Goal: Task Accomplishment & Management: Use online tool/utility

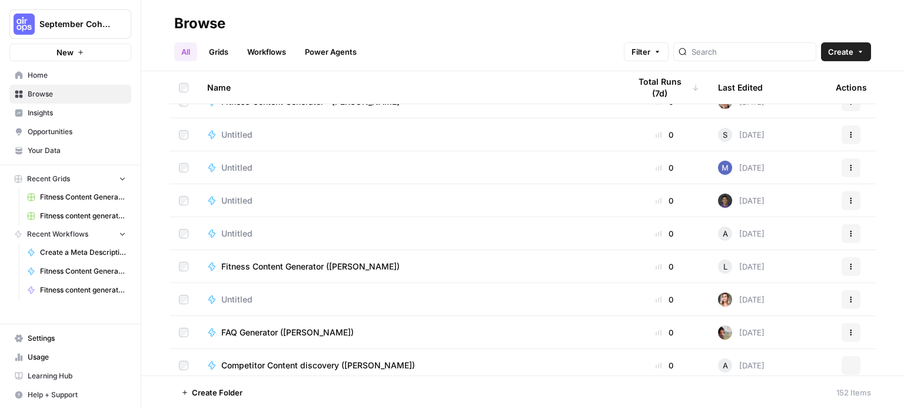
scroll to position [4533, 0]
click at [861, 46] on button "Create" at bounding box center [846, 51] width 50 height 19
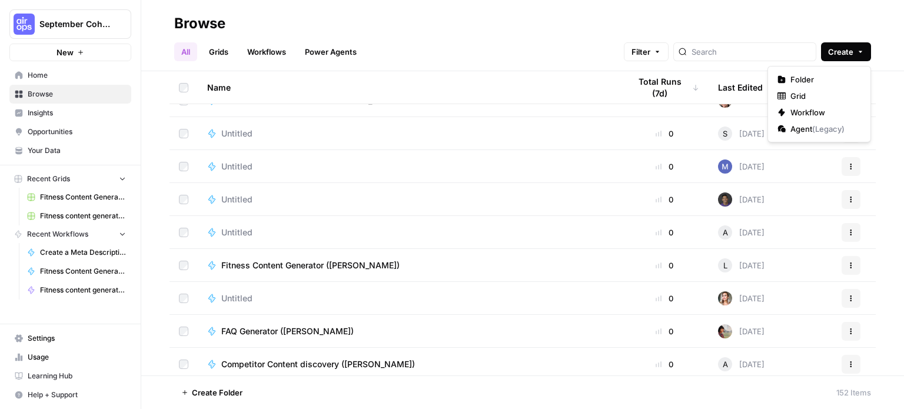
scroll to position [4735, 0]
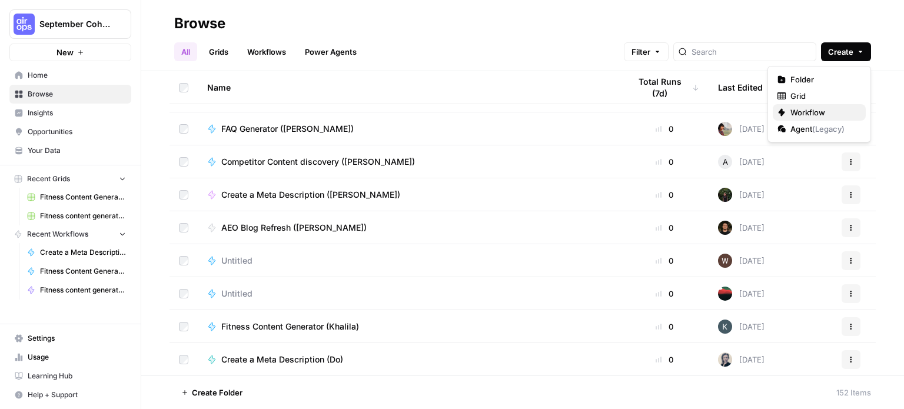
click at [834, 115] on span "Workflow" at bounding box center [823, 112] width 66 height 12
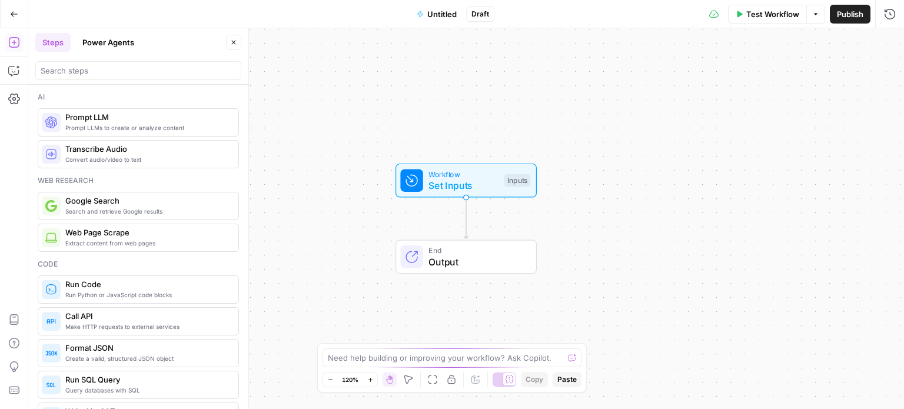
click at [442, 19] on span "Untitled" at bounding box center [441, 14] width 29 height 12
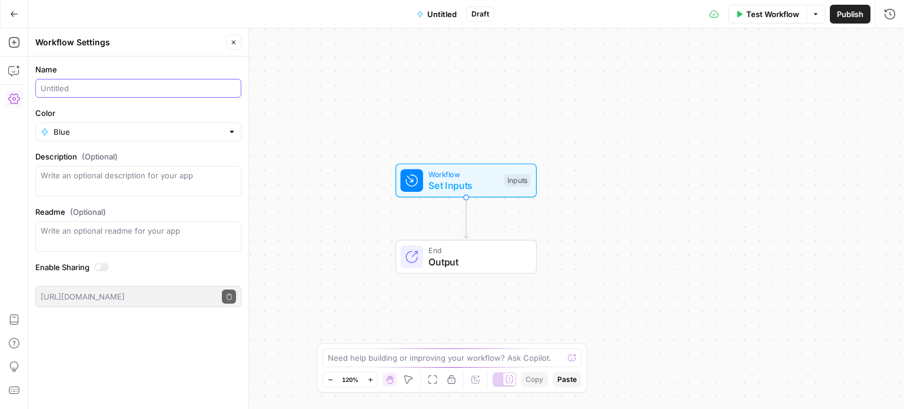
click at [139, 84] on input "Name" at bounding box center [138, 88] width 195 height 12
type input "FAQ Generator ([PERSON_NAME])"
click at [231, 46] on button "Close" at bounding box center [233, 42] width 15 height 15
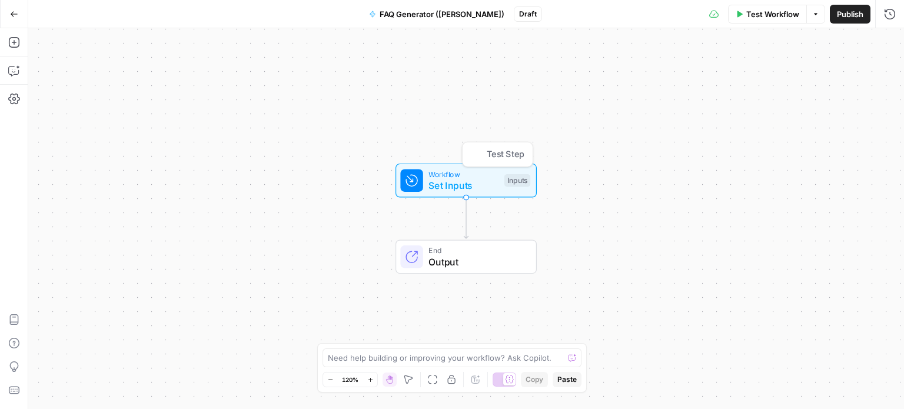
click at [480, 184] on span "Set Inputs" at bounding box center [463, 185] width 70 height 14
click at [741, 75] on span "Add Field" at bounding box center [725, 80] width 34 height 12
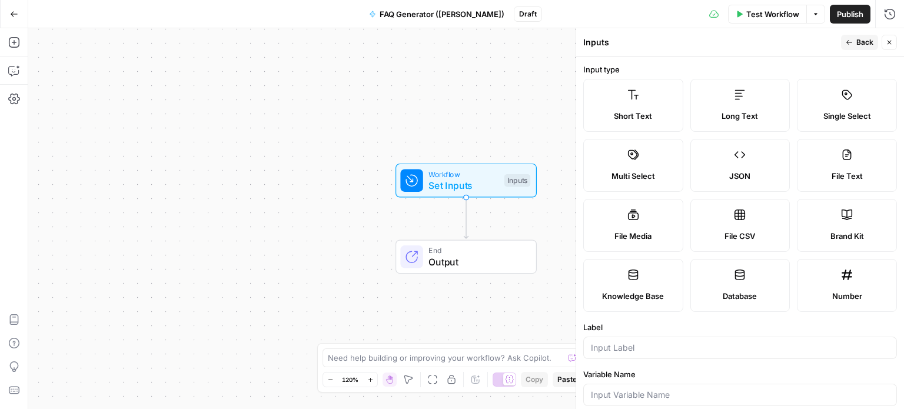
click at [828, 217] on label "Brand Kit" at bounding box center [846, 225] width 100 height 53
click at [679, 362] on form "Input type Short Text Long Text Single Select Multi Select JSON File Text File …" at bounding box center [740, 232] width 328 height 352
click at [666, 355] on div at bounding box center [740, 347] width 314 height 22
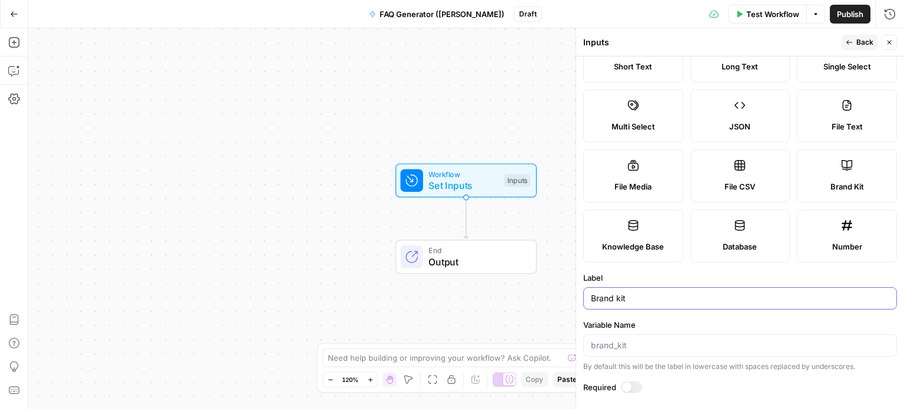
scroll to position [105, 0]
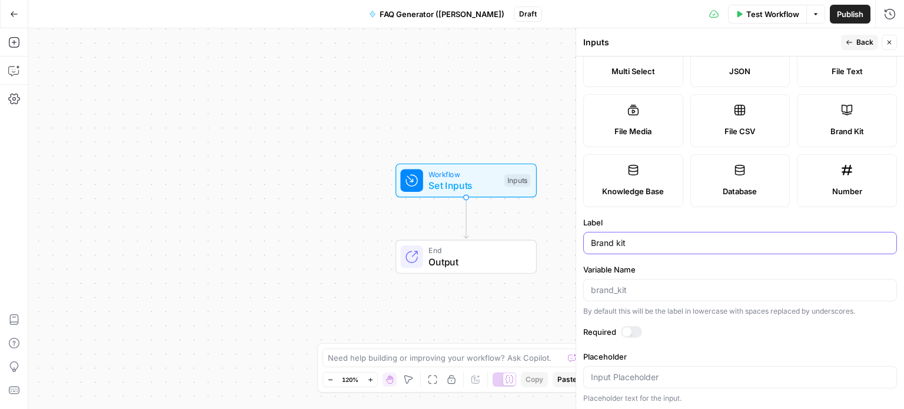
type input "Brand kit"
click at [864, 42] on span "Back" at bounding box center [864, 42] width 17 height 11
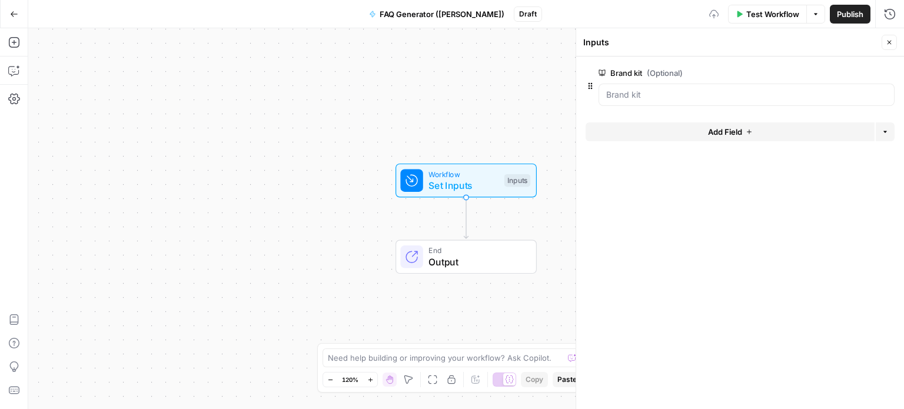
click at [715, 126] on span "Add Field" at bounding box center [725, 132] width 34 height 12
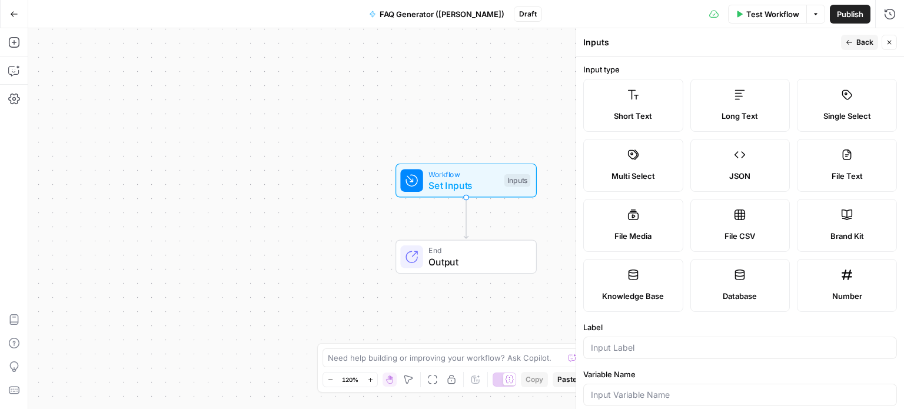
click at [630, 352] on div at bounding box center [740, 347] width 314 height 22
type input "Keyword"
click at [862, 42] on span "Back" at bounding box center [864, 42] width 17 height 11
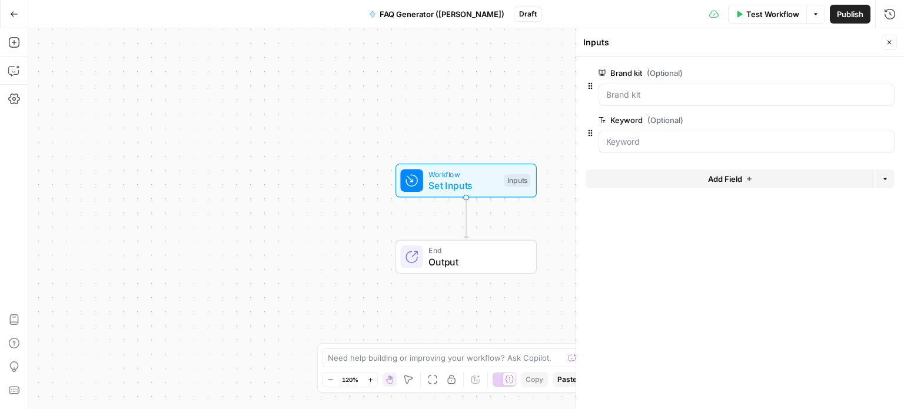
click at [887, 44] on icon "button" at bounding box center [888, 42] width 7 height 7
click at [16, 45] on icon "button" at bounding box center [14, 42] width 12 height 12
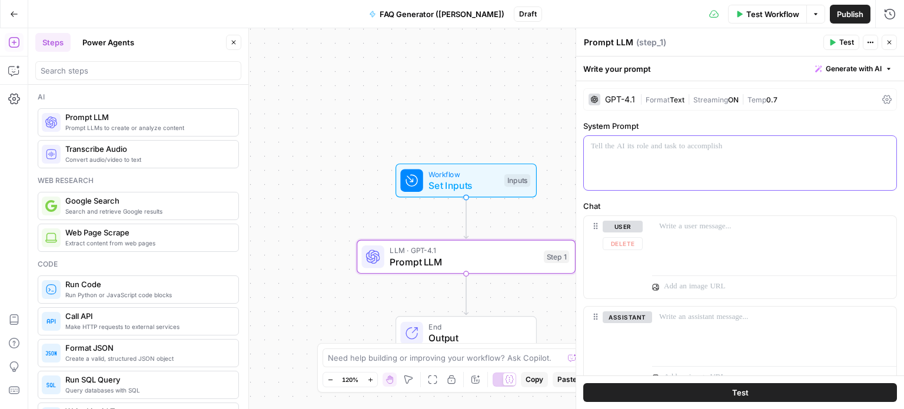
click at [666, 173] on div at bounding box center [740, 163] width 312 height 54
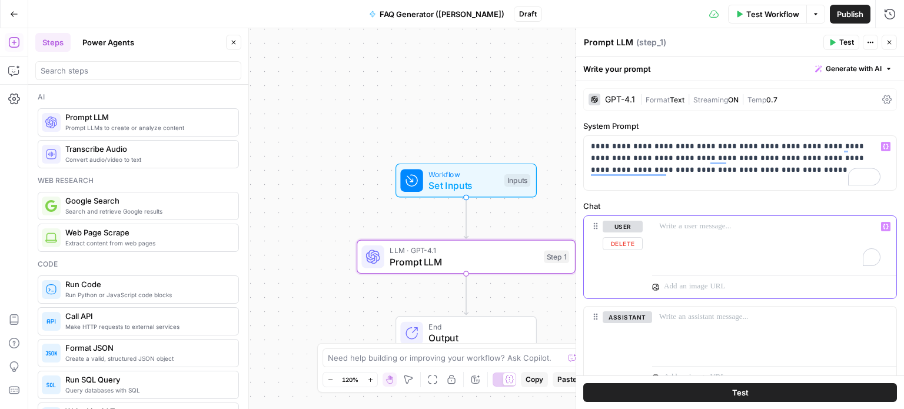
click at [706, 236] on div "To enrich screen reader interactions, please activate Accessibility in Grammarl…" at bounding box center [774, 243] width 244 height 54
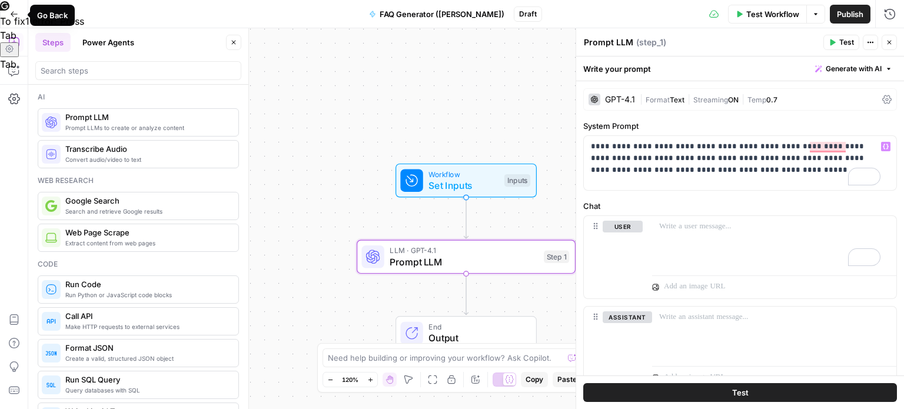
click at [20, 18] on button "Go Back" at bounding box center [14, 14] width 21 height 21
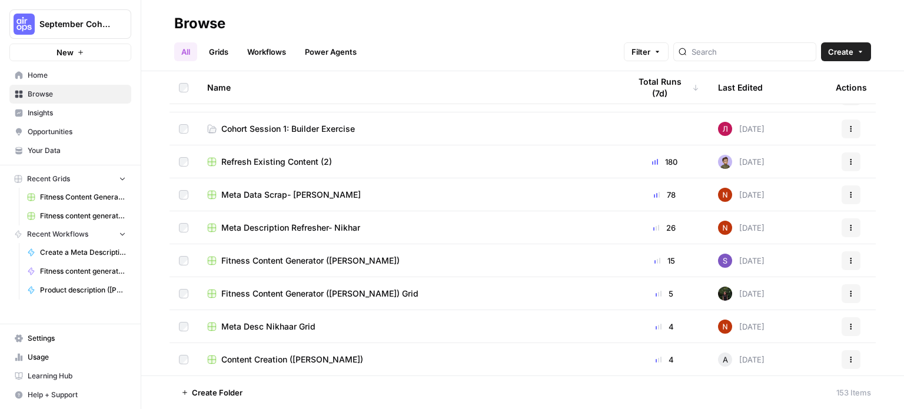
scroll to position [124, 0]
click at [75, 152] on span "Your Data" at bounding box center [77, 150] width 98 height 11
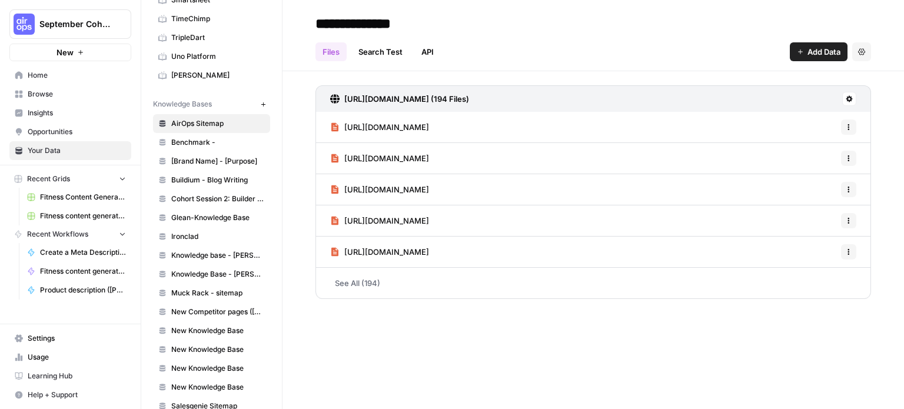
scroll to position [626, 0]
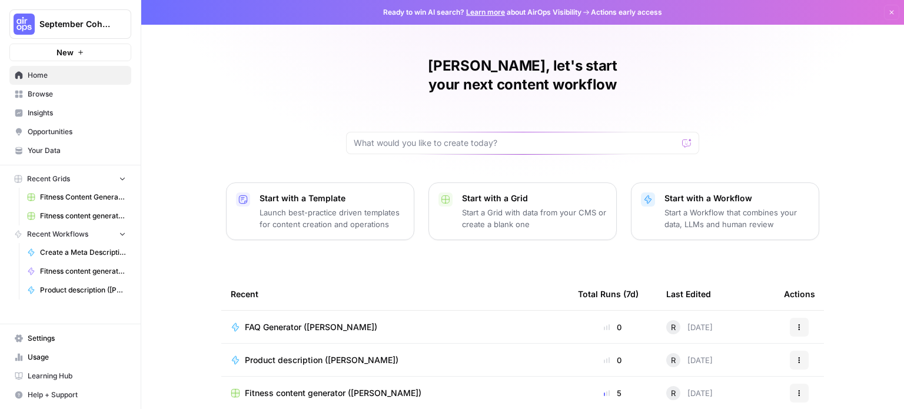
click at [89, 148] on span "Your Data" at bounding box center [77, 150] width 98 height 11
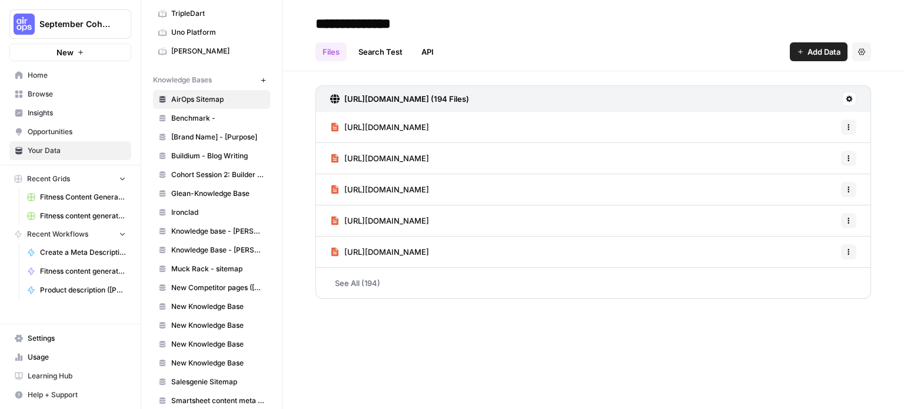
scroll to position [626, 0]
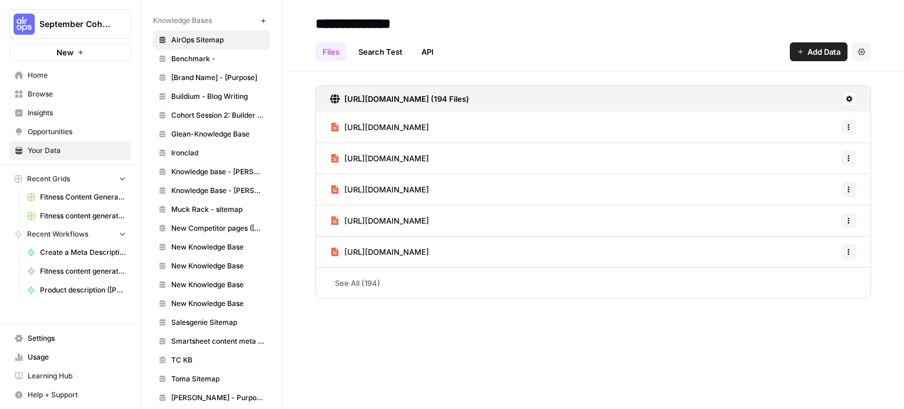
click at [59, 81] on link "Home" at bounding box center [70, 75] width 122 height 19
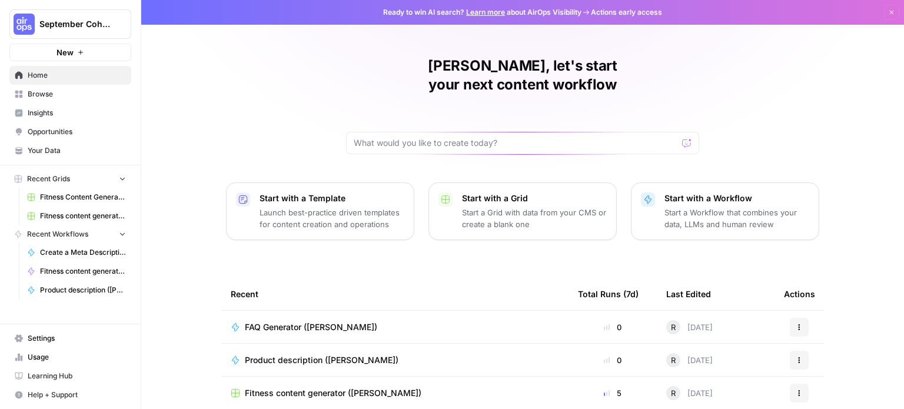
click at [45, 98] on span "Browse" at bounding box center [77, 94] width 98 height 11
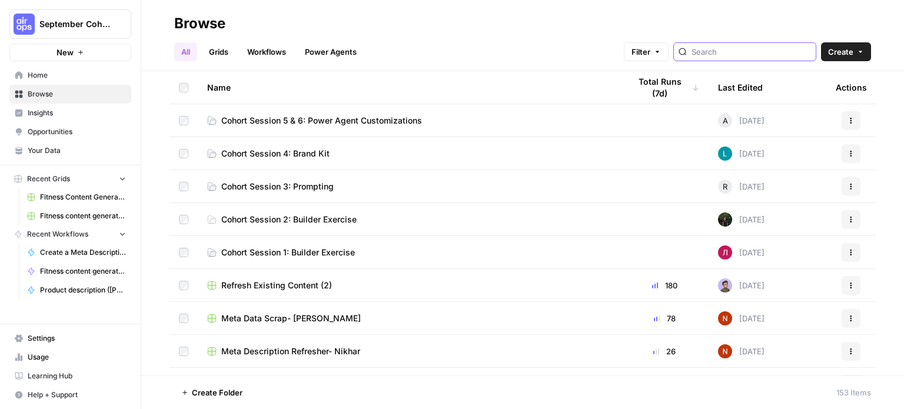
click at [721, 49] on input "search" at bounding box center [750, 52] width 119 height 12
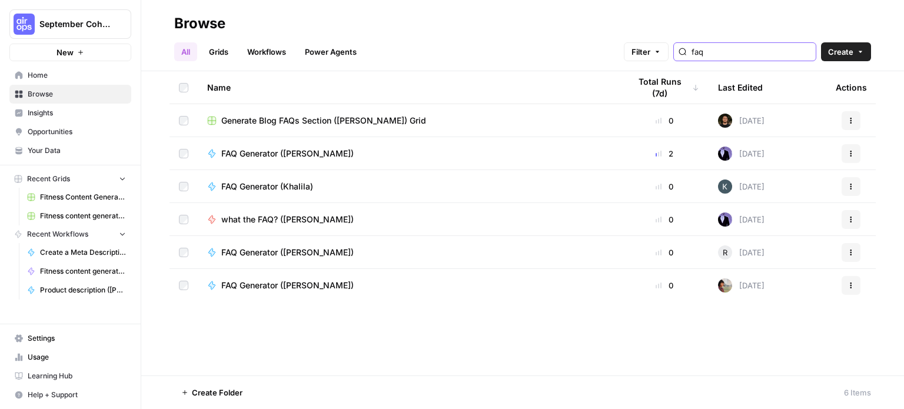
type input "faq"
click at [282, 155] on span "FAQ Generator ([PERSON_NAME])" at bounding box center [287, 154] width 132 height 12
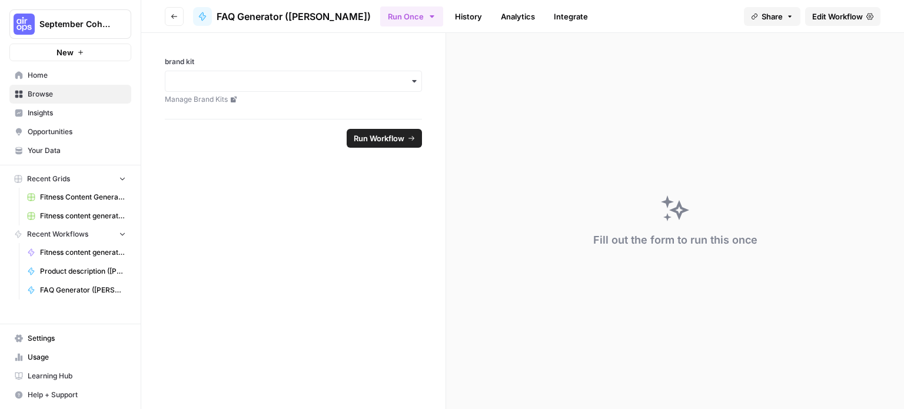
click at [836, 15] on span "Edit Workflow" at bounding box center [837, 17] width 51 height 12
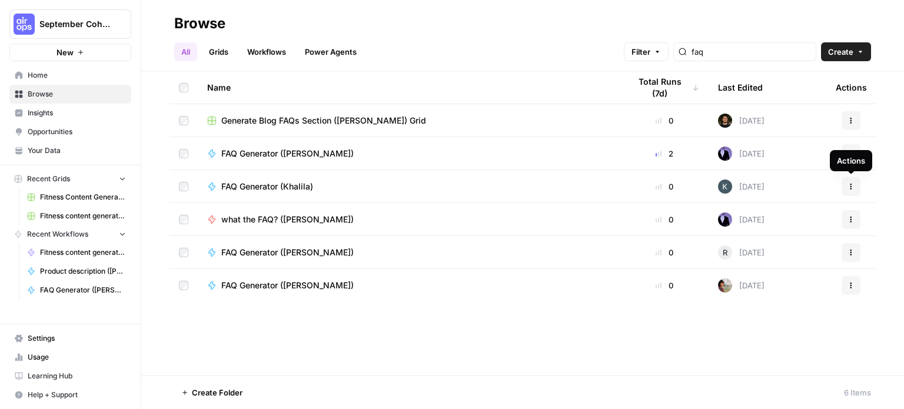
click at [851, 185] on icon "button" at bounding box center [850, 186] width 7 height 7
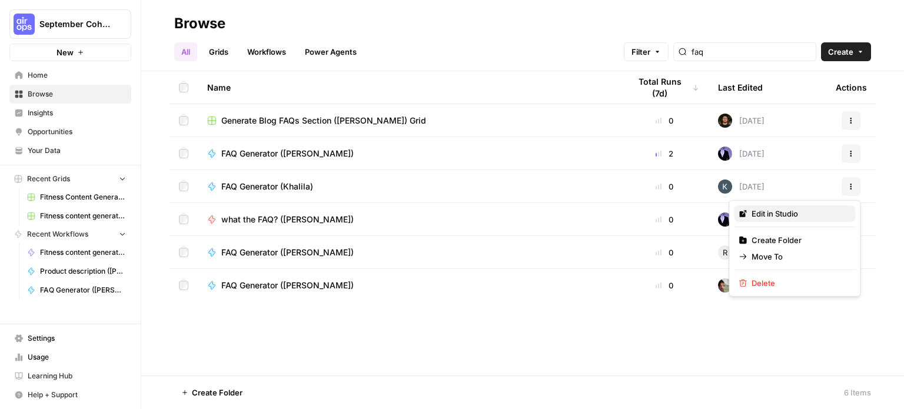
click at [798, 221] on link "Edit in Studio" at bounding box center [794, 213] width 121 height 16
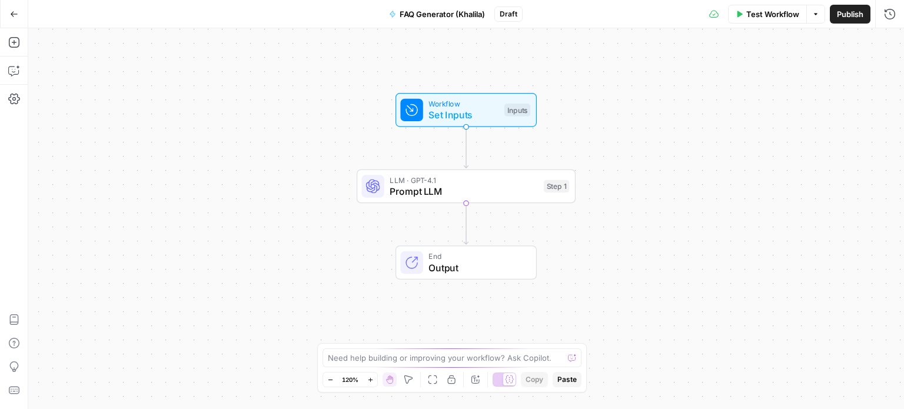
click at [11, 11] on icon "button" at bounding box center [14, 14] width 8 height 8
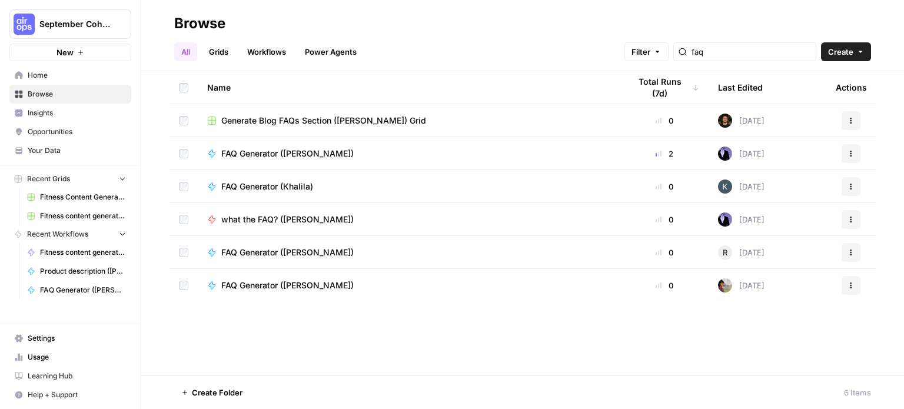
click at [852, 289] on button "Actions" at bounding box center [850, 285] width 19 height 19
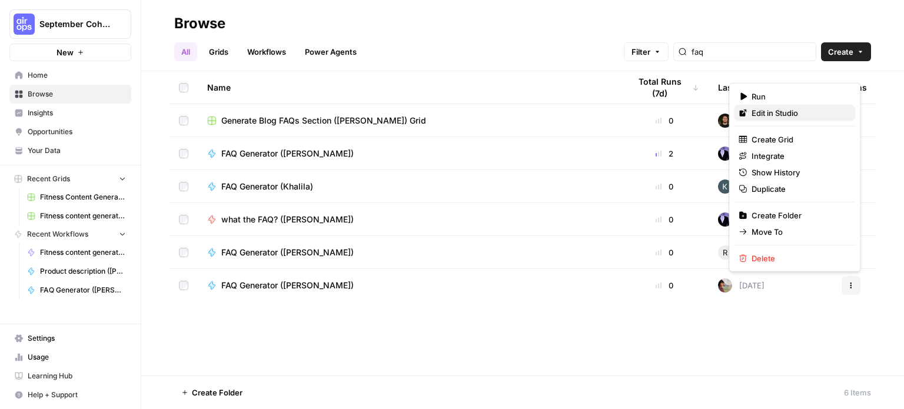
click at [791, 115] on span "Edit in Studio" at bounding box center [798, 113] width 94 height 12
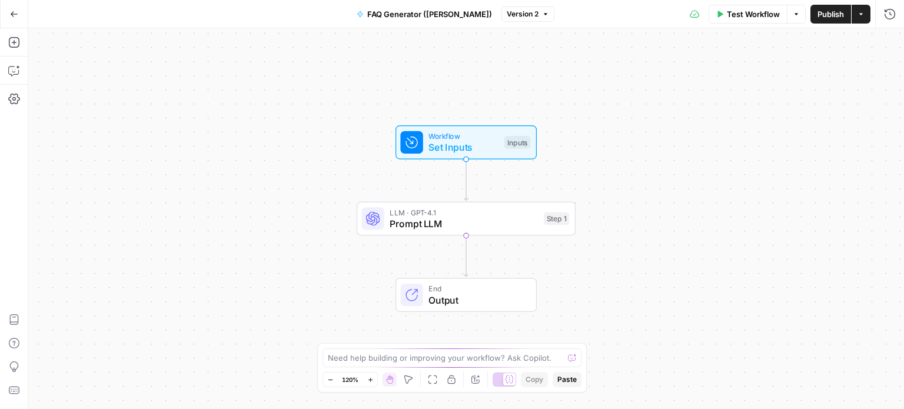
click at [12, 11] on icon "button" at bounding box center [14, 14] width 8 height 8
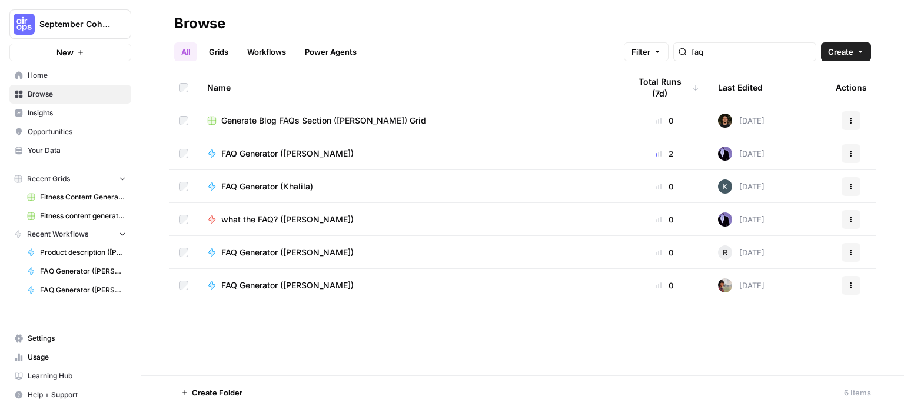
click at [292, 257] on span "FAQ Generator ([PERSON_NAME])" at bounding box center [287, 252] width 132 height 12
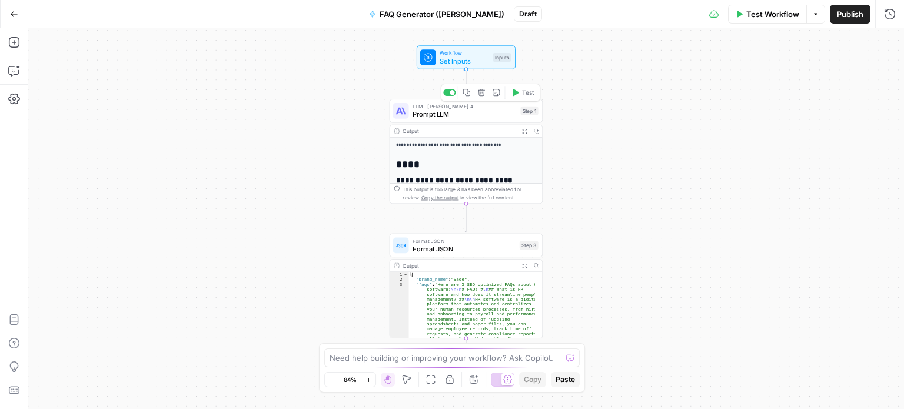
click at [475, 115] on span "Prompt LLM" at bounding box center [464, 114] width 104 height 10
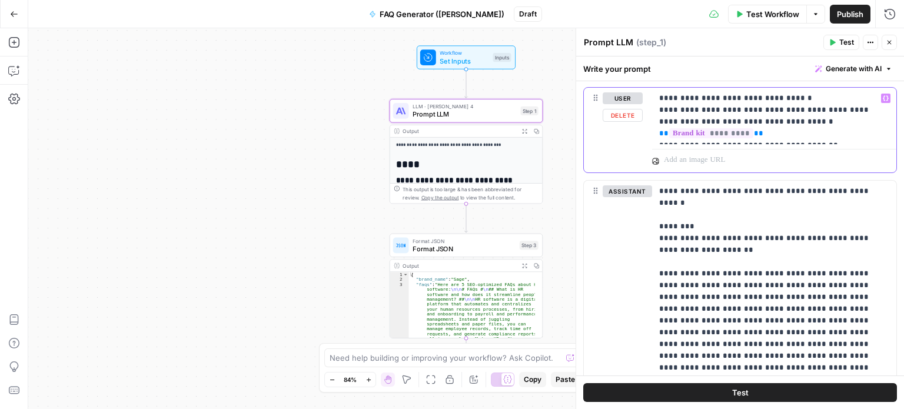
click at [844, 138] on p "**********" at bounding box center [769, 115] width 221 height 47
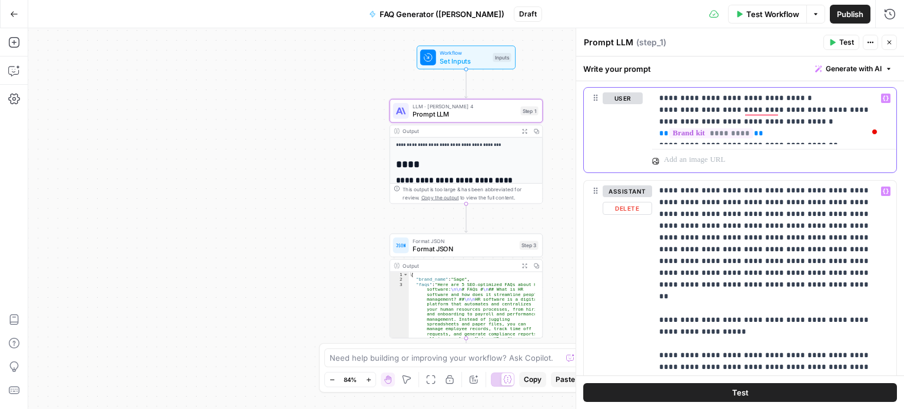
scroll to position [564, 0]
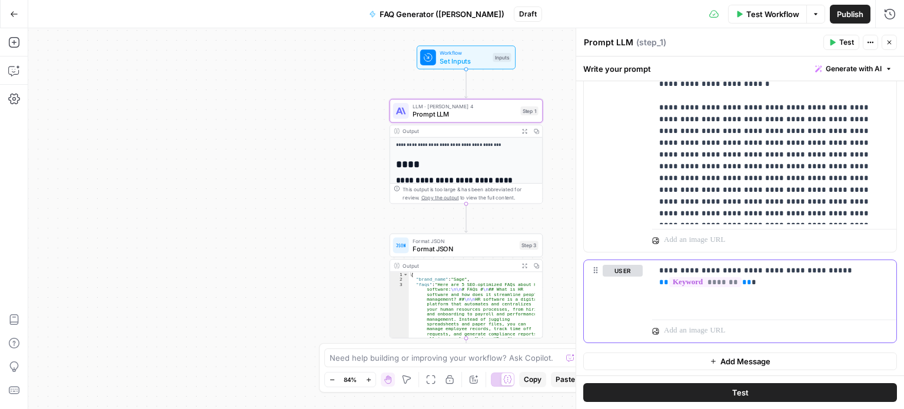
click at [794, 277] on p "**********" at bounding box center [769, 277] width 221 height 24
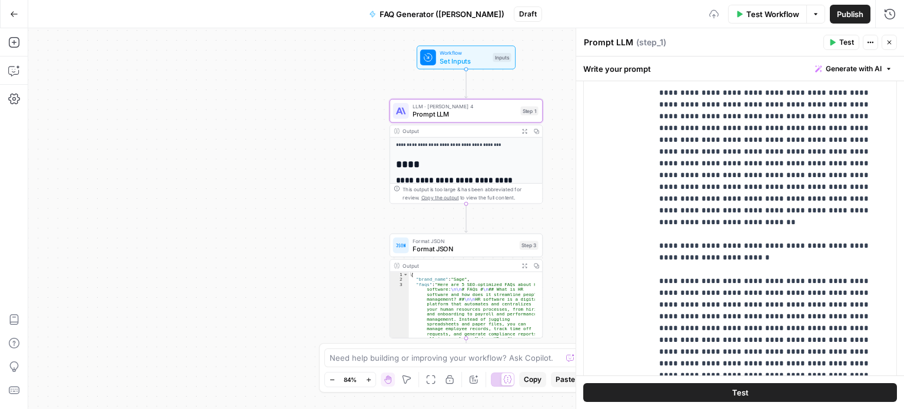
scroll to position [392, 0]
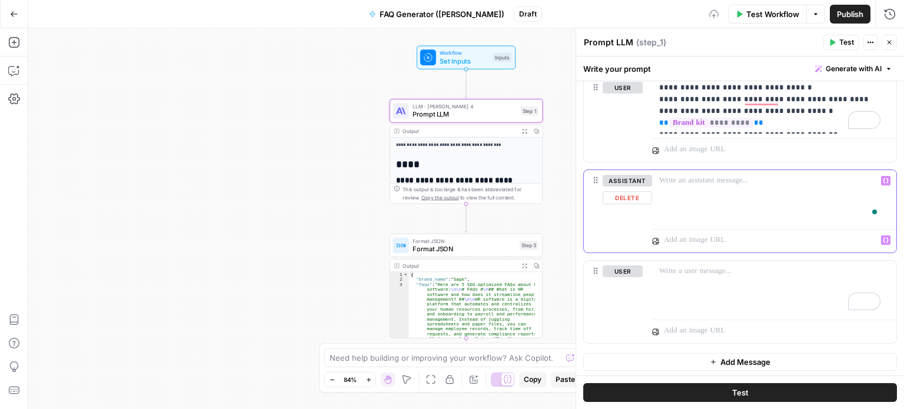
scroll to position [0, 0]
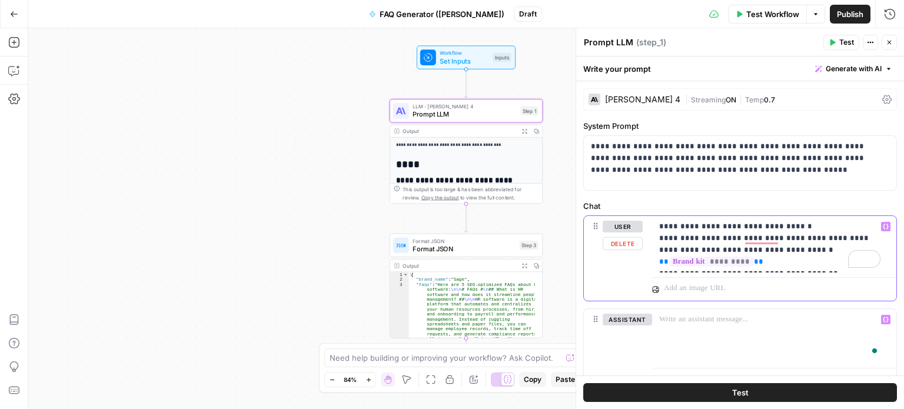
click at [820, 263] on p "**********" at bounding box center [769, 244] width 221 height 47
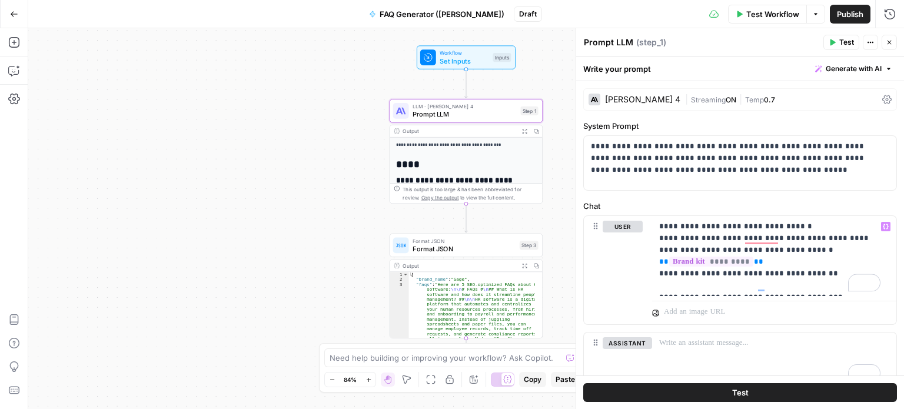
click at [783, 387] on button "Test" at bounding box center [740, 392] width 314 height 19
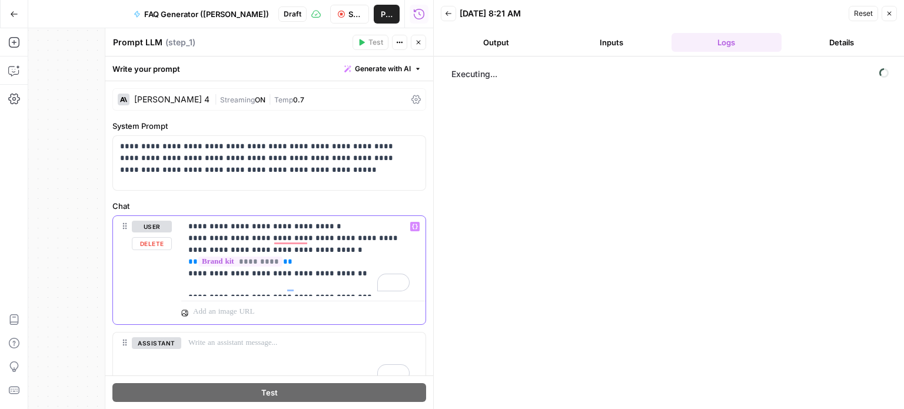
click at [361, 286] on p "**********" at bounding box center [298, 256] width 221 height 71
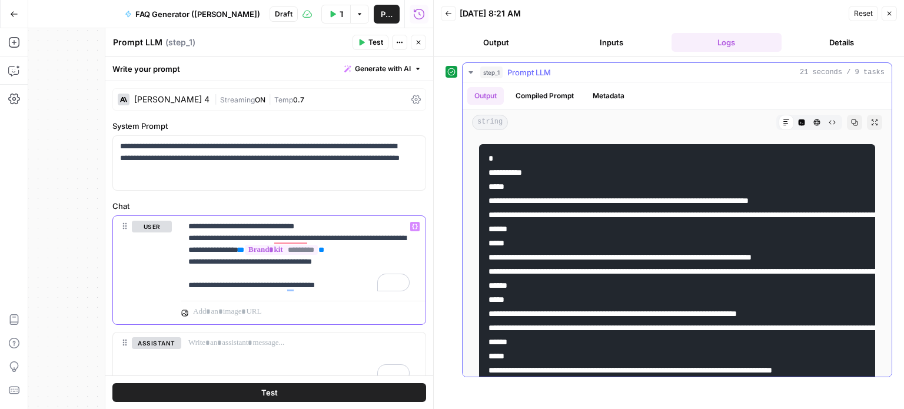
scroll to position [153, 0]
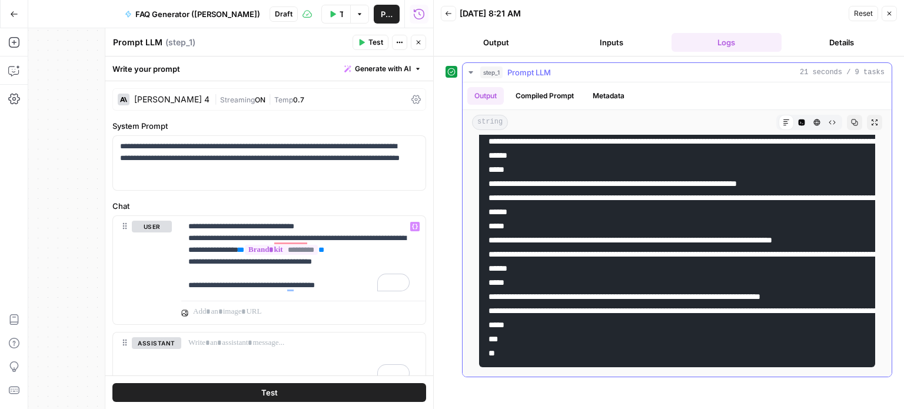
click at [553, 244] on pre at bounding box center [677, 190] width 396 height 353
click at [558, 244] on pre at bounding box center [677, 190] width 396 height 353
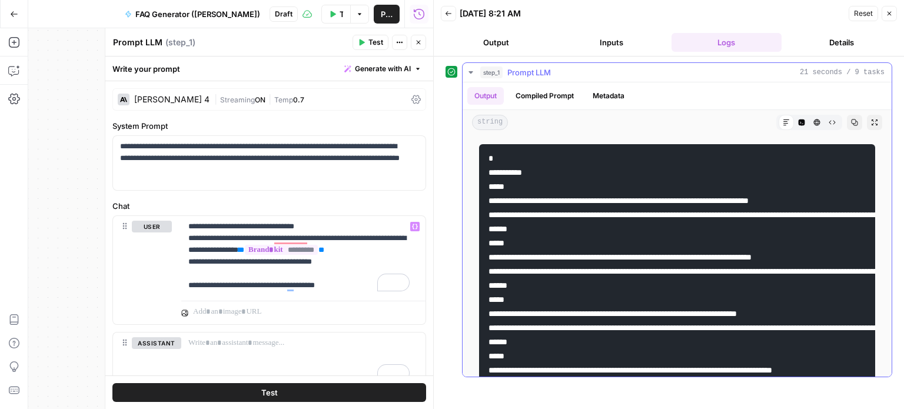
drag, startPoint x: 502, startPoint y: 331, endPoint x: 472, endPoint y: 159, distance: 174.5
click at [472, 159] on div at bounding box center [677, 320] width 410 height 362
copy code "**********"
click at [355, 286] on p "**********" at bounding box center [298, 256] width 221 height 71
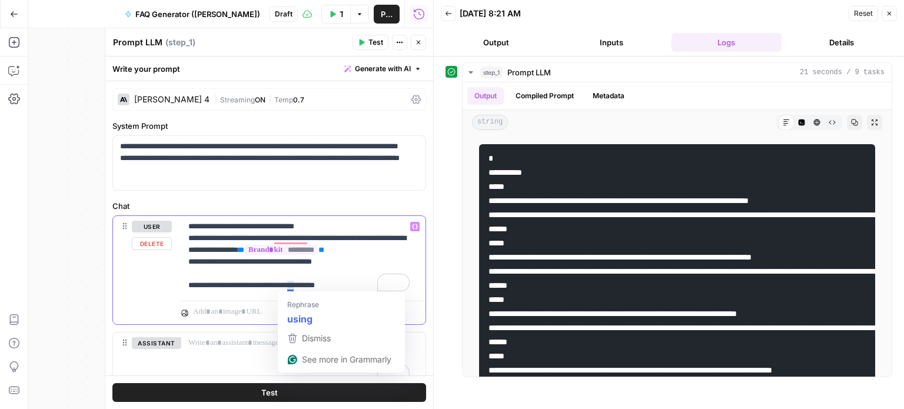
click at [311, 286] on p "**********" at bounding box center [298, 256] width 221 height 71
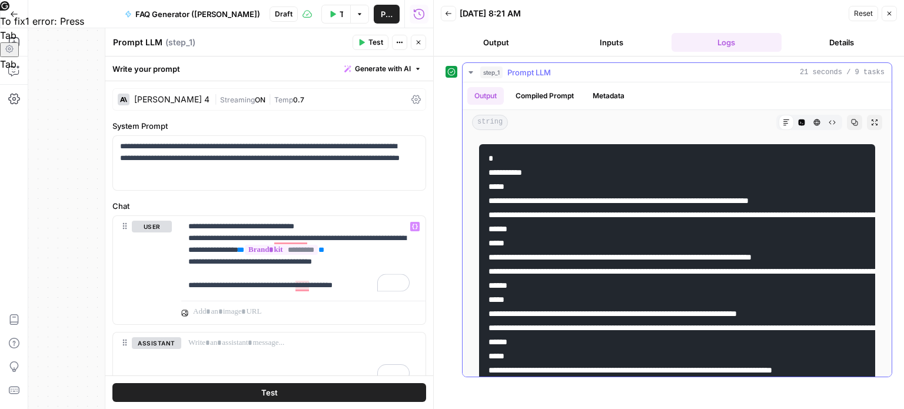
click at [798, 120] on icon "button" at bounding box center [801, 122] width 6 height 6
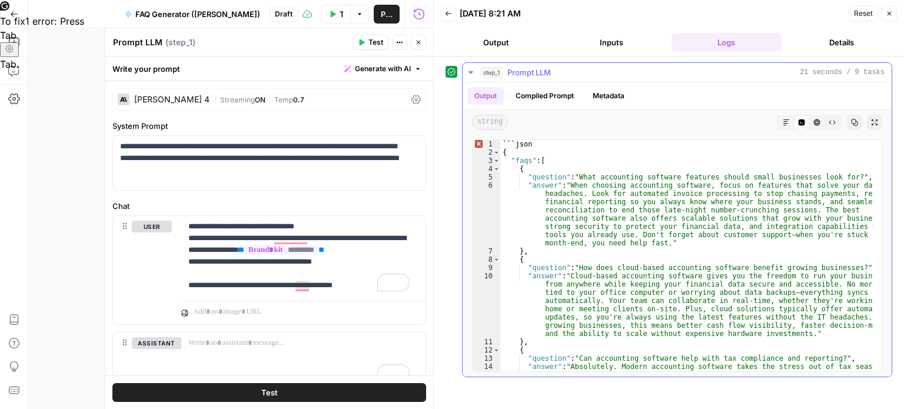
click at [782, 120] on icon "button" at bounding box center [785, 122] width 7 height 7
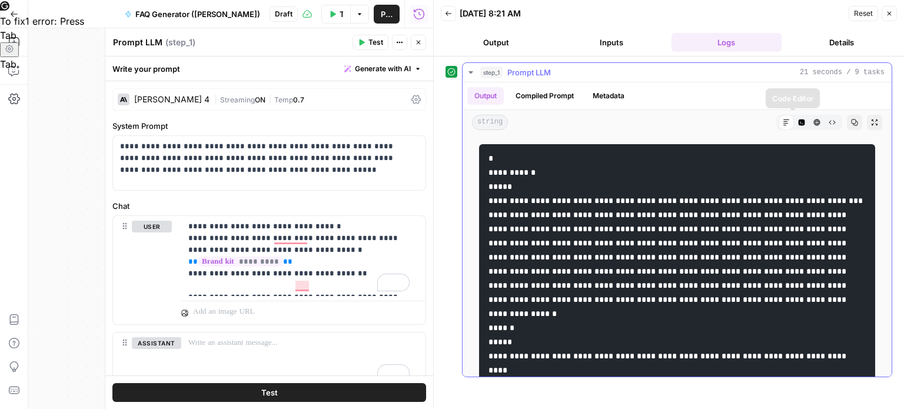
click at [798, 124] on icon "button" at bounding box center [801, 122] width 6 height 6
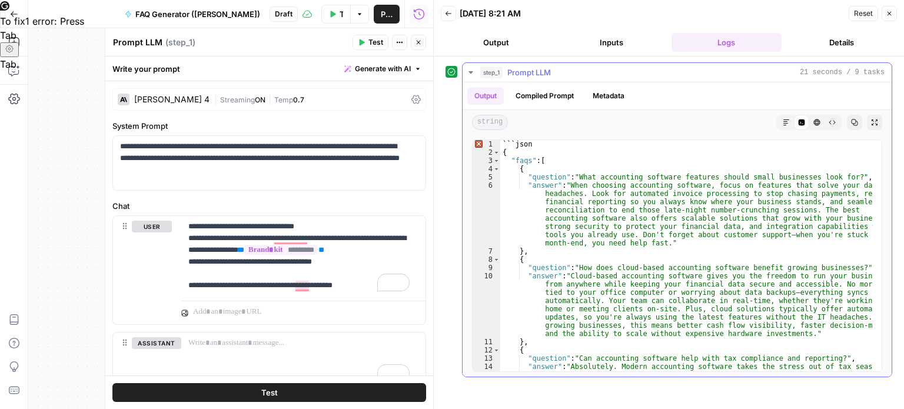
click at [772, 124] on div "string Markdown Code Editor HTML Viewer Raw Output Copy Expand Output" at bounding box center [676, 122] width 429 height 25
click at [778, 124] on div "Markdown Code Editor HTML Viewer Raw Output" at bounding box center [809, 122] width 66 height 15
click at [784, 124] on icon "button" at bounding box center [785, 122] width 7 height 7
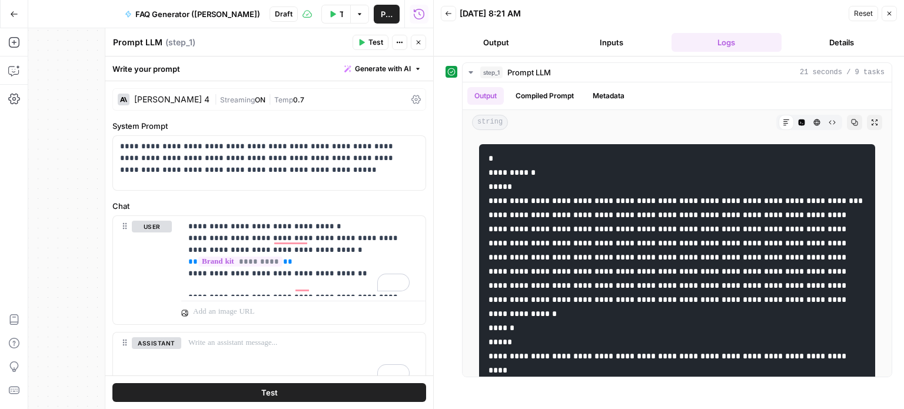
click at [318, 385] on button "Test" at bounding box center [269, 392] width 314 height 19
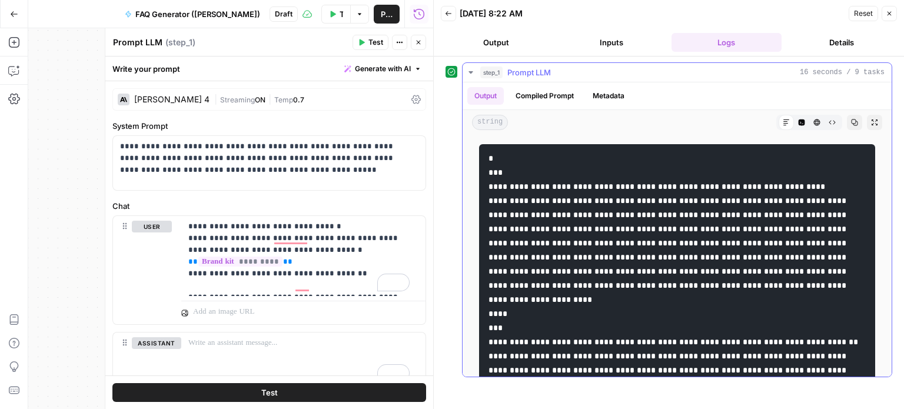
click at [798, 121] on icon "button" at bounding box center [801, 122] width 6 height 6
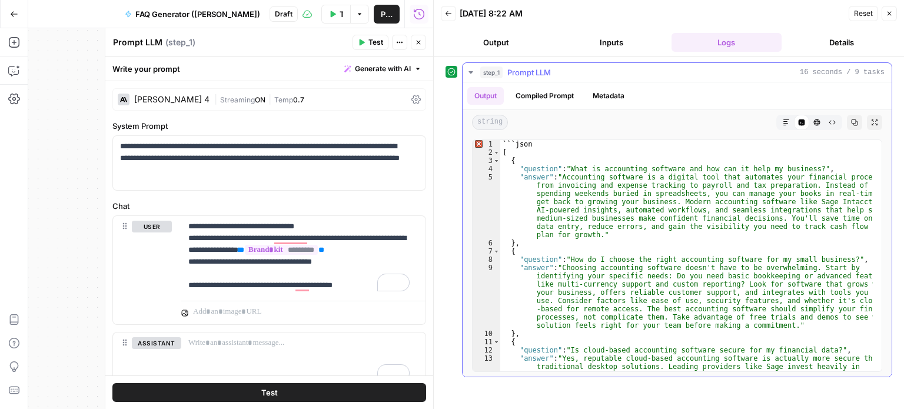
type textarea "*"
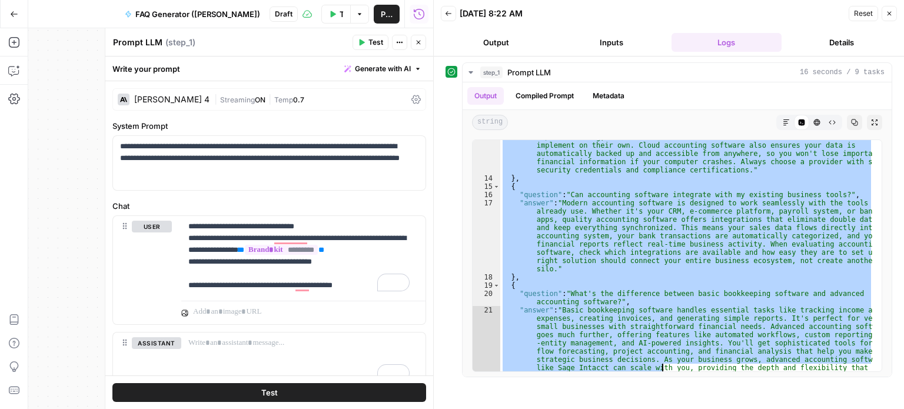
scroll to position [295, 0]
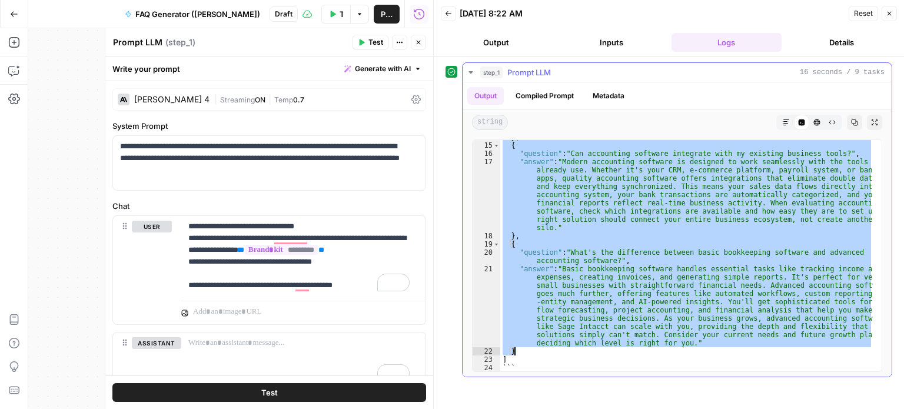
drag, startPoint x: 509, startPoint y: 158, endPoint x: 684, endPoint y: 351, distance: 259.9
click at [684, 351] on div "} , { "question" : "Can accounting software integrate with my existing business…" at bounding box center [686, 257] width 373 height 248
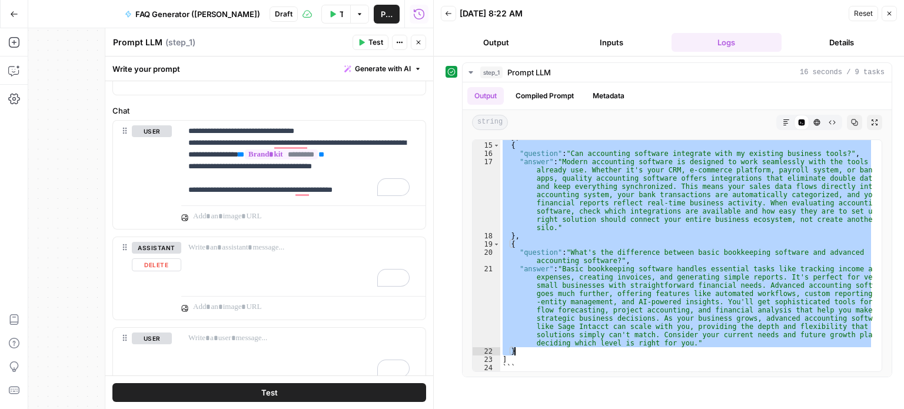
scroll to position [132, 0]
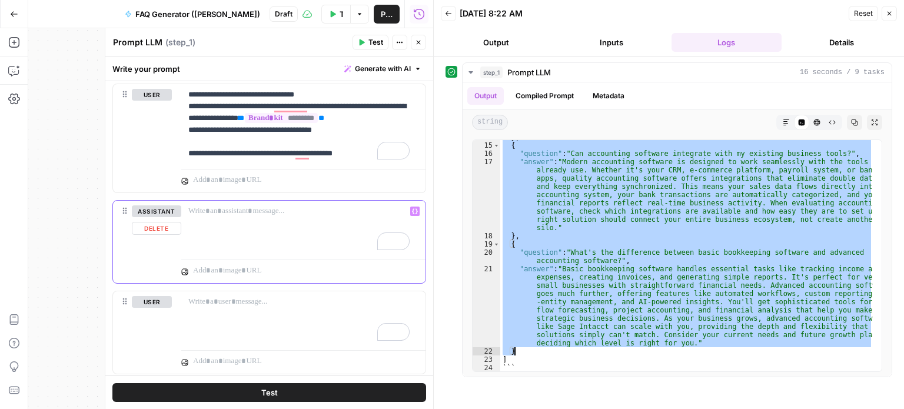
click at [281, 228] on div "To enrich screen reader interactions, please activate Accessibility in Grammarl…" at bounding box center [298, 228] width 235 height 54
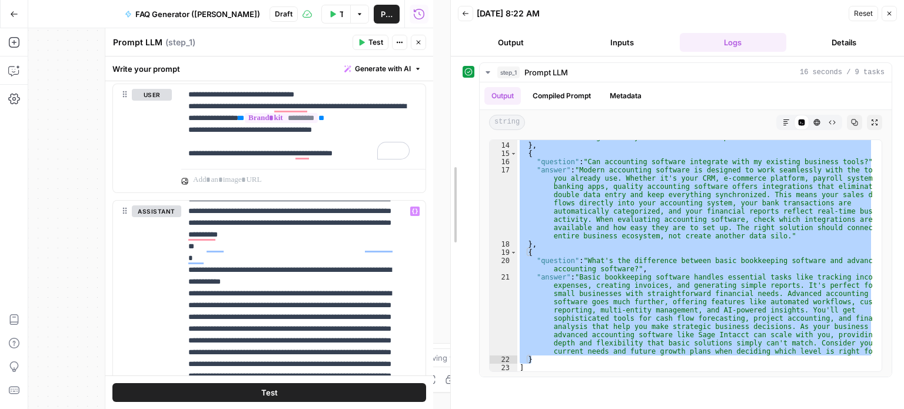
scroll to position [295, 0]
drag, startPoint x: 428, startPoint y: 232, endPoint x: 445, endPoint y: 337, distance: 106.7
click at [445, 337] on div at bounding box center [451, 204] width 12 height 409
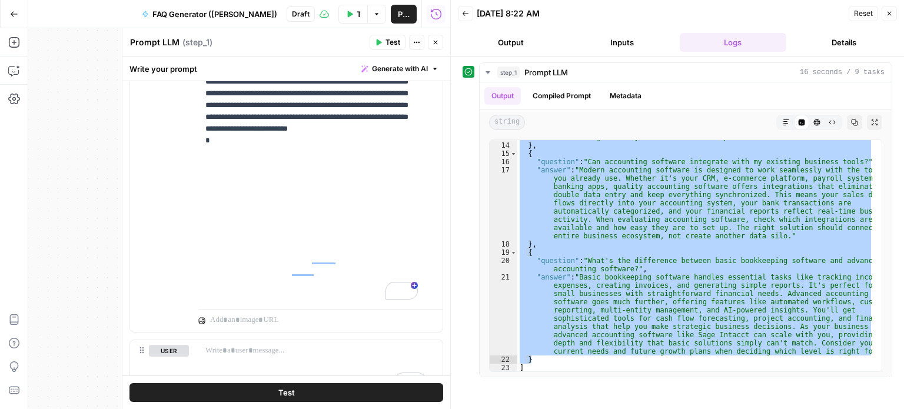
scroll to position [588, 0]
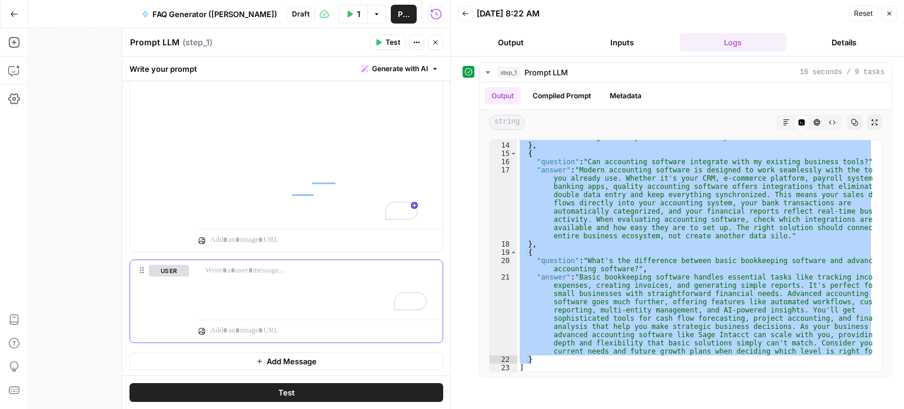
click at [366, 274] on p "To enrich screen reader interactions, please activate Accessibility in Grammarl…" at bounding box center [315, 271] width 221 height 12
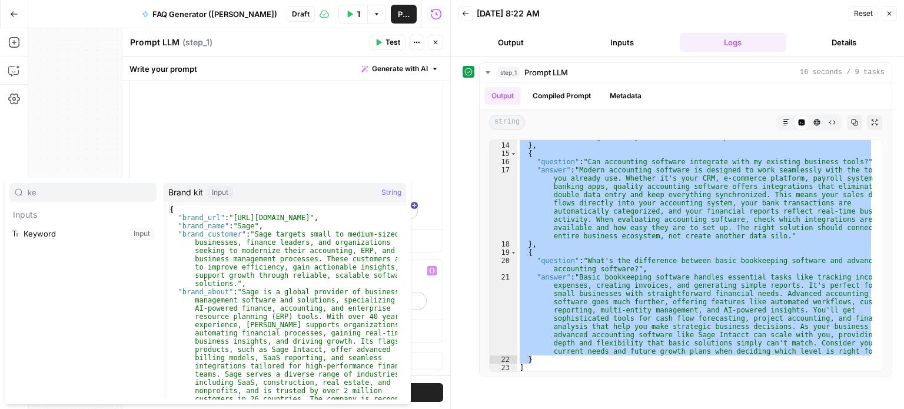
type input "ke"
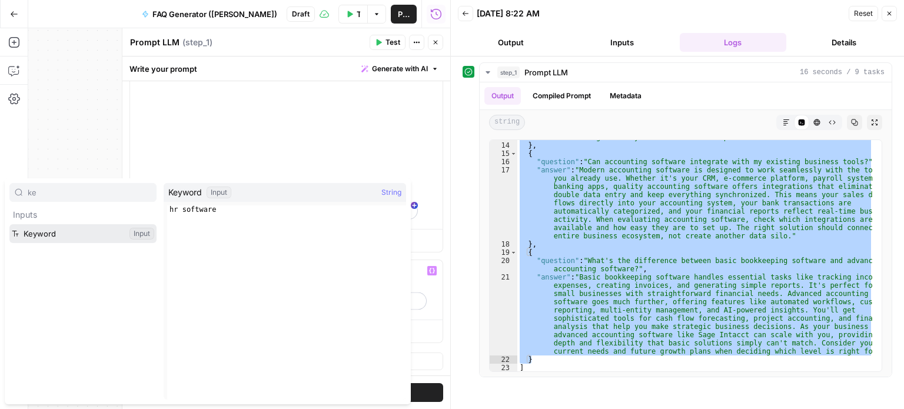
click at [9, 224] on button "Select variable Keyword" at bounding box center [82, 233] width 147 height 19
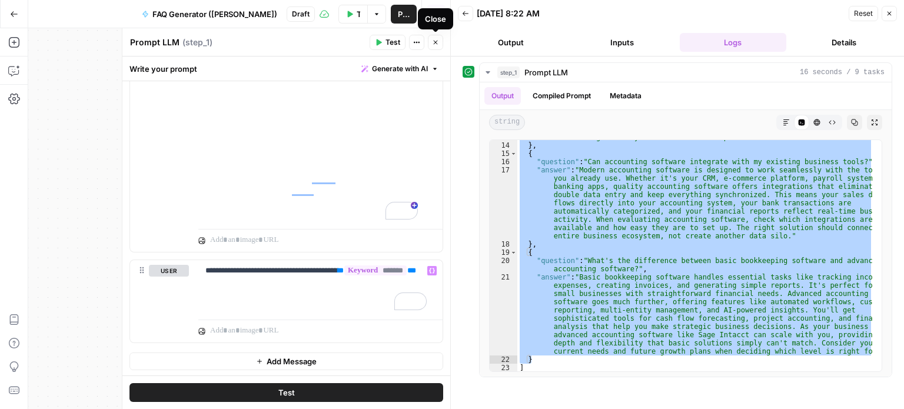
click at [438, 44] on icon "button" at bounding box center [435, 42] width 7 height 7
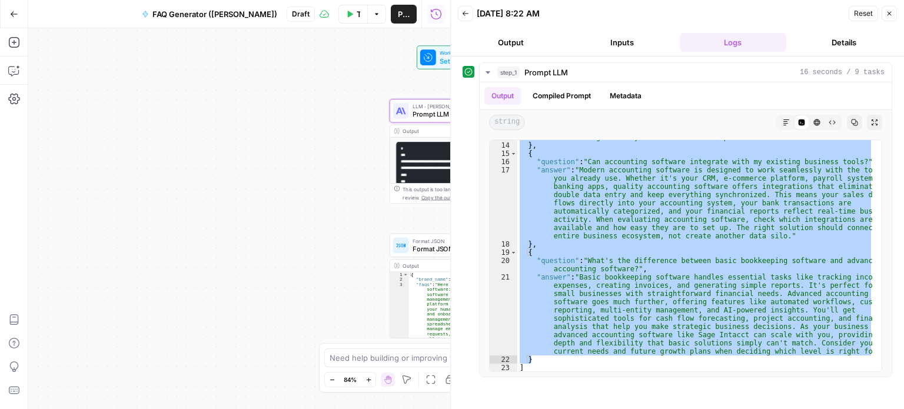
click at [891, 15] on icon "button" at bounding box center [889, 14] width 4 height 4
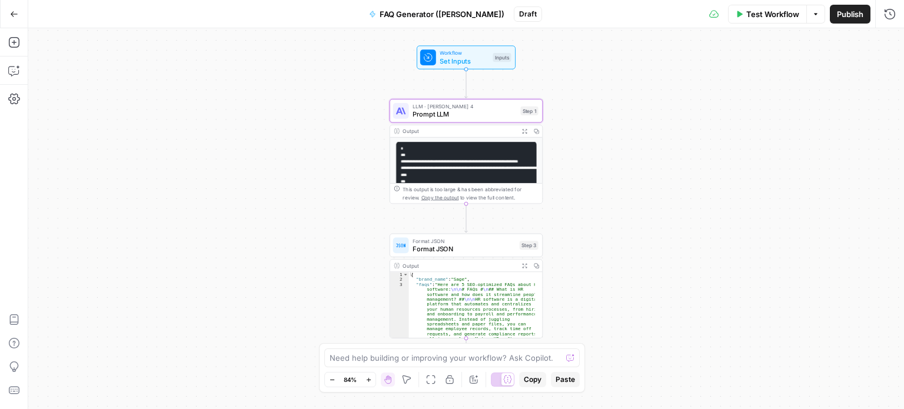
click at [760, 11] on span "Test Workflow" at bounding box center [772, 14] width 53 height 12
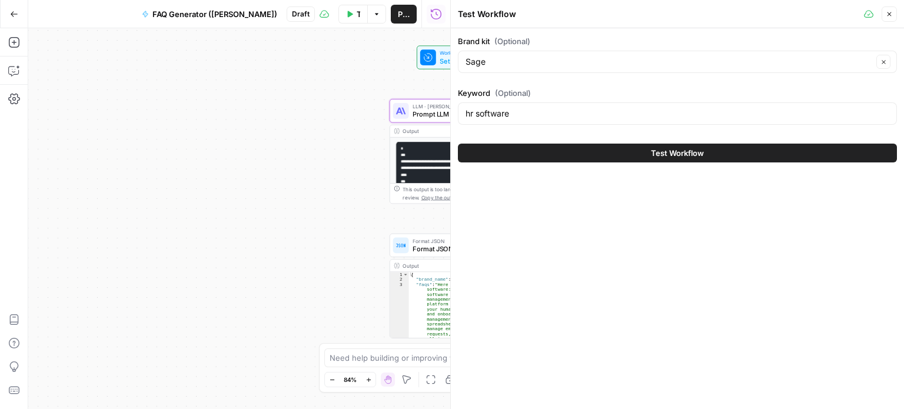
click at [701, 147] on span "Test Workflow" at bounding box center [677, 153] width 53 height 12
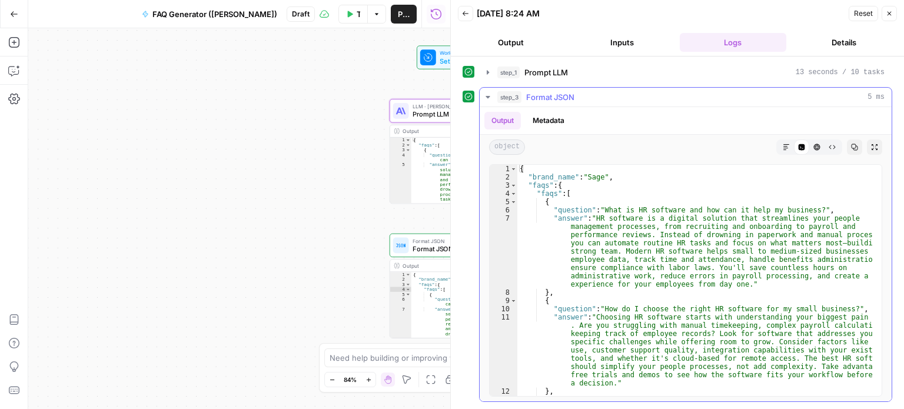
click at [492, 98] on icon "button" at bounding box center [487, 96] width 9 height 9
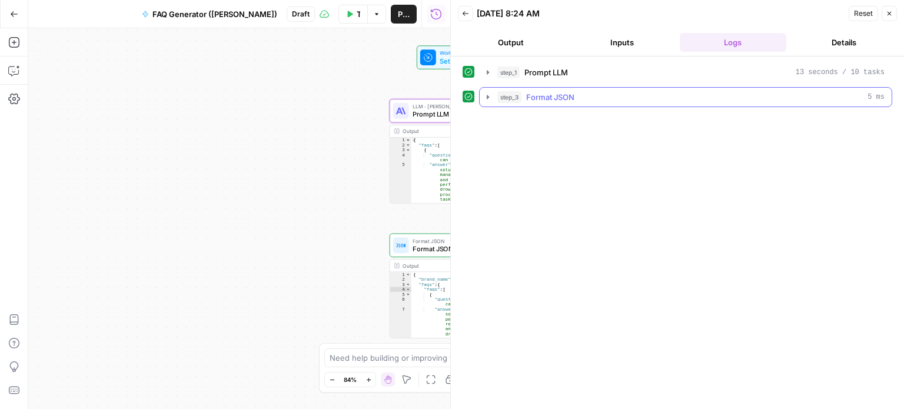
click at [492, 98] on icon "button" at bounding box center [487, 96] width 9 height 9
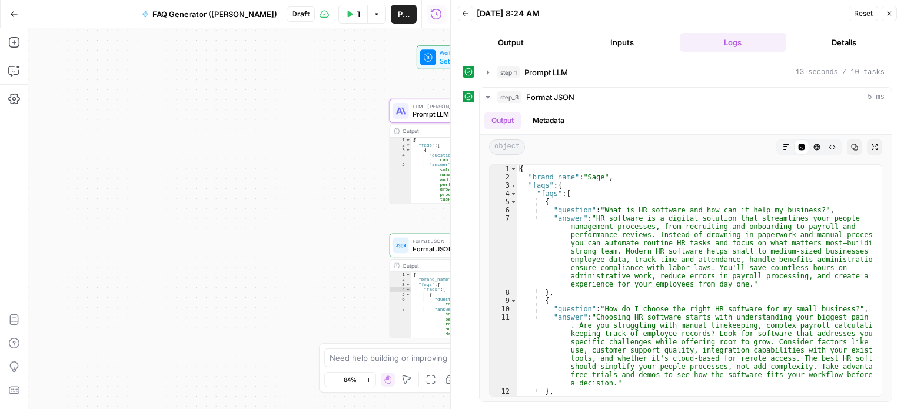
click at [419, 249] on span "Format JSON" at bounding box center [463, 249] width 103 height 10
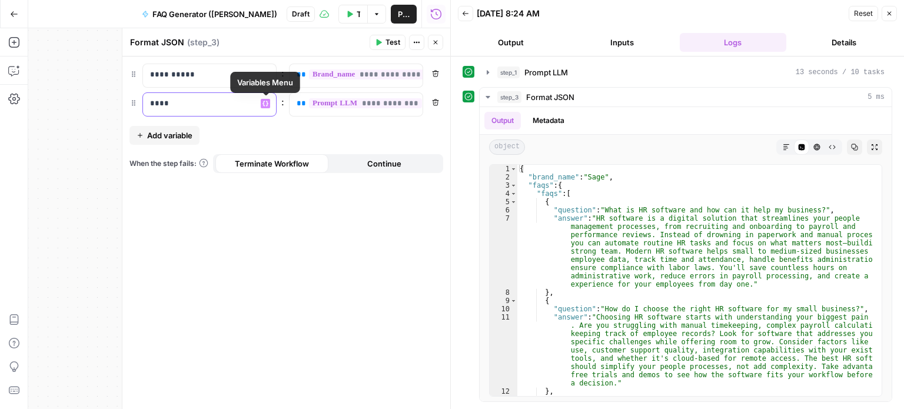
click at [264, 103] on icon "button" at bounding box center [265, 103] width 6 height 5
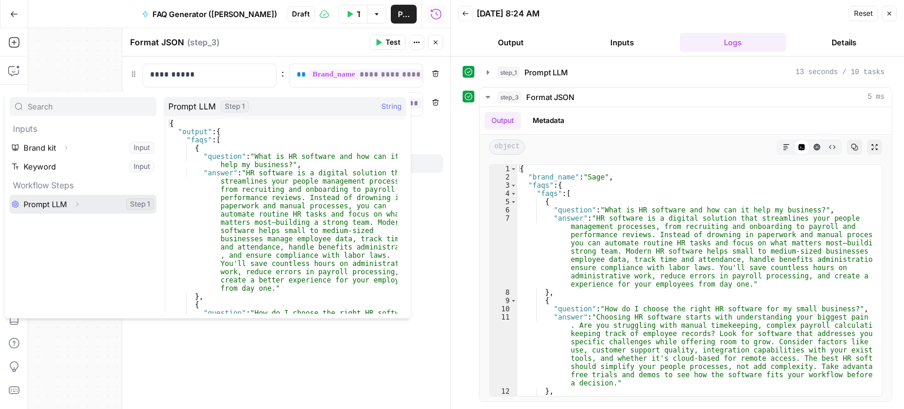
click at [82, 199] on button "Expand" at bounding box center [76, 203] width 15 height 15
click at [52, 222] on button "Expand" at bounding box center [58, 222] width 15 height 15
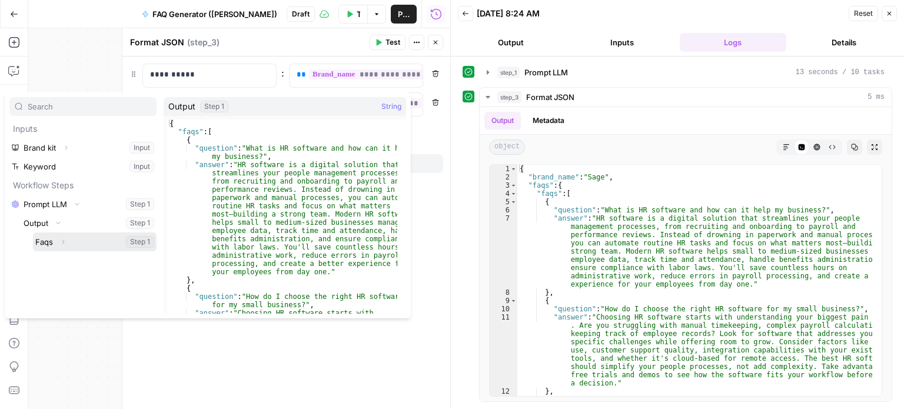
click at [65, 241] on icon "button" at bounding box center [62, 241] width 7 height 7
click at [341, 361] on div "**********" at bounding box center [286, 232] width 328 height 352
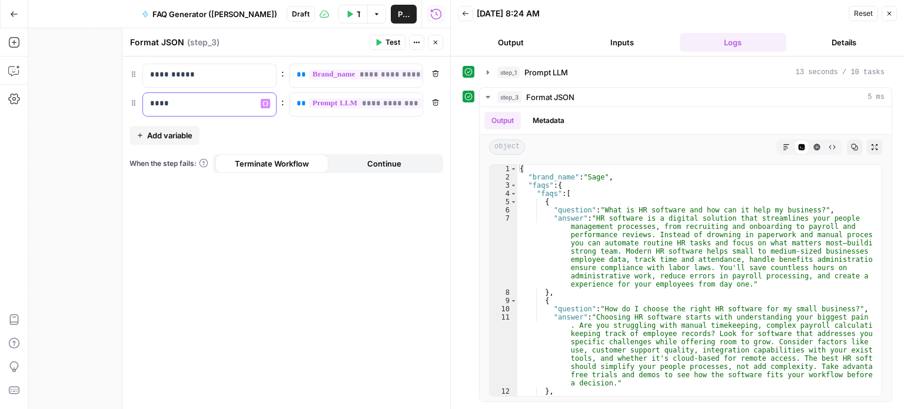
click at [262, 101] on icon "button" at bounding box center [265, 104] width 6 height 6
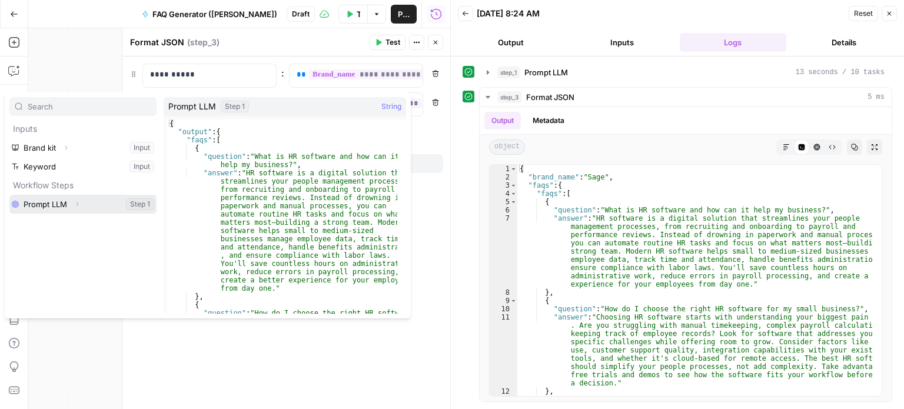
click at [80, 201] on icon "button" at bounding box center [77, 204] width 7 height 7
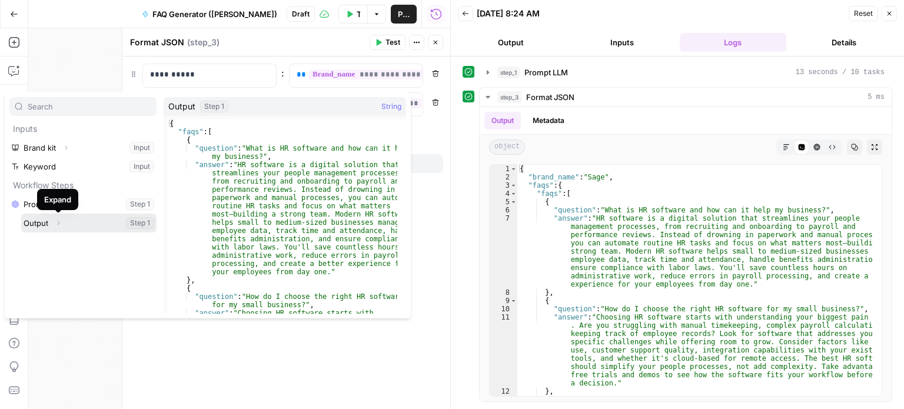
click at [59, 225] on icon "button" at bounding box center [58, 222] width 7 height 7
click at [59, 225] on icon "button" at bounding box center [59, 223] width 8 height 8
click at [59, 225] on icon "button" at bounding box center [58, 222] width 7 height 7
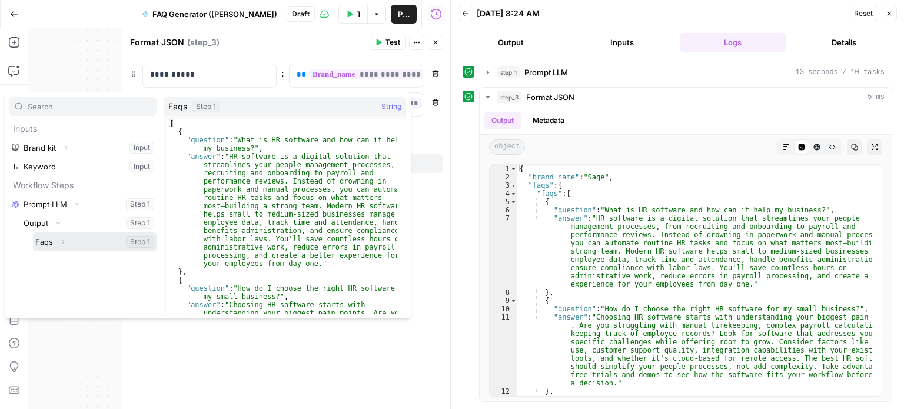
click at [53, 244] on button "Select variable Faqs" at bounding box center [95, 241] width 124 height 19
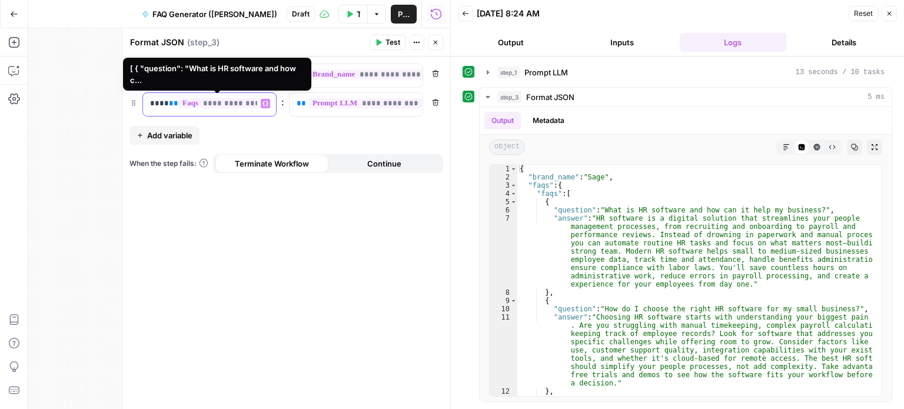
click at [234, 105] on span "**********" at bounding box center [231, 103] width 105 height 10
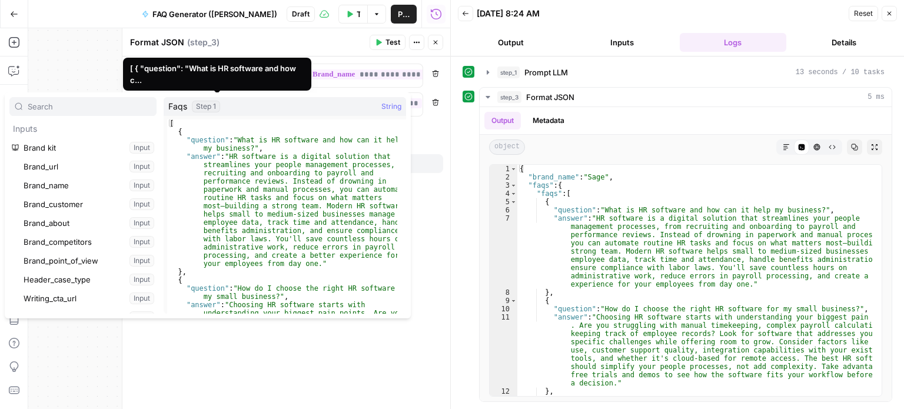
scroll to position [257, 0]
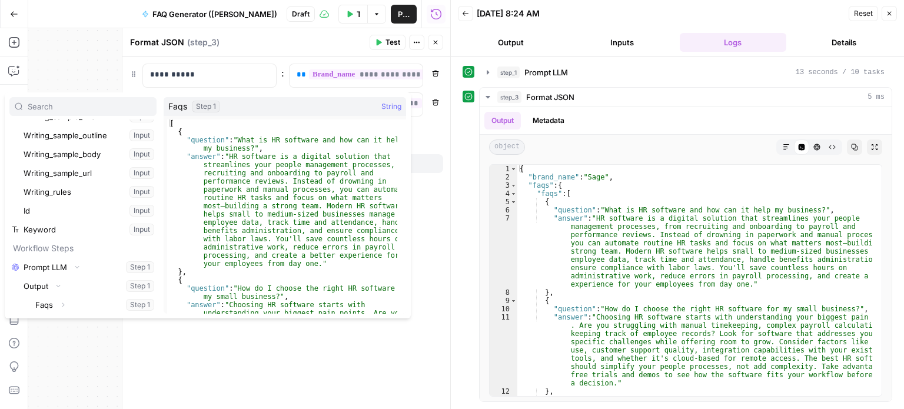
click at [94, 86] on div "Workflow Set Inputs Inputs LLM · Claude Sonnet 4 Prompt LLM Step 1 Output Expan…" at bounding box center [239, 218] width 422 height 381
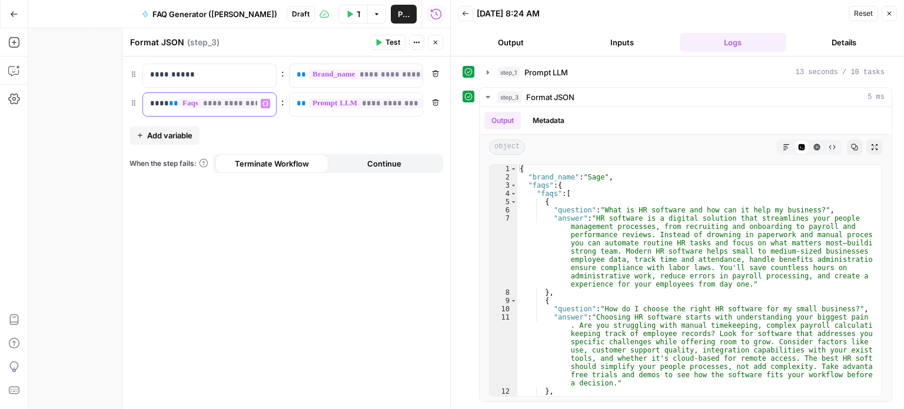
click at [153, 107] on p "**********" at bounding box center [200, 104] width 101 height 12
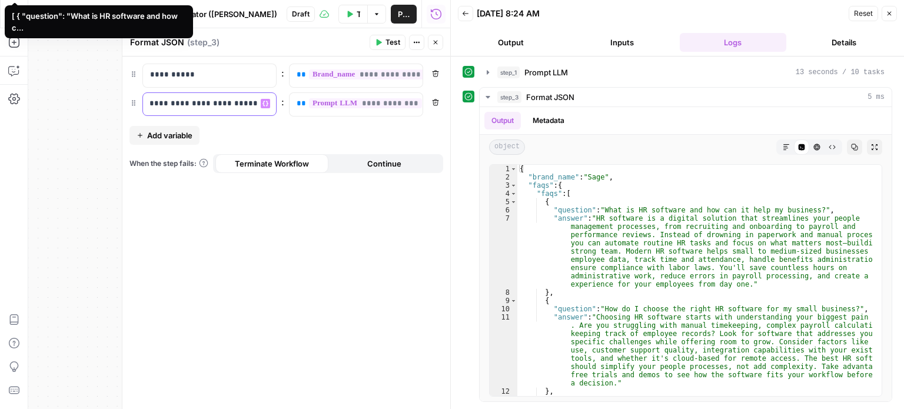
scroll to position [0, 0]
click at [412, 104] on icon "button" at bounding box center [412, 104] width 6 height 6
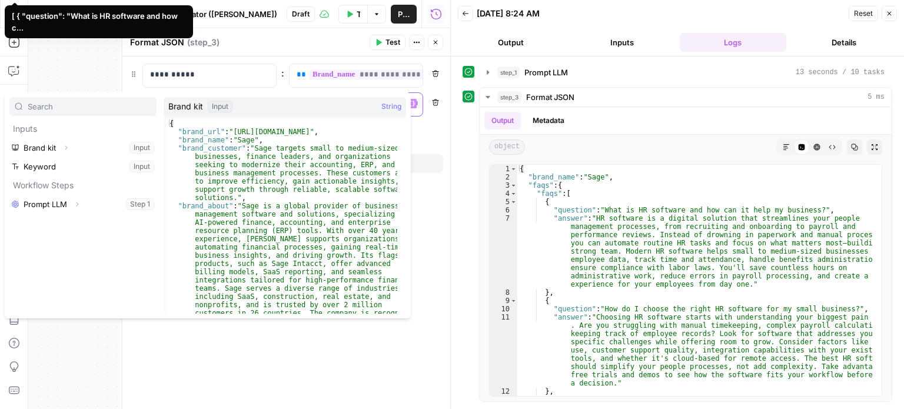
click at [415, 105] on button "Variables Menu" at bounding box center [411, 103] width 9 height 9
click at [355, 89] on div "**********" at bounding box center [286, 90] width 314 height 53
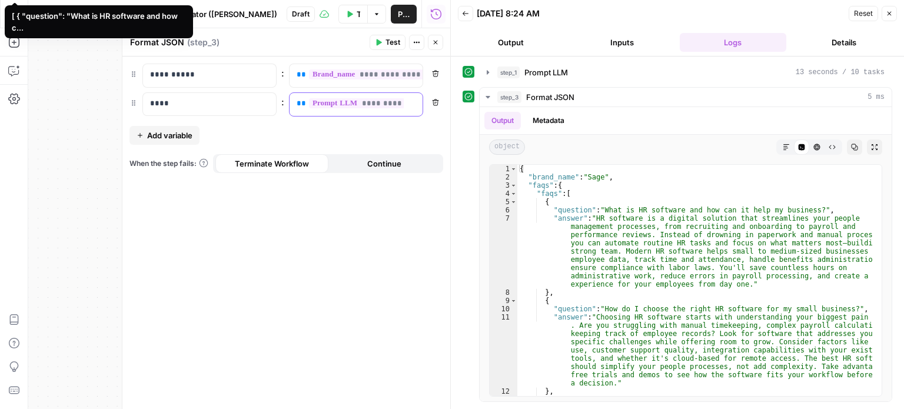
click at [291, 106] on div "**********" at bounding box center [346, 104] width 114 height 23
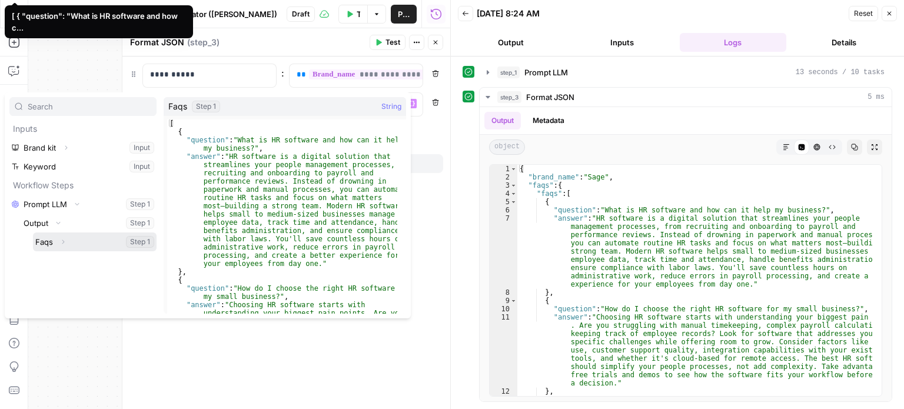
click at [33, 232] on button "Select variable Faqs" at bounding box center [95, 241] width 124 height 19
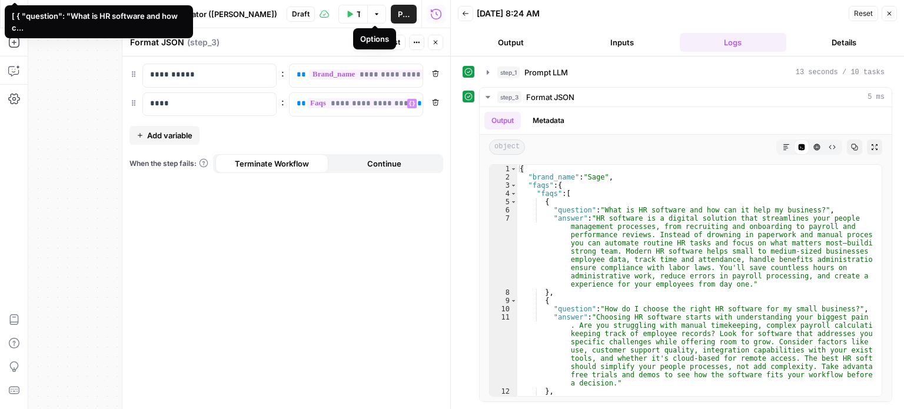
click at [386, 41] on div "Options" at bounding box center [374, 39] width 29 height 12
click at [397, 44] on span "Test" at bounding box center [392, 42] width 15 height 11
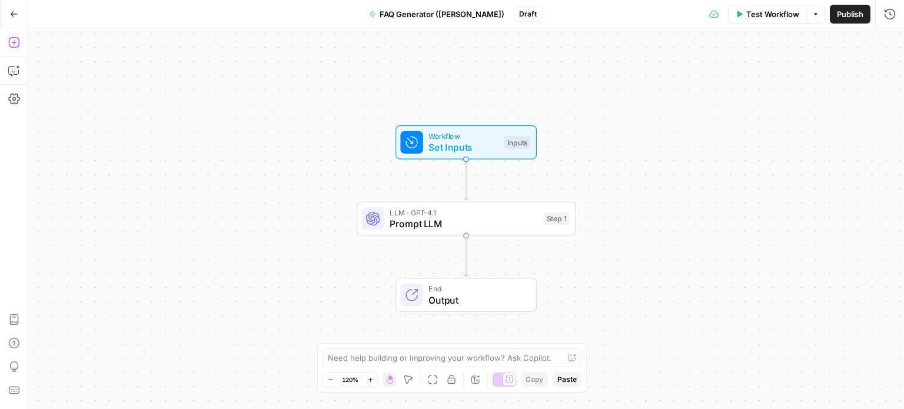
click at [17, 44] on icon "button" at bounding box center [14, 42] width 12 height 12
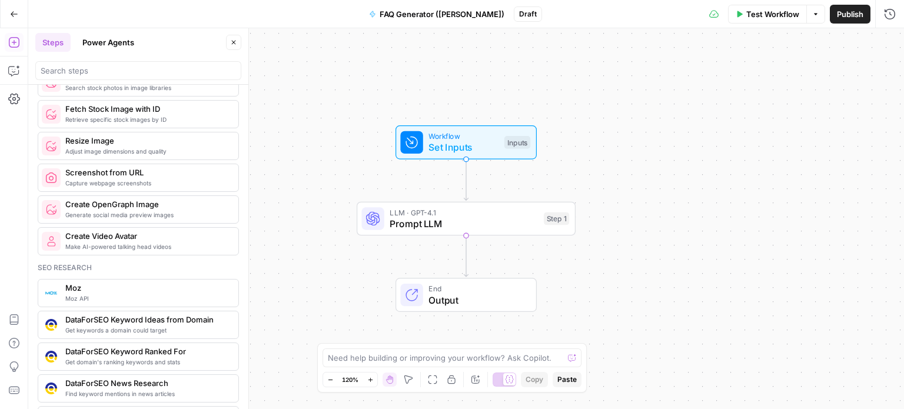
scroll to position [873, 0]
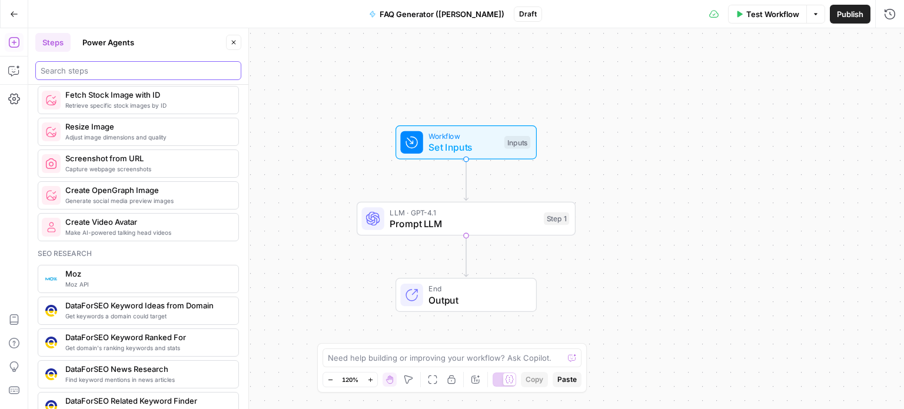
click at [82, 68] on input "search" at bounding box center [138, 71] width 195 height 12
type input "j"
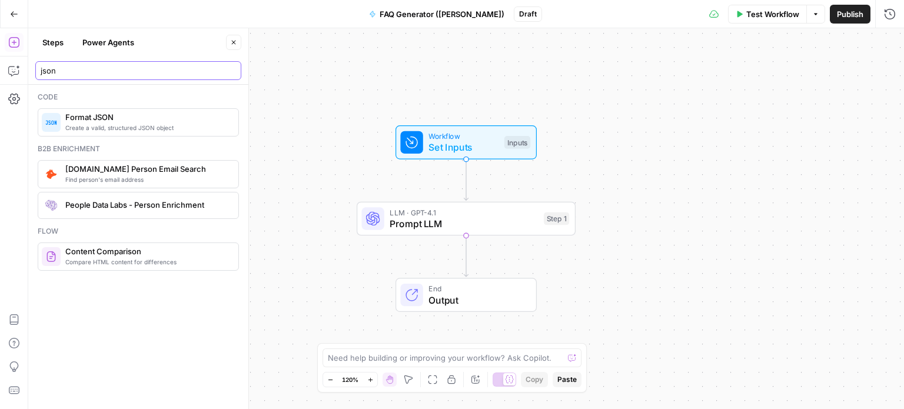
scroll to position [0, 0]
type input "json"
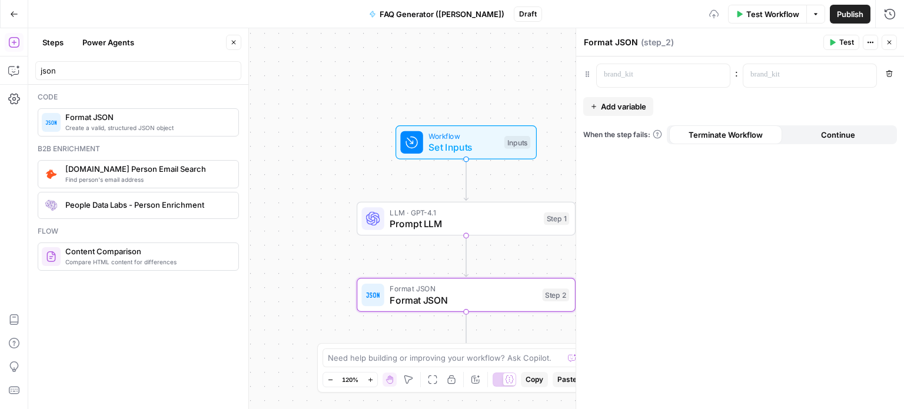
click at [474, 222] on span "Prompt LLM" at bounding box center [463, 223] width 148 height 14
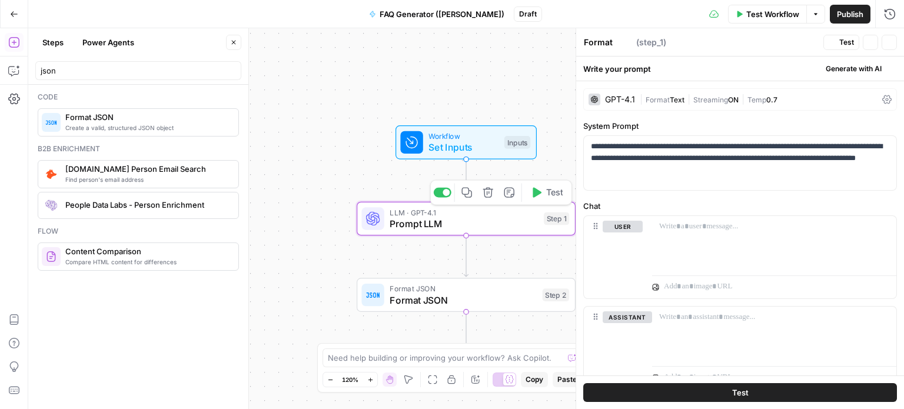
type textarea "Prompt LLM"
click at [668, 234] on div at bounding box center [774, 243] width 244 height 54
click at [882, 226] on icon "button" at bounding box center [885, 226] width 6 height 5
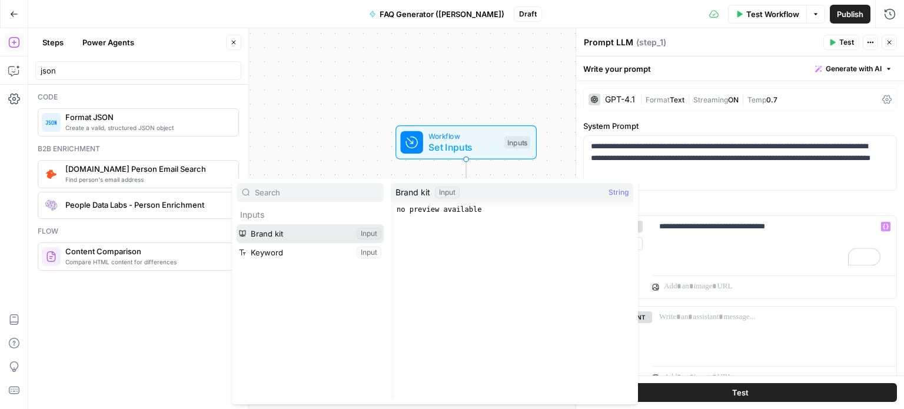
click at [364, 233] on button "Select variable Brand kit" at bounding box center [309, 233] width 147 height 19
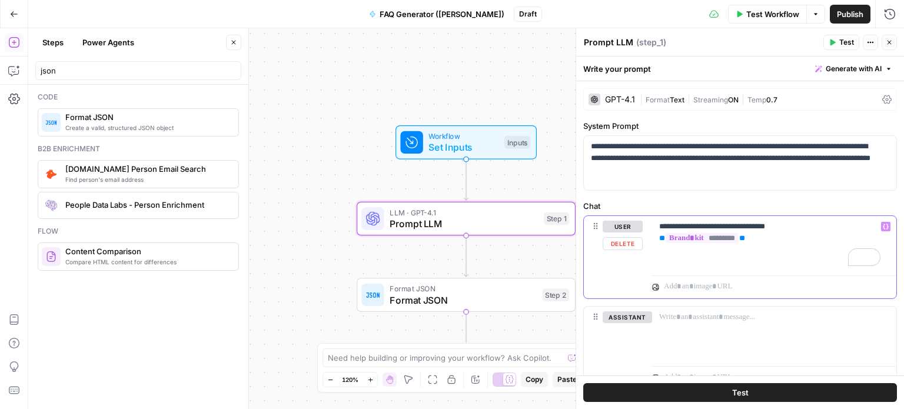
drag, startPoint x: 762, startPoint y: 238, endPoint x: 635, endPoint y: 237, distance: 126.5
click at [635, 237] on div "**********" at bounding box center [740, 257] width 312 height 82
click at [808, 249] on p "**********" at bounding box center [769, 244] width 221 height 47
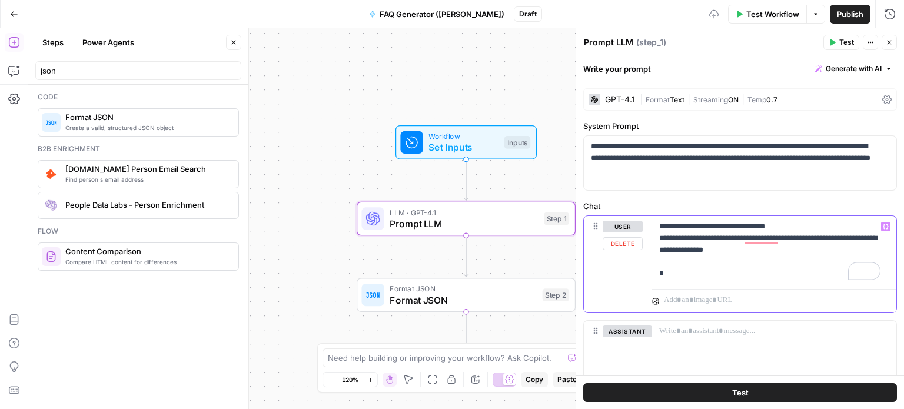
click at [808, 249] on p "**********" at bounding box center [769, 250] width 221 height 59
click at [882, 224] on icon "button" at bounding box center [885, 227] width 6 height 6
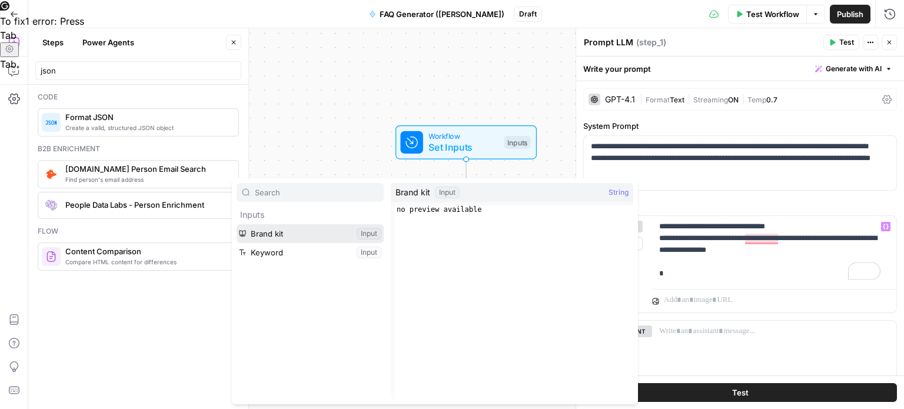
click at [327, 226] on button "Select variable Brand kit" at bounding box center [309, 233] width 147 height 19
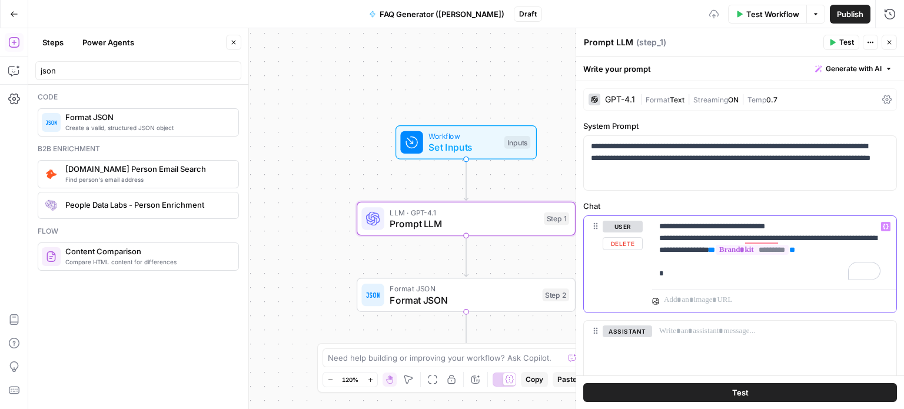
click at [697, 258] on p "**********" at bounding box center [769, 250] width 221 height 59
click at [697, 258] on p "**********" at bounding box center [769, 244] width 221 height 47
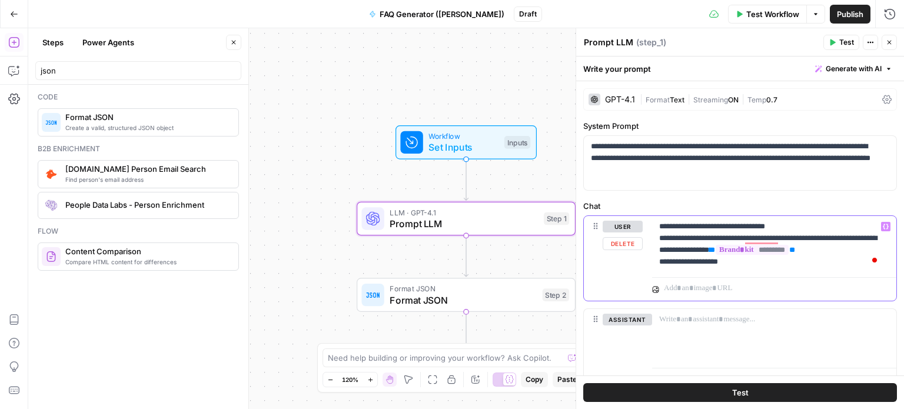
click at [882, 228] on icon "button" at bounding box center [885, 227] width 6 height 6
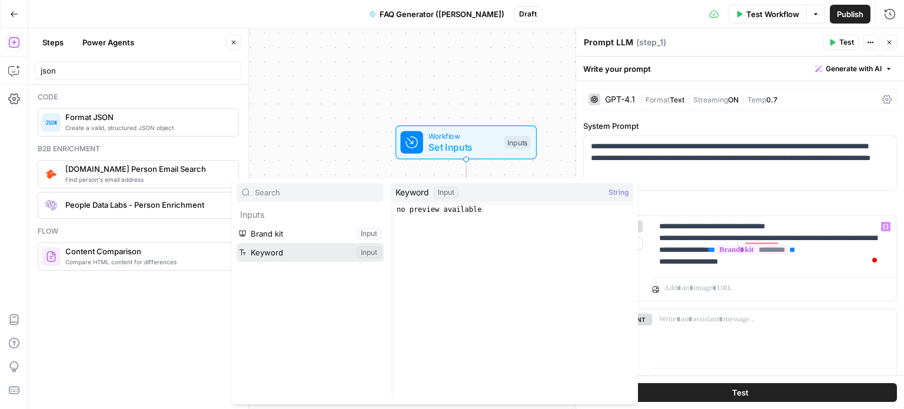
click at [315, 249] on button "Select variable Keyword" at bounding box center [309, 252] width 147 height 19
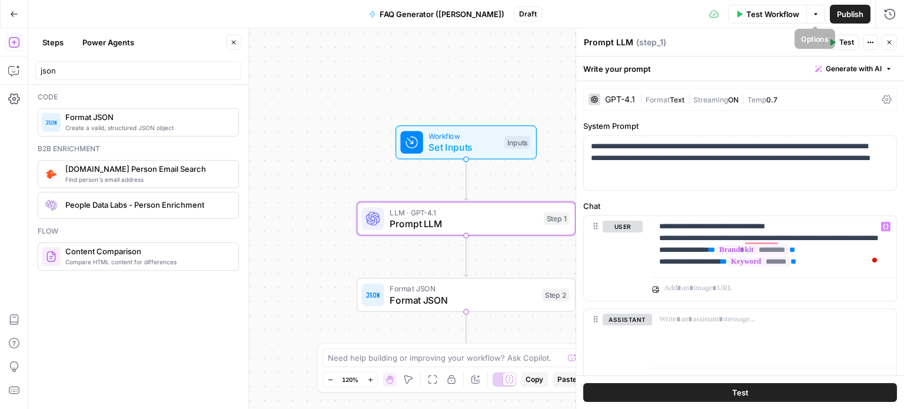
click at [787, 13] on span "Test Workflow" at bounding box center [772, 14] width 53 height 12
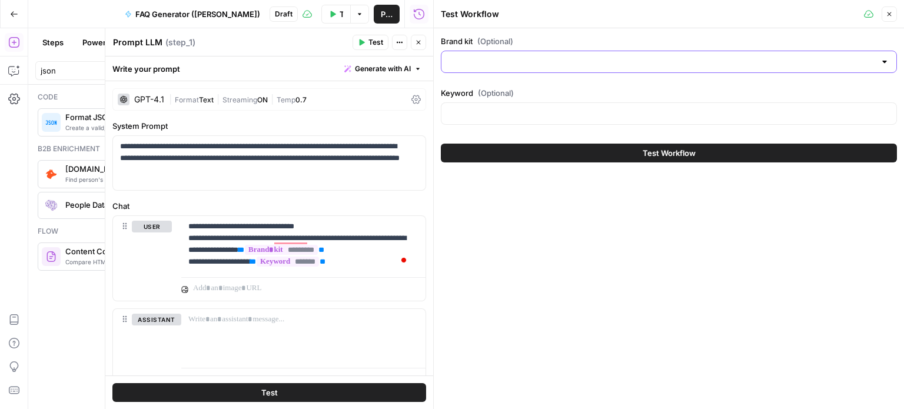
click at [674, 61] on input "Brand kit (Optional)" at bounding box center [661, 62] width 426 height 12
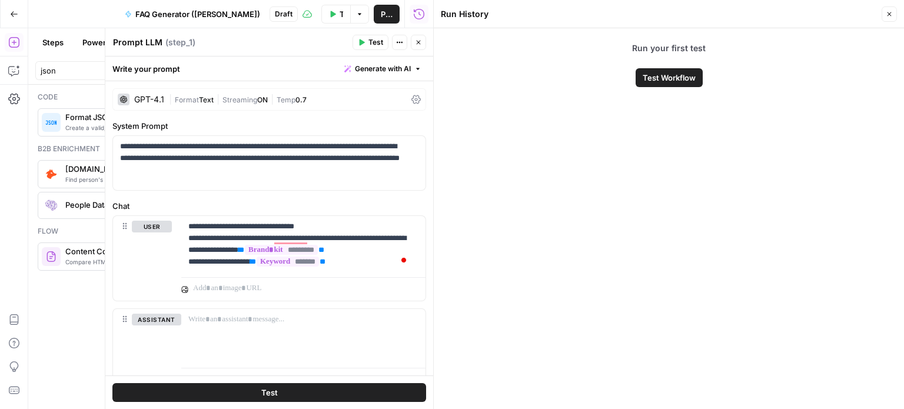
click at [889, 16] on icon "button" at bounding box center [888, 14] width 7 height 7
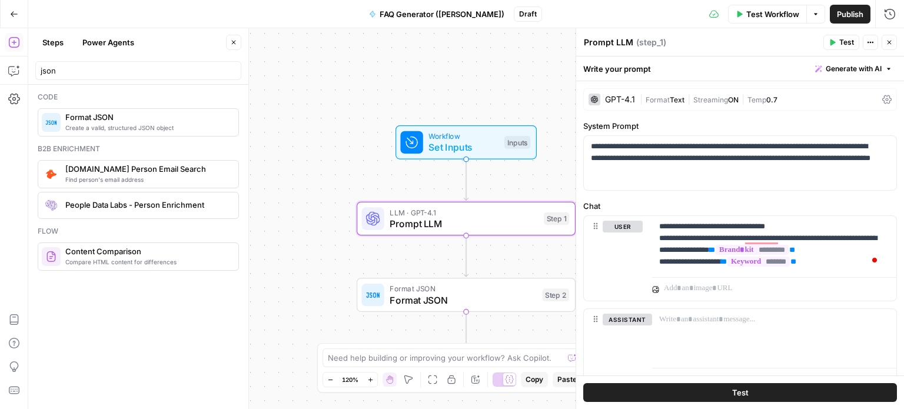
click at [766, 16] on span "Test Workflow" at bounding box center [772, 14] width 53 height 12
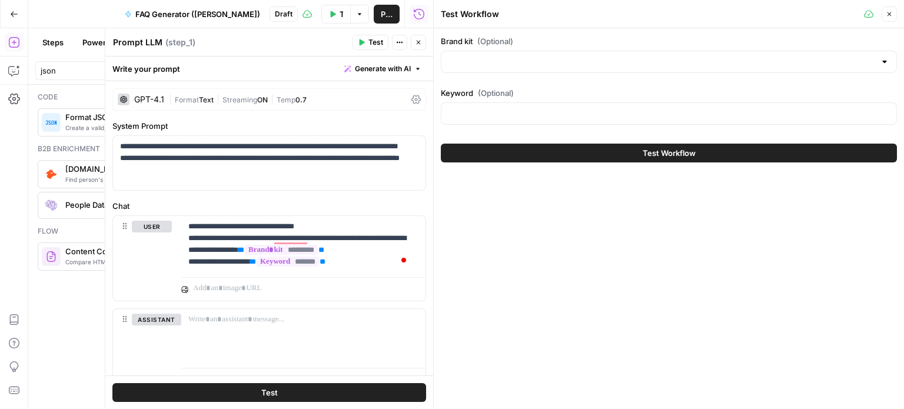
click at [700, 70] on div at bounding box center [669, 62] width 456 height 22
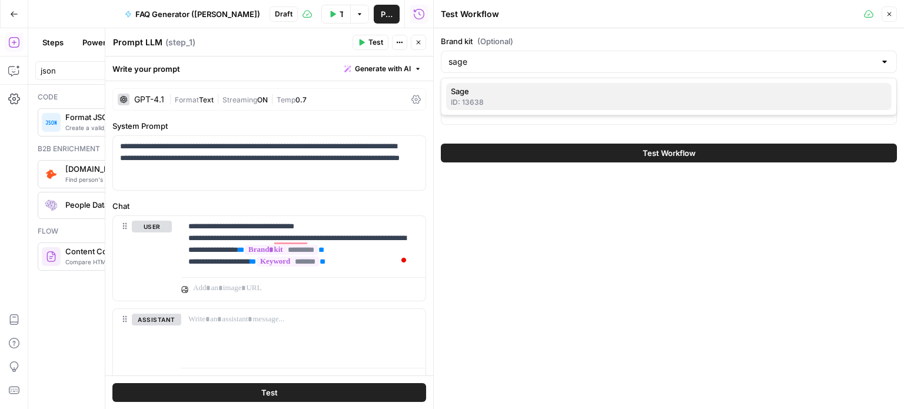
click at [679, 92] on span "Sage" at bounding box center [666, 91] width 431 height 12
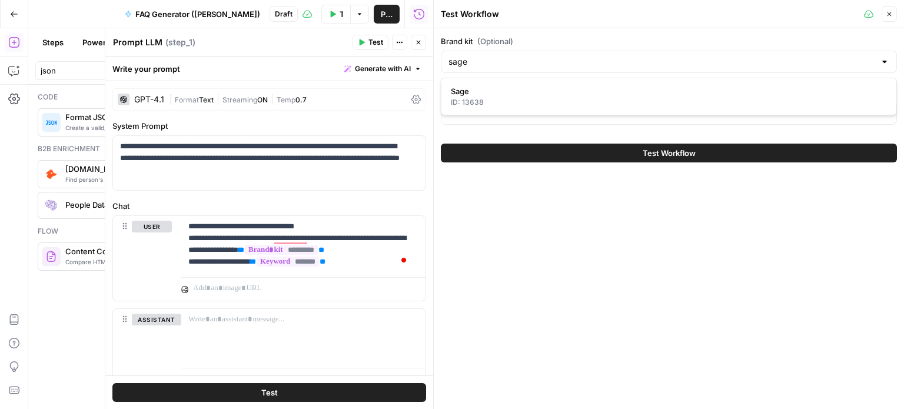
type input "Sage"
click at [619, 110] on input "Keyword (Optional)" at bounding box center [668, 114] width 441 height 12
type input "Accounting software"
click at [518, 145] on button "Test Workflow" at bounding box center [669, 153] width 456 height 19
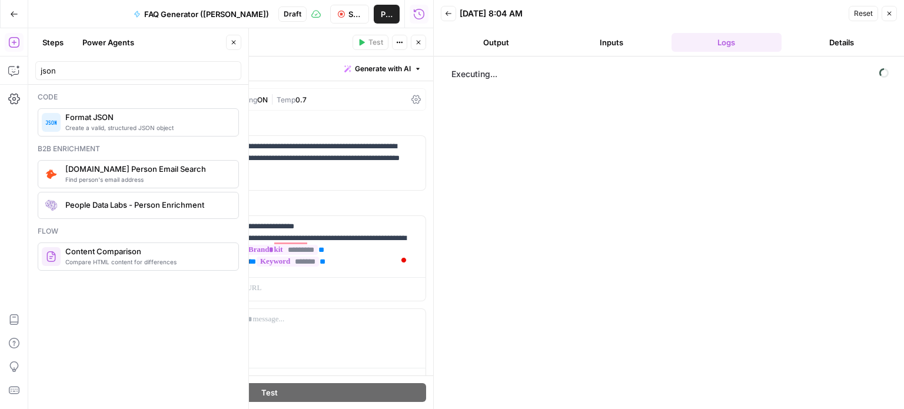
click at [230, 42] on icon "button" at bounding box center [233, 42] width 7 height 7
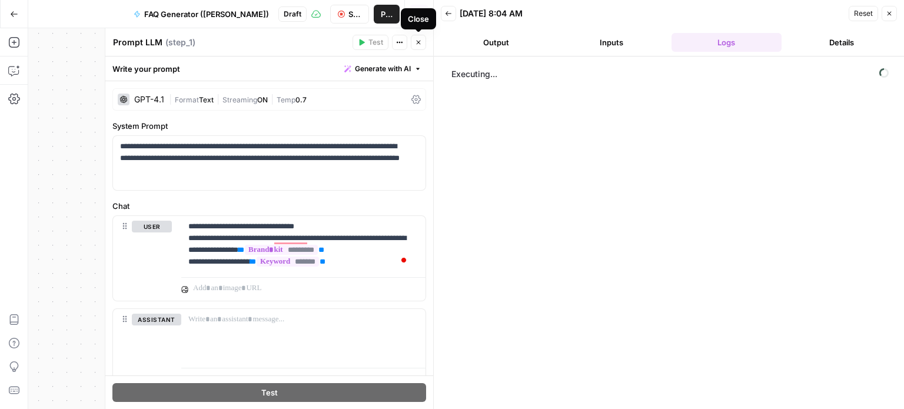
click at [418, 39] on icon "button" at bounding box center [418, 42] width 7 height 7
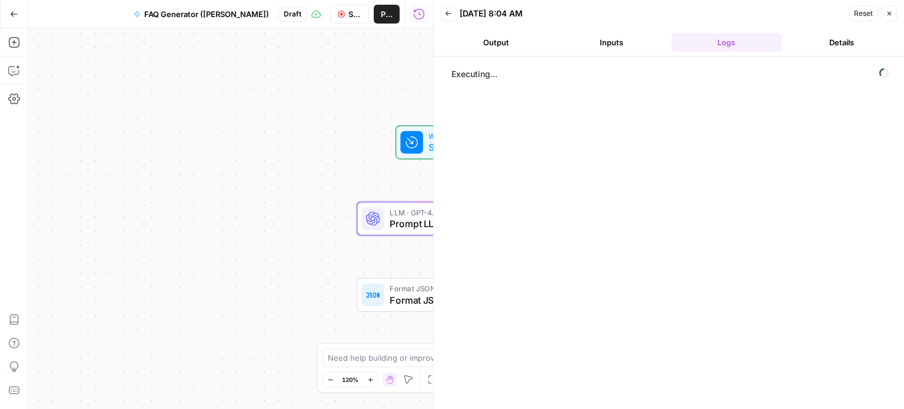
click at [395, 297] on span "Format JSON" at bounding box center [462, 300] width 147 height 14
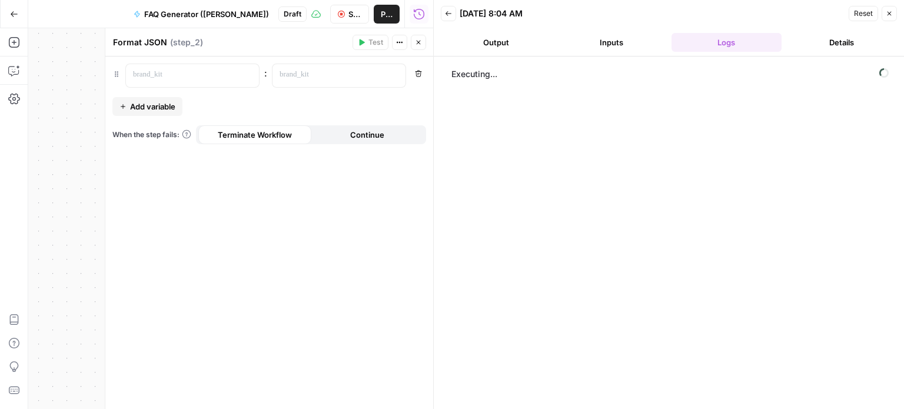
click at [402, 44] on icon "button" at bounding box center [399, 42] width 7 height 7
click at [419, 100] on span "Delete Step" at bounding box center [443, 95] width 56 height 12
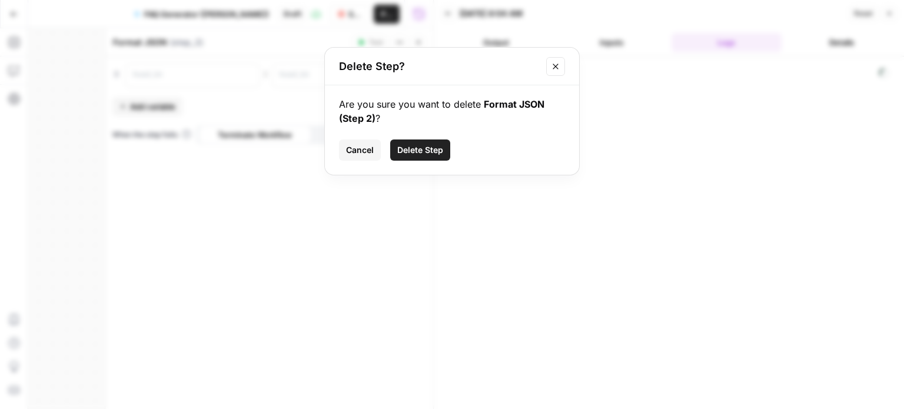
click at [414, 155] on span "Delete Step" at bounding box center [420, 150] width 46 height 12
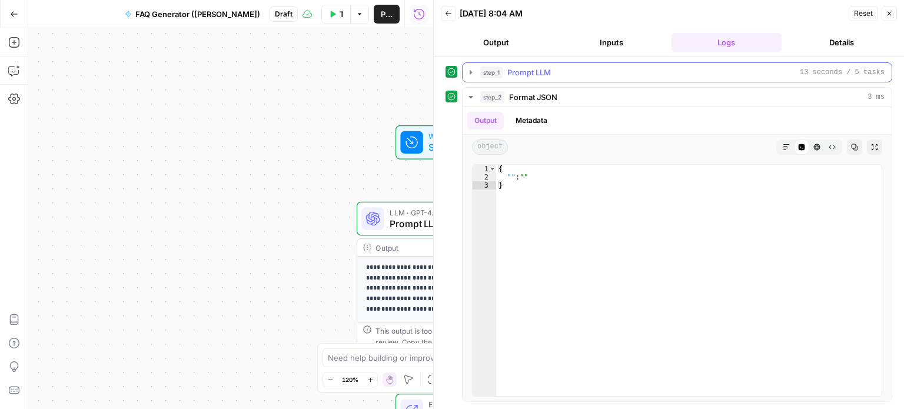
click at [471, 71] on icon "button" at bounding box center [470, 72] width 2 height 4
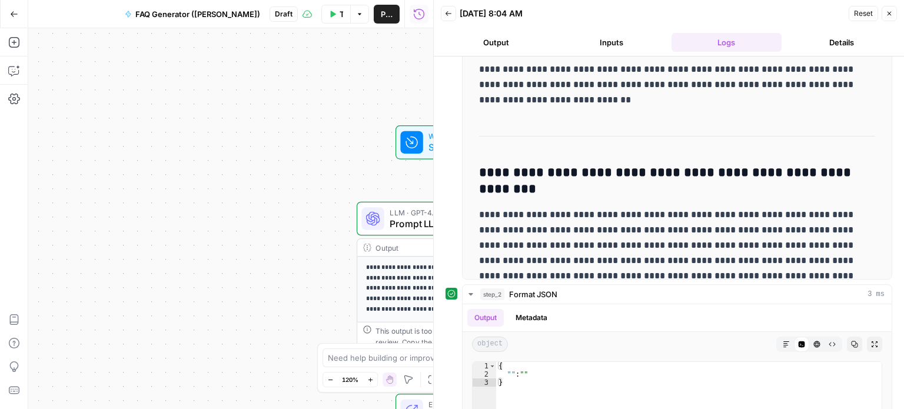
click at [306, 284] on div "**********" at bounding box center [230, 218] width 405 height 381
click at [889, 12] on icon "button" at bounding box center [889, 14] width 4 height 4
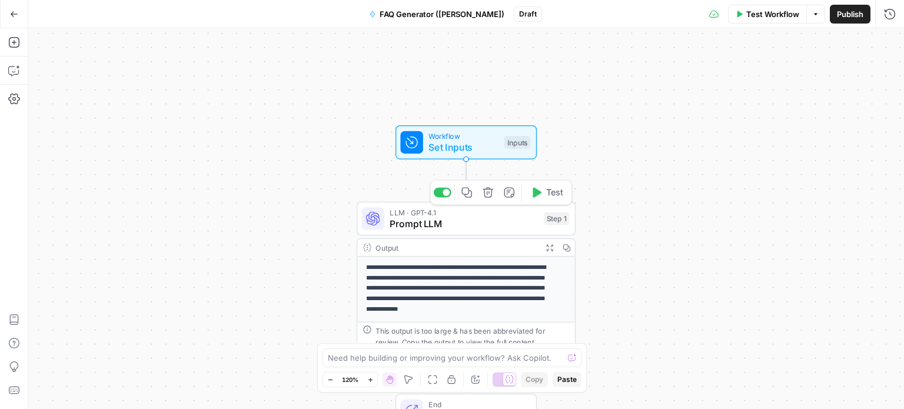
click at [517, 215] on span "LLM · GPT-4.1" at bounding box center [463, 211] width 148 height 11
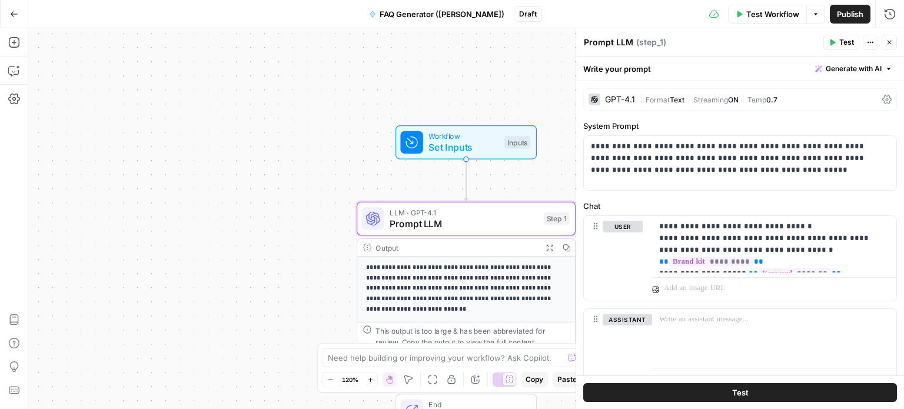
click at [622, 97] on div "GPT-4.1" at bounding box center [620, 99] width 30 height 8
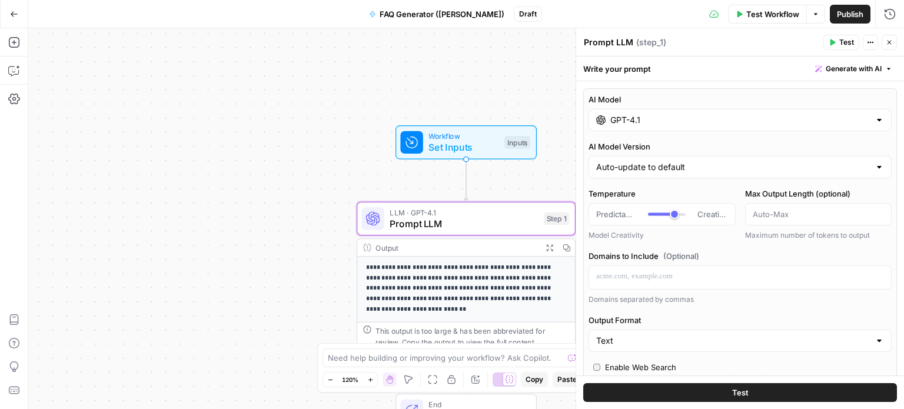
click at [641, 125] on input "GPT-4.1" at bounding box center [739, 120] width 259 height 12
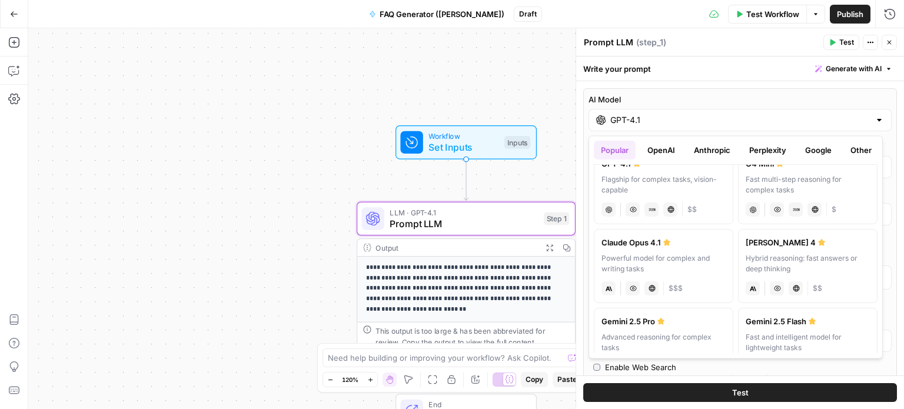
scroll to position [99, 0]
click at [776, 239] on div "[PERSON_NAME] 4" at bounding box center [807, 242] width 124 height 12
type input "[PERSON_NAME] 4"
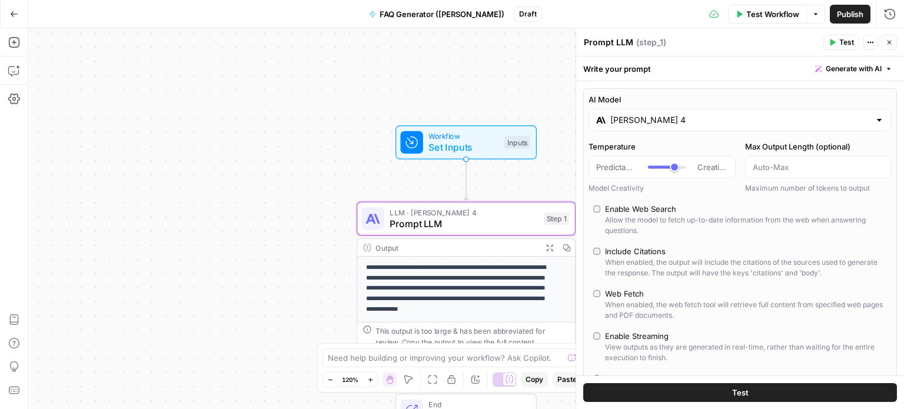
click at [750, 382] on div "Test" at bounding box center [740, 392] width 328 height 34
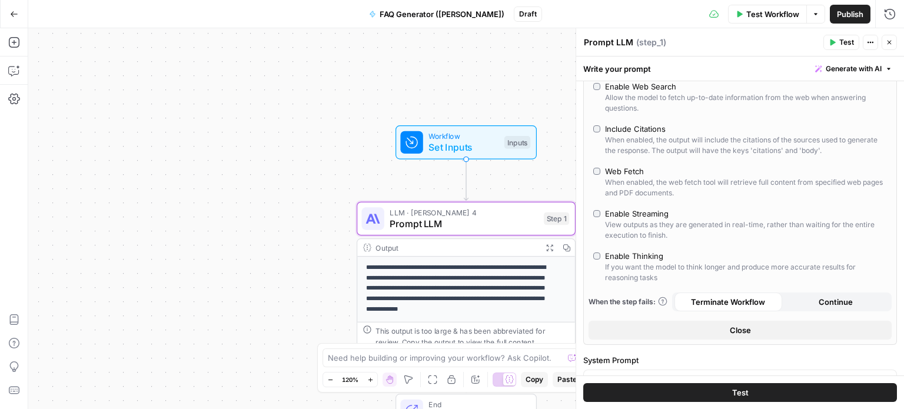
click at [739, 326] on span "Close" at bounding box center [739, 330] width 21 height 12
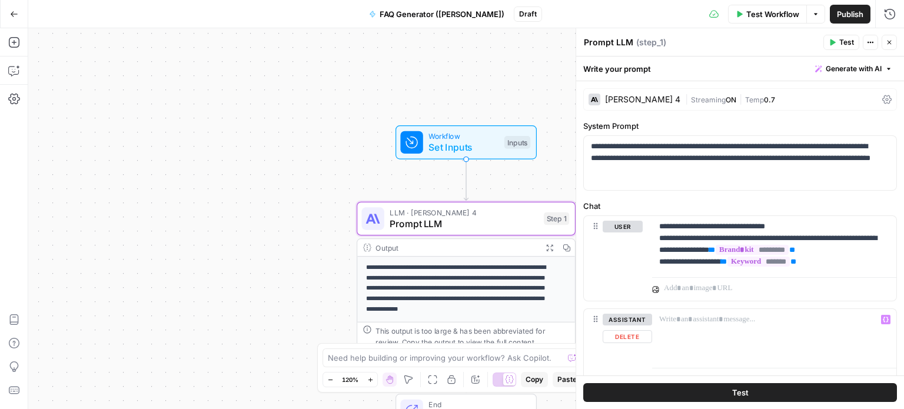
click at [726, 389] on button "Test" at bounding box center [740, 392] width 314 height 19
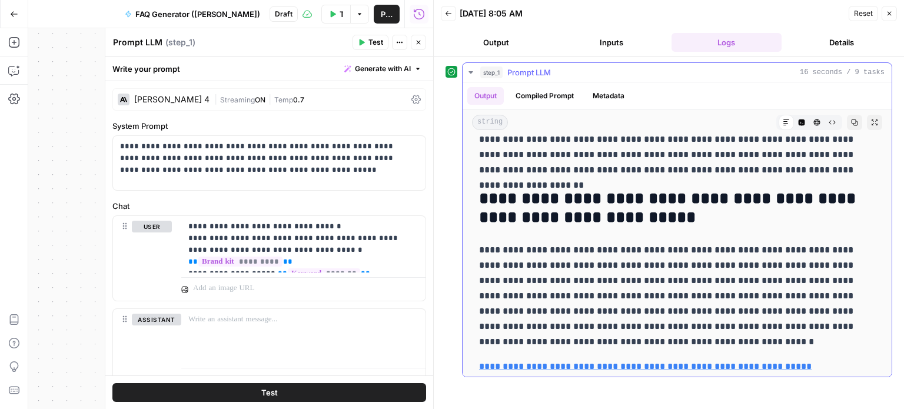
scroll to position [677, 0]
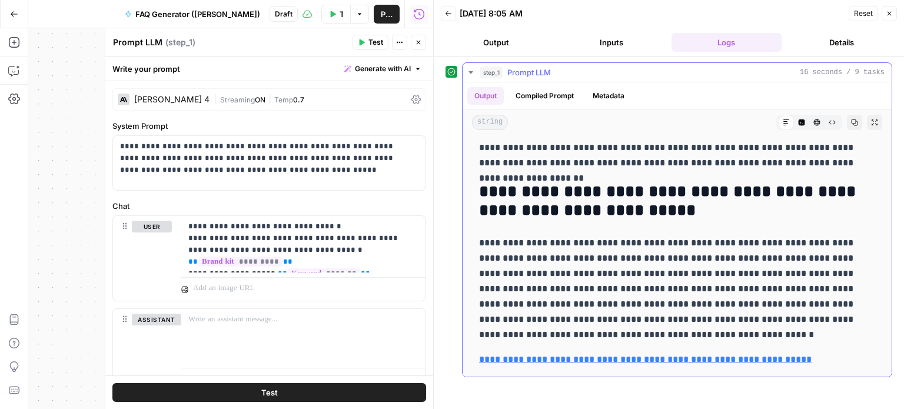
drag, startPoint x: 661, startPoint y: 183, endPoint x: 630, endPoint y: 344, distance: 164.0
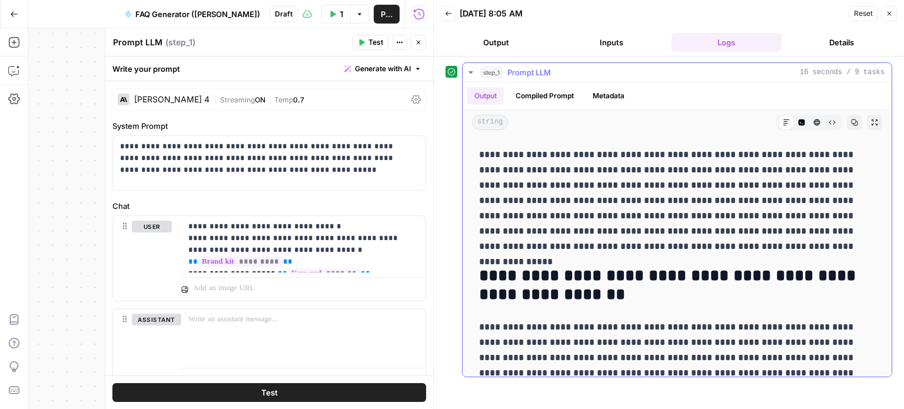
scroll to position [74, 0]
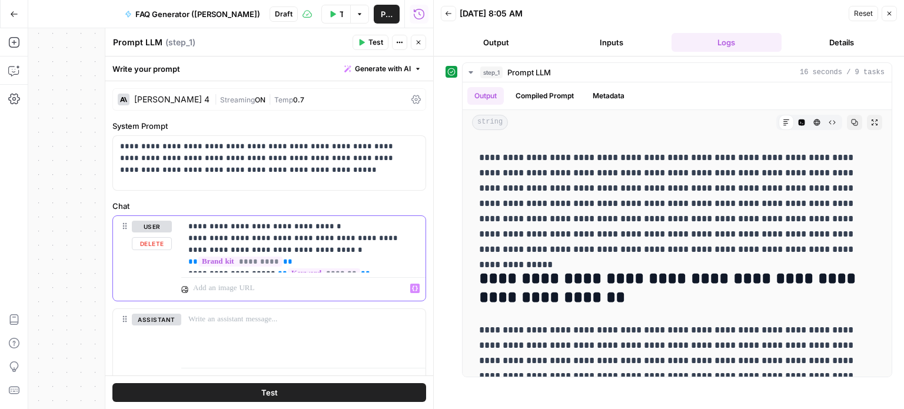
click at [364, 267] on p "**********" at bounding box center [298, 244] width 221 height 47
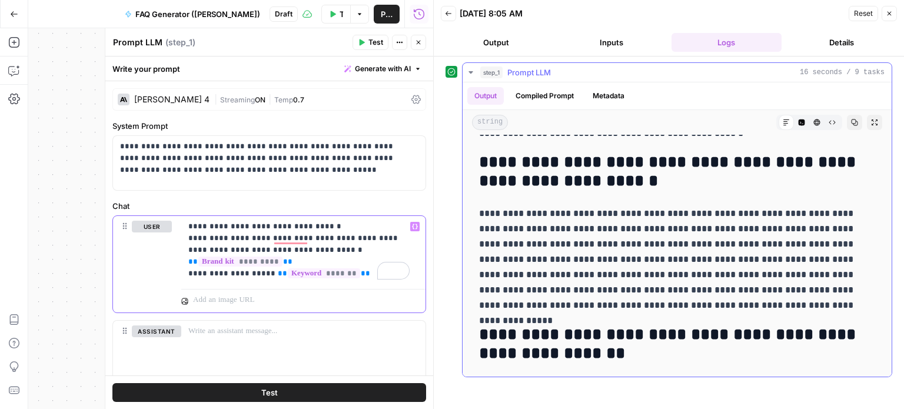
scroll to position [0, 0]
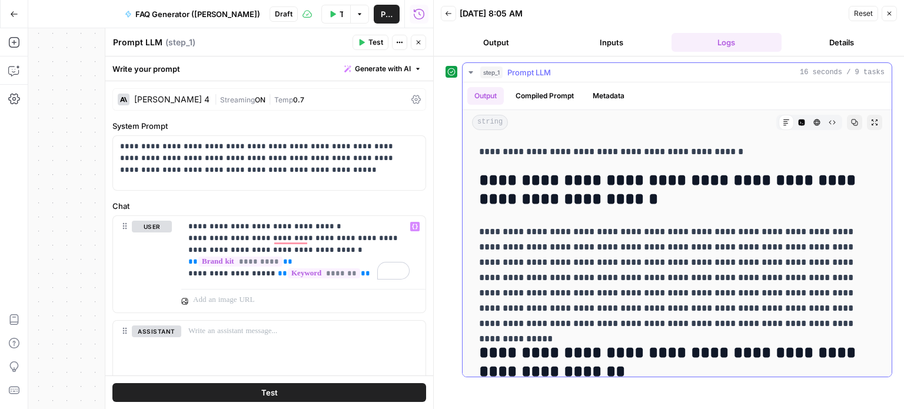
click at [482, 147] on p "**********" at bounding box center [672, 151] width 387 height 15
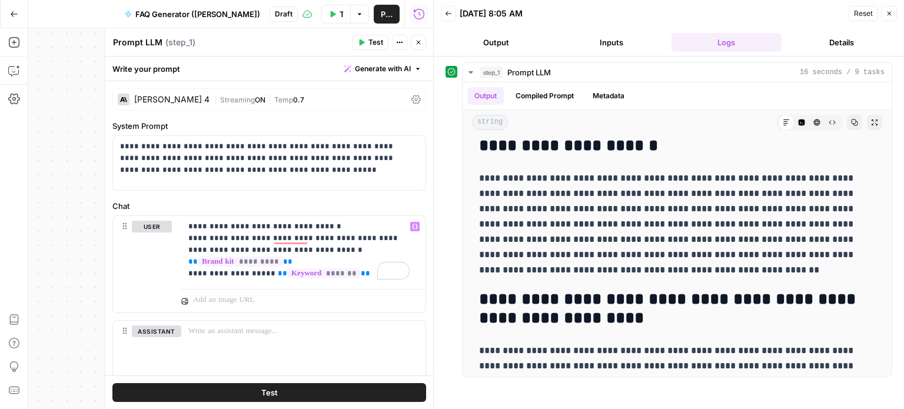
scroll to position [677, 0]
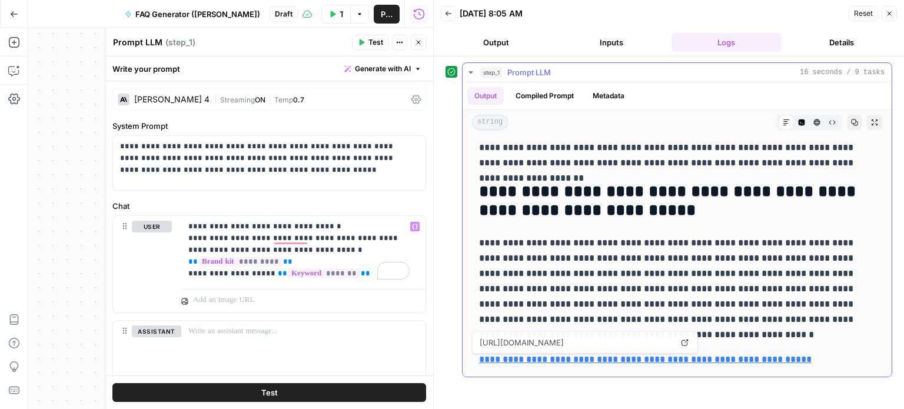
drag, startPoint x: 481, startPoint y: 146, endPoint x: 815, endPoint y: 350, distance: 390.7
copy div "**********"
click at [311, 330] on p at bounding box center [303, 331] width 230 height 12
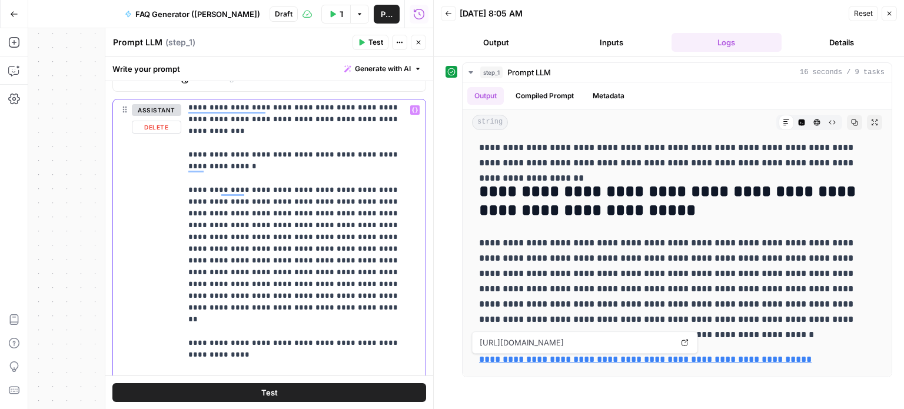
scroll to position [471, 0]
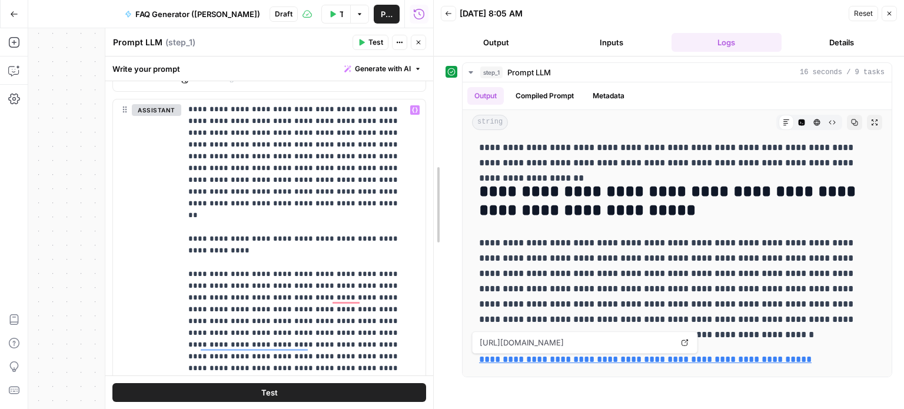
drag, startPoint x: 428, startPoint y: 288, endPoint x: 427, endPoint y: 334, distance: 46.5
click at [428, 334] on div at bounding box center [434, 204] width 12 height 409
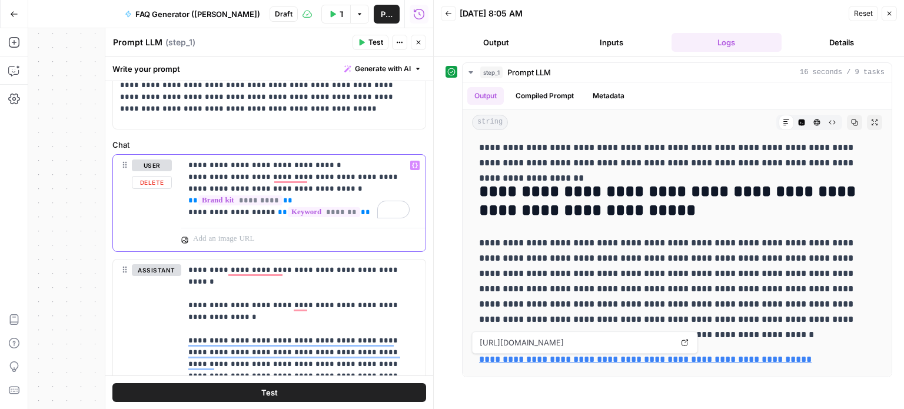
click at [358, 203] on p "**********" at bounding box center [298, 188] width 221 height 59
drag, startPoint x: 358, startPoint y: 204, endPoint x: 267, endPoint y: 198, distance: 90.7
click at [267, 198] on p "**********" at bounding box center [298, 188] width 221 height 59
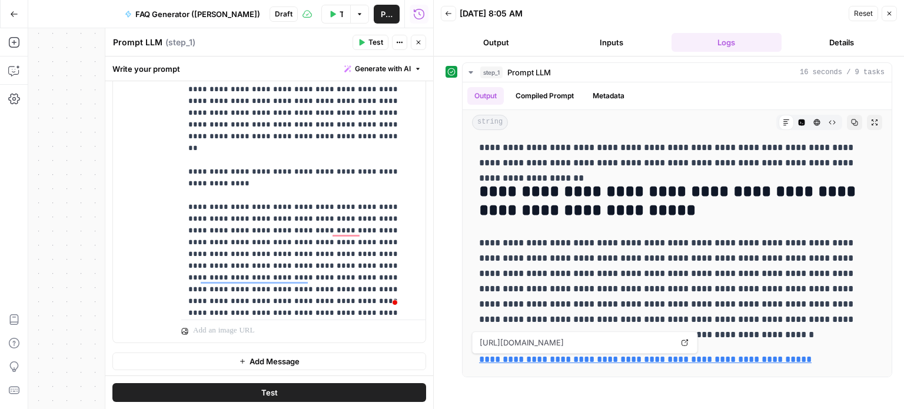
click at [313, 362] on button "Add Message" at bounding box center [269, 361] width 314 height 18
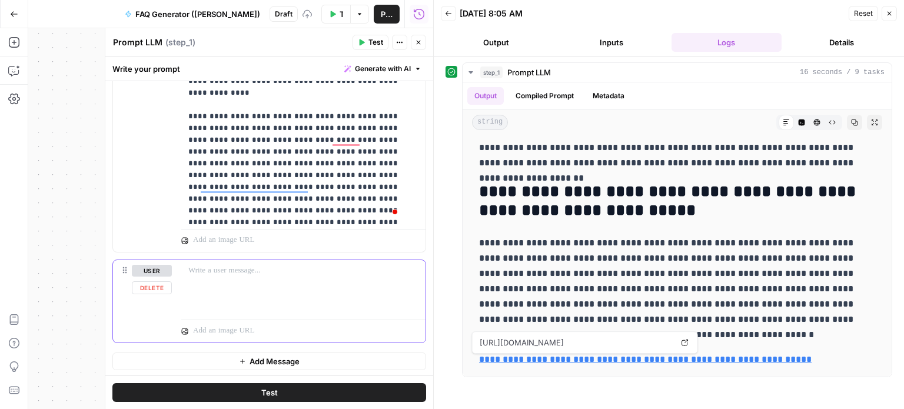
click at [268, 291] on div at bounding box center [303, 287] width 244 height 54
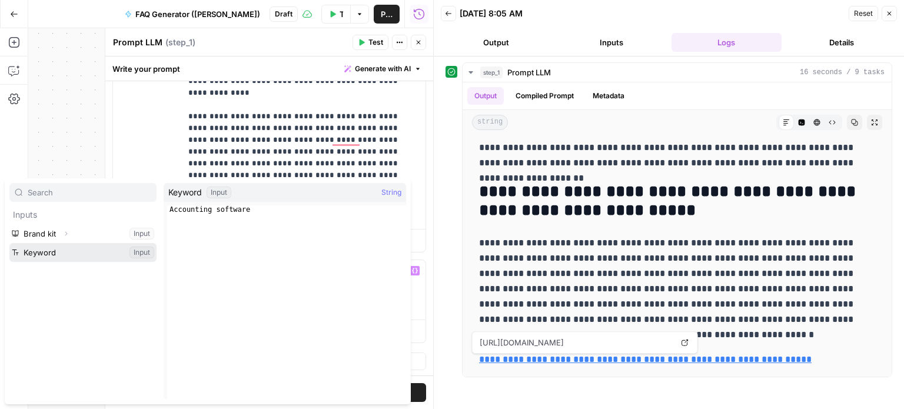
click at [9, 243] on button "Select variable Keyword" at bounding box center [82, 252] width 147 height 19
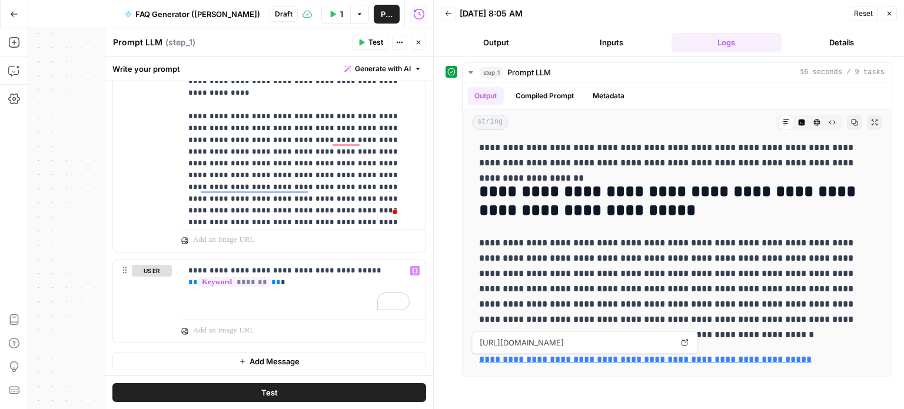
click at [304, 388] on button "Test" at bounding box center [269, 392] width 314 height 19
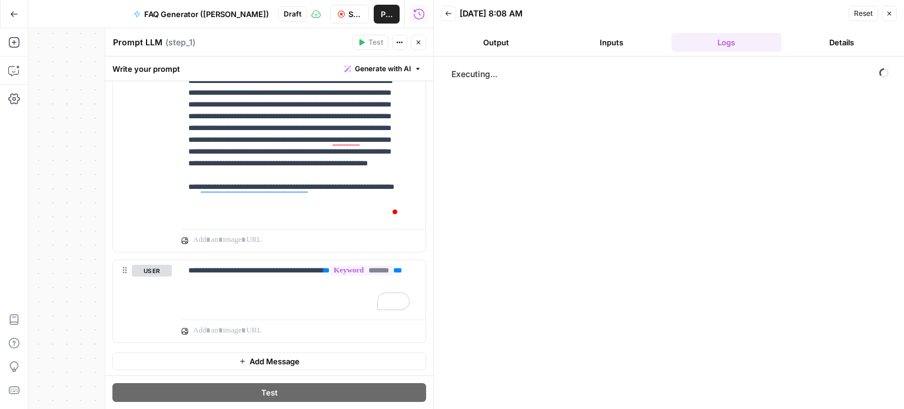
click at [889, 16] on icon "button" at bounding box center [888, 13] width 7 height 7
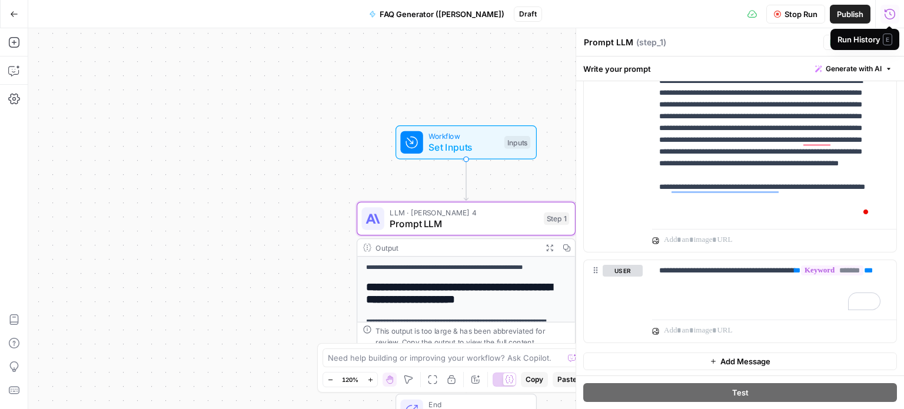
click at [797, 12] on span "Stop Run" at bounding box center [800, 14] width 33 height 12
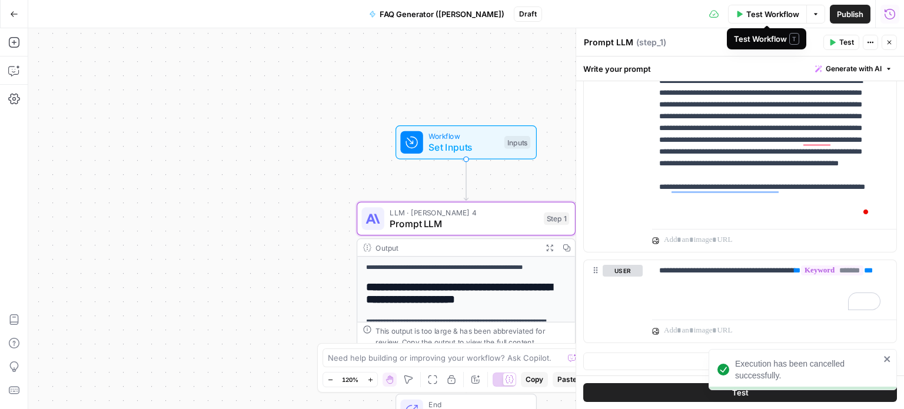
click at [812, 14] on icon "button" at bounding box center [815, 14] width 7 height 7
click at [768, 14] on span "Test Workflow" at bounding box center [772, 14] width 53 height 12
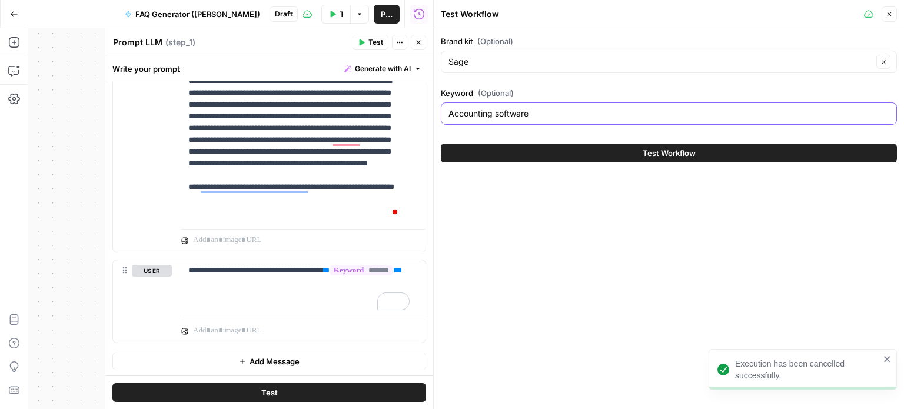
click at [527, 118] on input "Accounting software" at bounding box center [668, 114] width 441 height 12
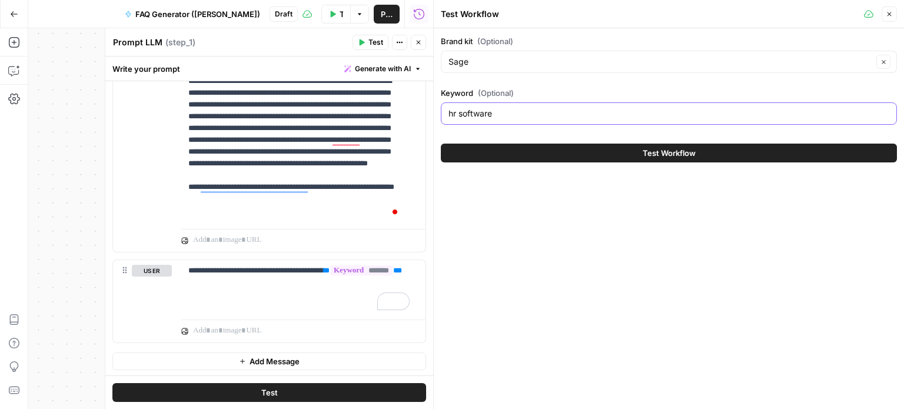
type input "hr software"
click at [566, 150] on button "Test Workflow" at bounding box center [669, 153] width 456 height 19
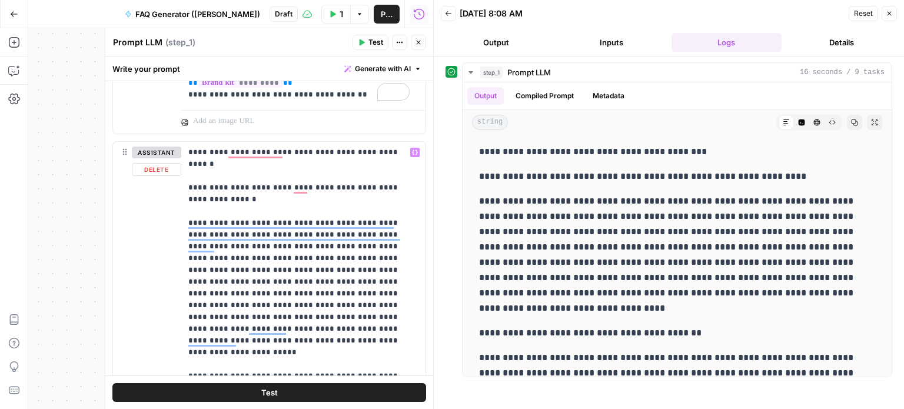
scroll to position [179, 0]
click at [186, 183] on div "**********" at bounding box center [298, 381] width 235 height 479
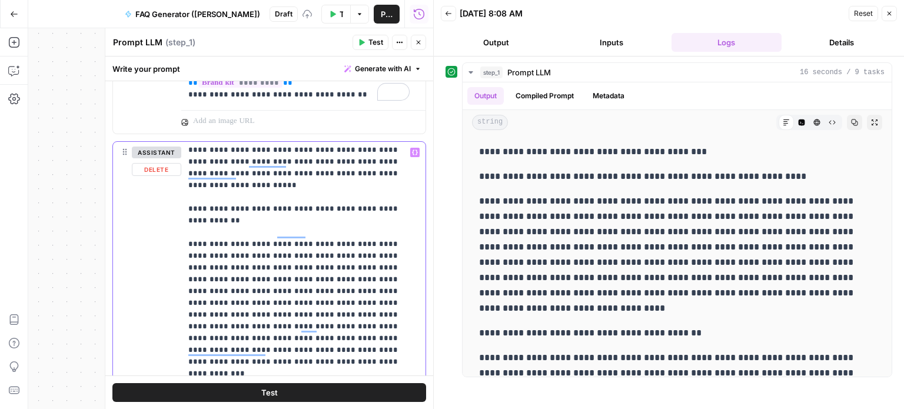
scroll to position [167, 0]
click at [186, 197] on div "**********" at bounding box center [298, 381] width 235 height 479
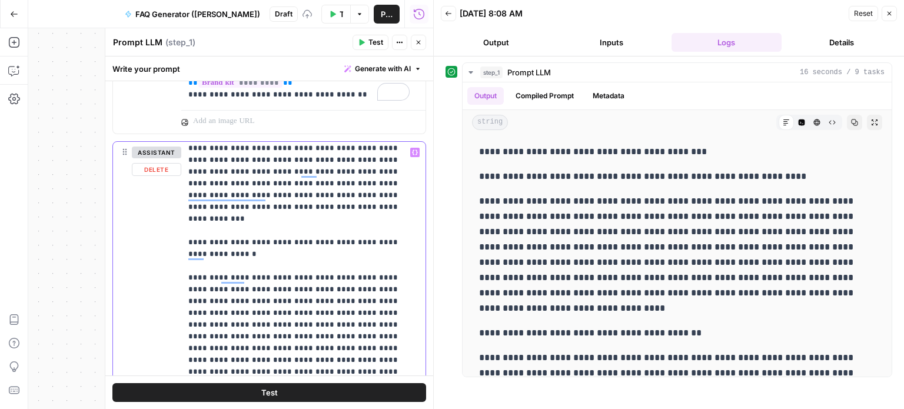
scroll to position [322, 0]
click at [188, 218] on p "**********" at bounding box center [294, 294] width 212 height 941
click at [265, 229] on p "**********" at bounding box center [294, 294] width 212 height 941
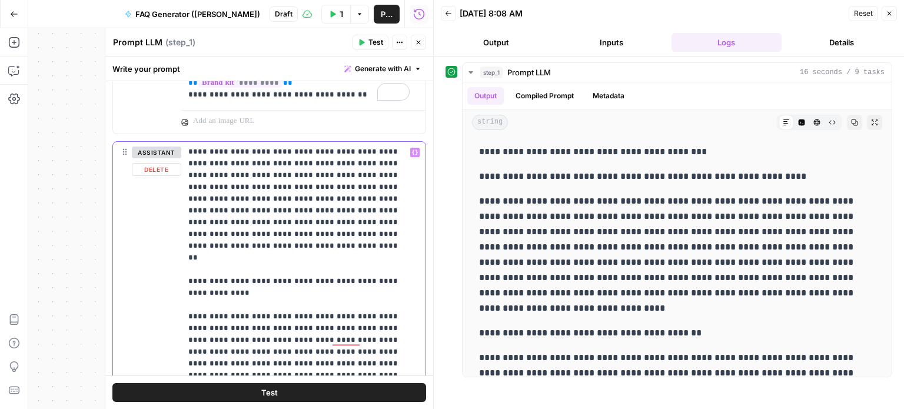
click at [254, 256] on p "**********" at bounding box center [294, 145] width 212 height 941
click at [184, 239] on div "**********" at bounding box center [298, 381] width 235 height 479
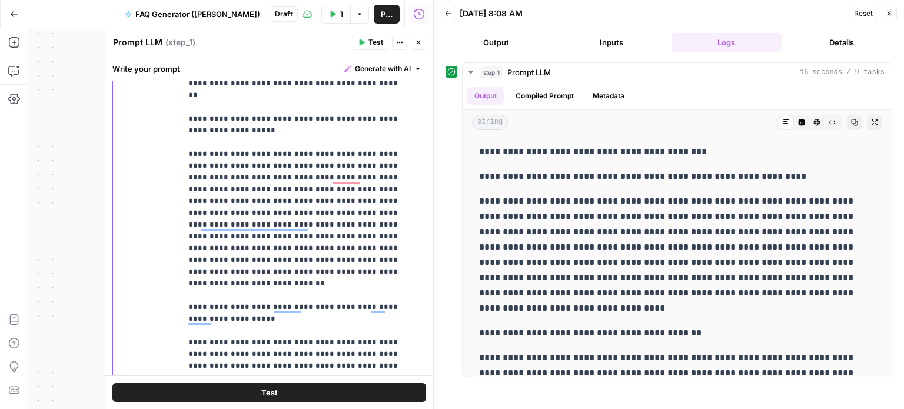
click at [186, 258] on div "**********" at bounding box center [298, 218] width 235 height 479
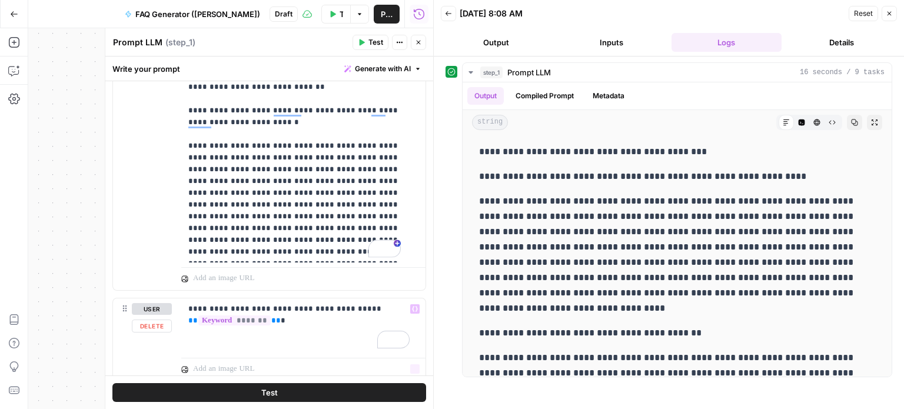
click at [271, 397] on span "Test" at bounding box center [269, 392] width 16 height 12
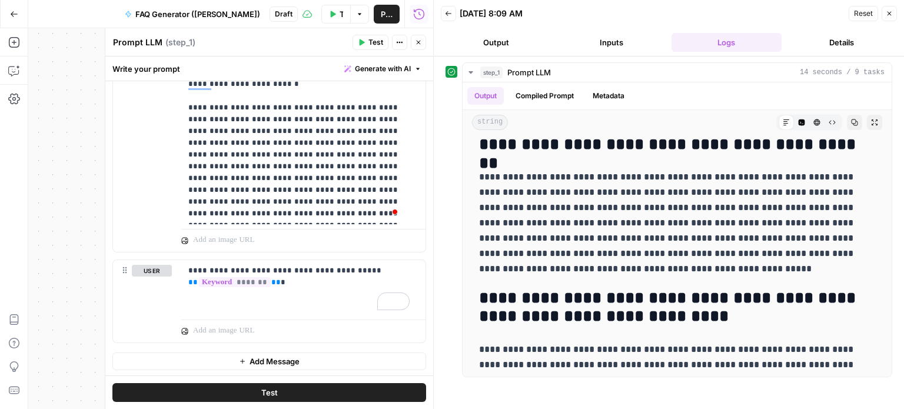
click at [419, 44] on icon "button" at bounding box center [418, 43] width 4 height 4
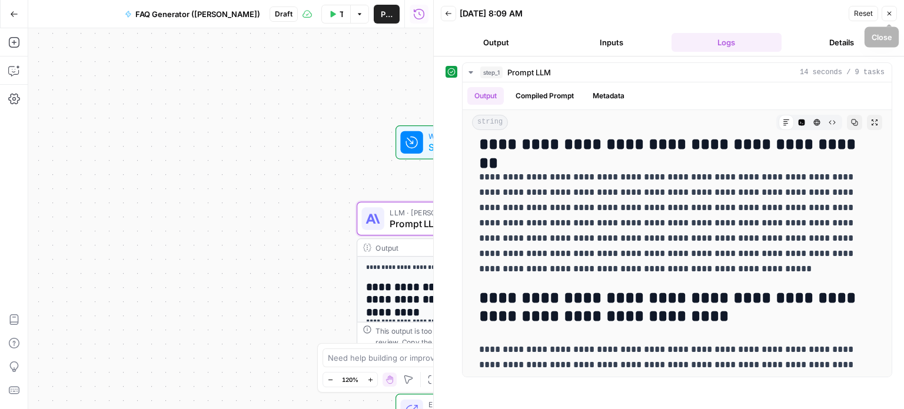
click at [886, 15] on icon "button" at bounding box center [888, 13] width 7 height 7
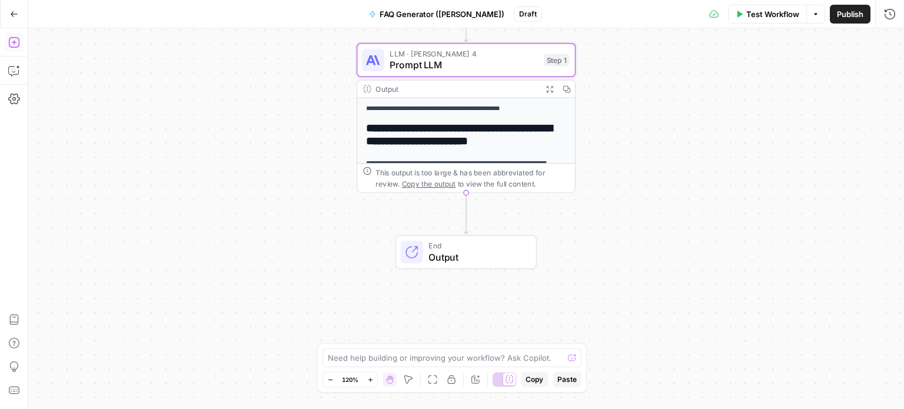
click at [17, 42] on icon "button" at bounding box center [14, 42] width 12 height 12
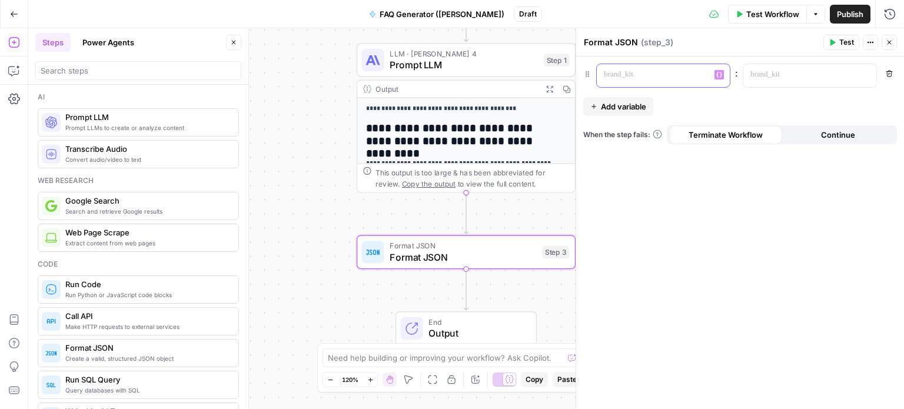
click at [669, 82] on div at bounding box center [653, 75] width 114 height 23
click at [717, 76] on icon "button" at bounding box center [719, 74] width 6 height 5
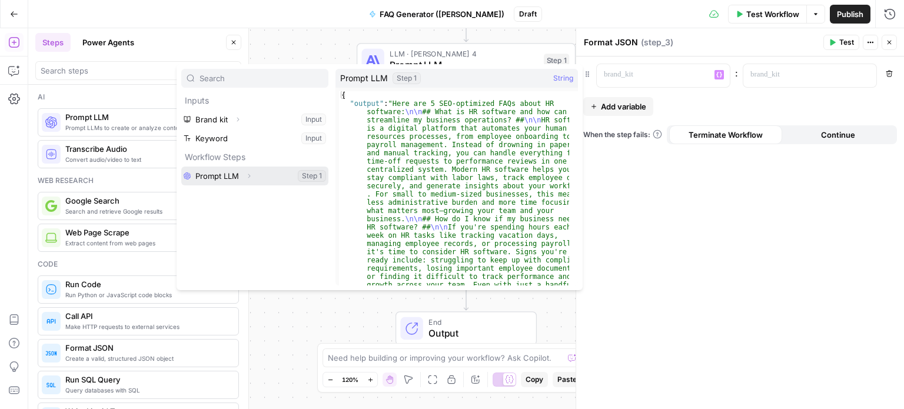
click at [252, 178] on button "Expand" at bounding box center [248, 175] width 15 height 15
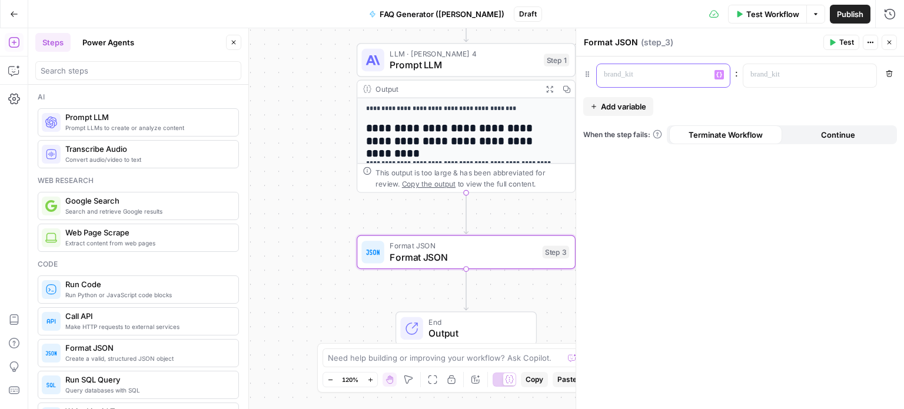
click at [721, 72] on icon "button" at bounding box center [719, 74] width 6 height 5
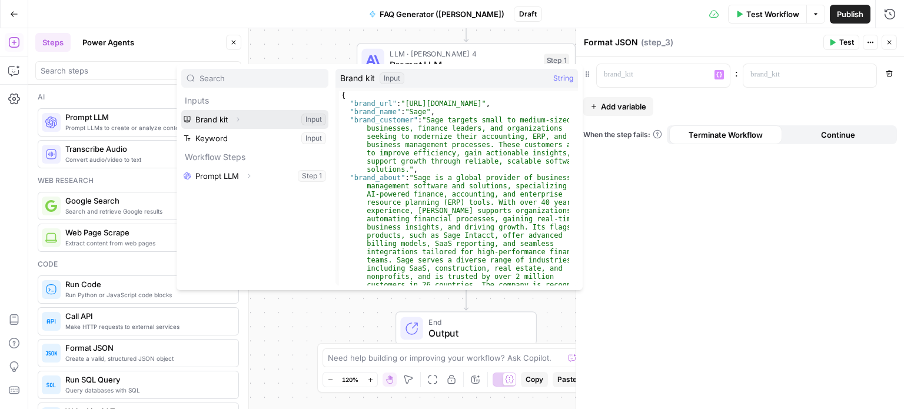
click at [238, 117] on icon "button" at bounding box center [237, 119] width 7 height 7
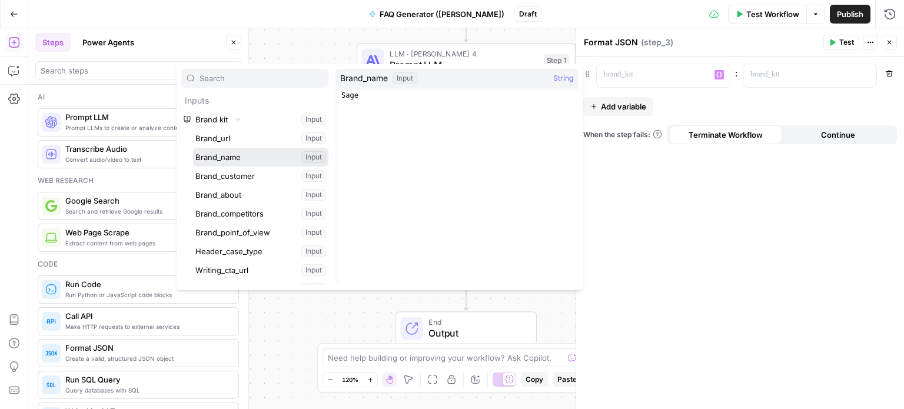
click at [235, 154] on button "Select variable Brand_name" at bounding box center [260, 157] width 135 height 19
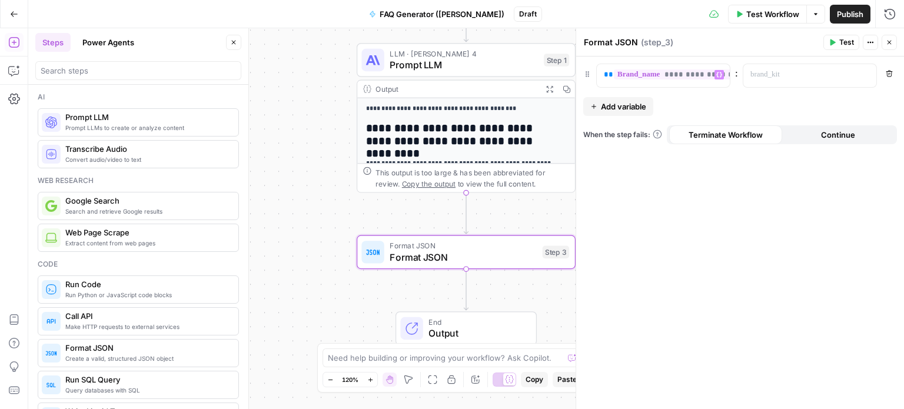
click at [622, 108] on span "Add variable" at bounding box center [623, 107] width 45 height 12
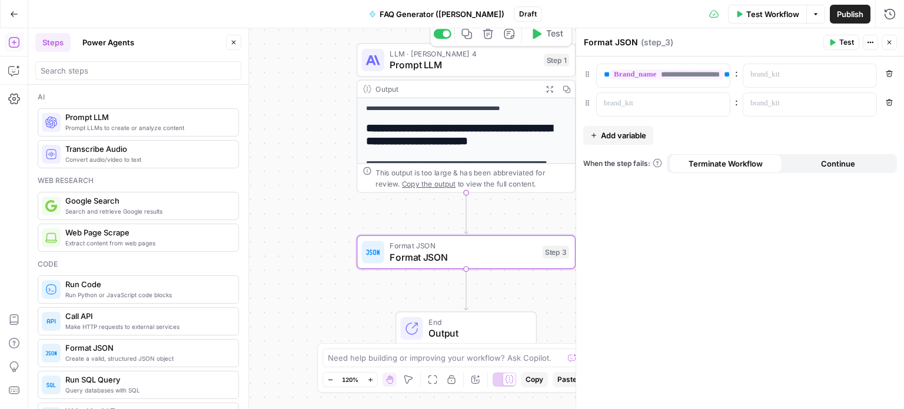
click at [465, 61] on span "Prompt LLM" at bounding box center [463, 65] width 148 height 14
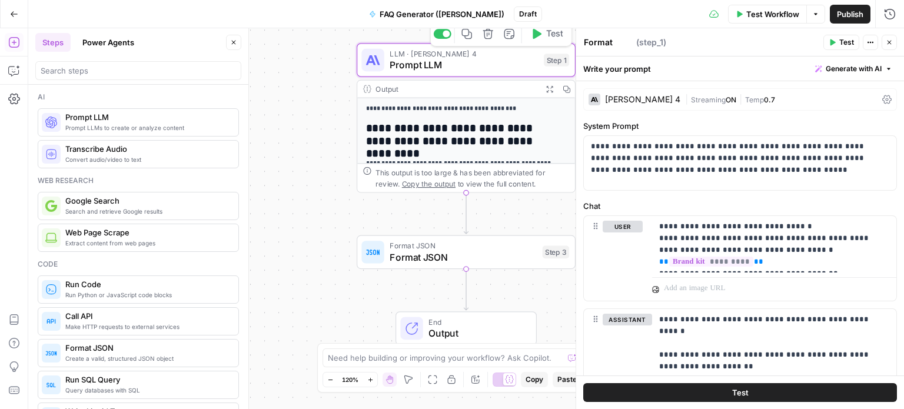
type textarea "Prompt LLM"
click at [831, 263] on p "**********" at bounding box center [769, 244] width 221 height 47
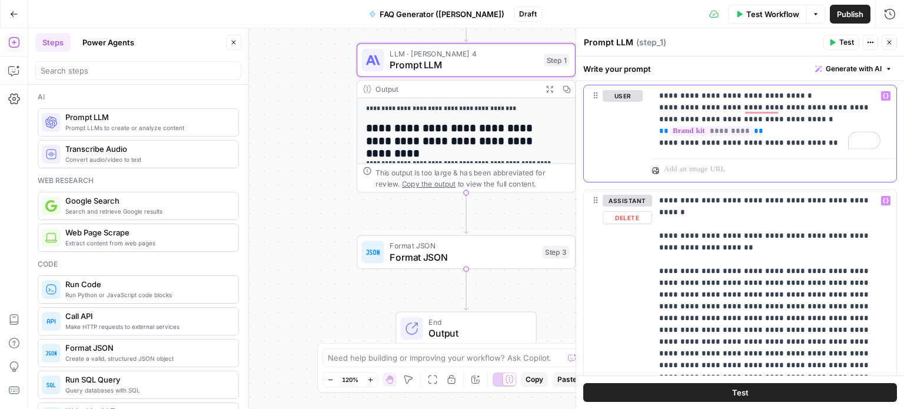
scroll to position [131, 0]
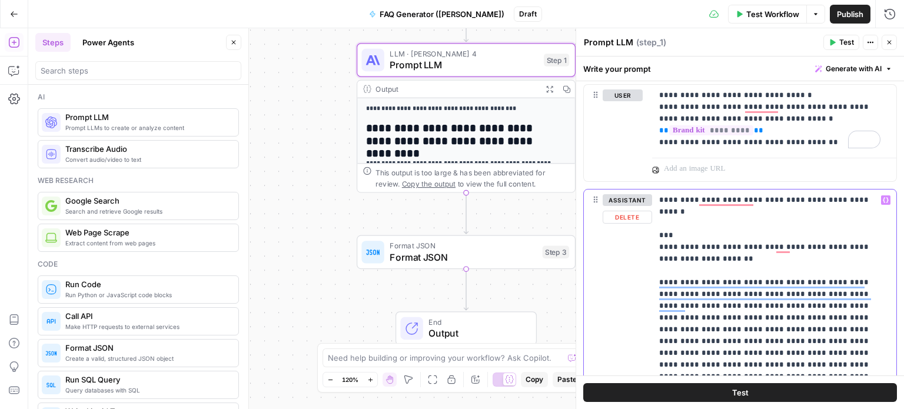
scroll to position [0, 0]
click at [704, 393] on button "Test" at bounding box center [740, 392] width 314 height 19
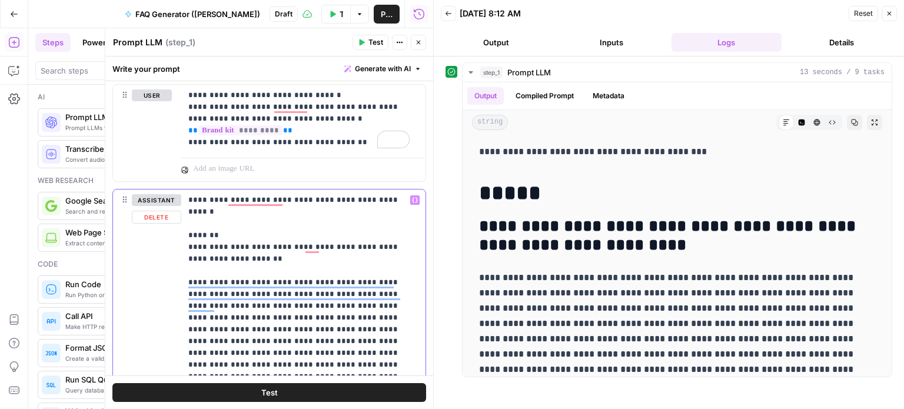
click at [238, 385] on button "Test" at bounding box center [269, 392] width 314 height 19
click at [419, 45] on icon "button" at bounding box center [418, 42] width 7 height 7
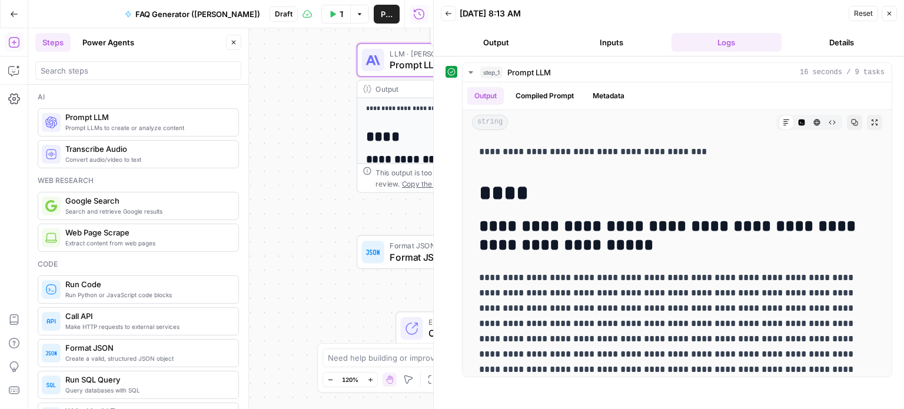
click at [302, 179] on div "**********" at bounding box center [230, 218] width 405 height 381
click at [235, 45] on icon "button" at bounding box center [233, 42] width 7 height 7
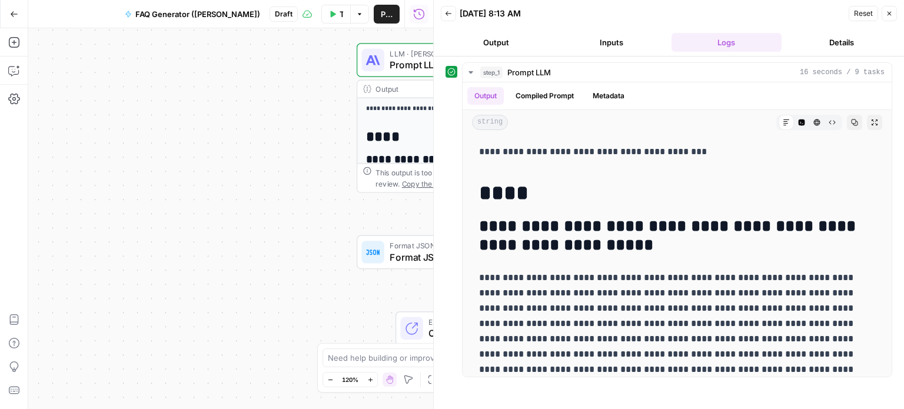
click at [889, 15] on icon "button" at bounding box center [888, 13] width 7 height 7
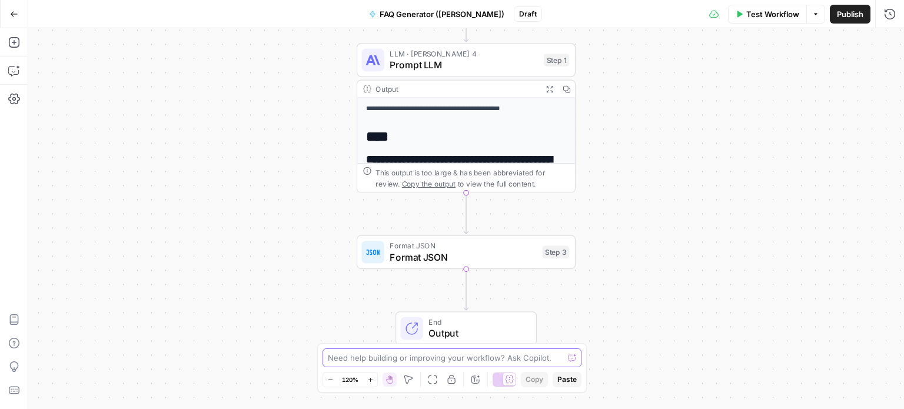
click at [423, 354] on textarea at bounding box center [445, 358] width 235 height 12
click at [371, 359] on textarea "Can you enable the Format JSON step to" at bounding box center [440, 358] width 225 height 12
click at [466, 357] on textarea "Can you edit the Format JSON step to" at bounding box center [440, 358] width 225 height 12
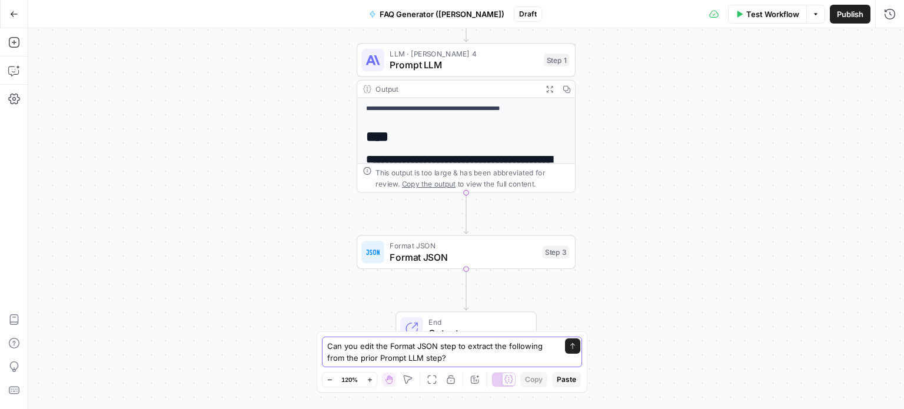
click at [471, 358] on textarea "Can you edit the Format JSON step to extract the following from the prior Promp…" at bounding box center [440, 352] width 226 height 24
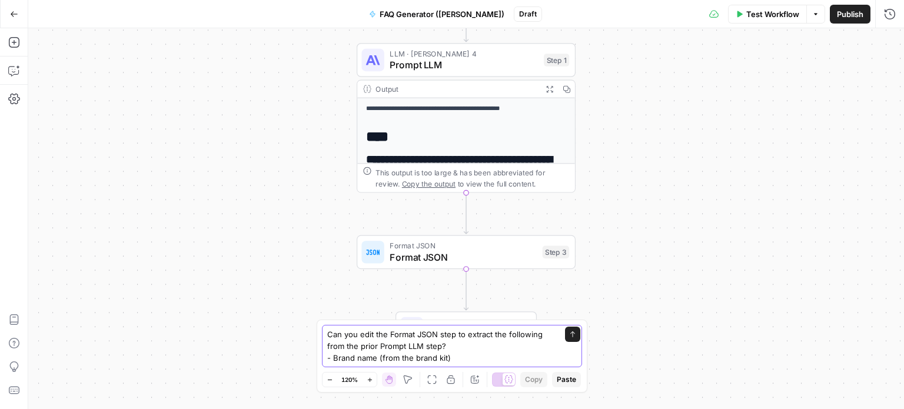
click at [414, 356] on textarea "Can you edit the Format JSON step to extract the following from the prior Promp…" at bounding box center [440, 345] width 226 height 35
click at [459, 358] on textarea "Can you edit the Format JSON step to extract the following from the prior Promp…" at bounding box center [440, 345] width 226 height 35
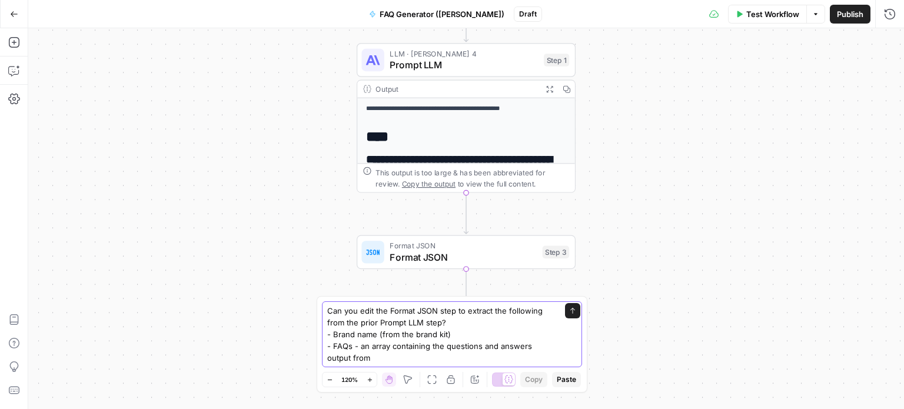
click at [501, 355] on textarea "Can you edit the Format JSON step to extract the following from the prior Promp…" at bounding box center [440, 334] width 226 height 59
type textarea "Can you edit the Format JSON step to extract the following from the prior Promp…"
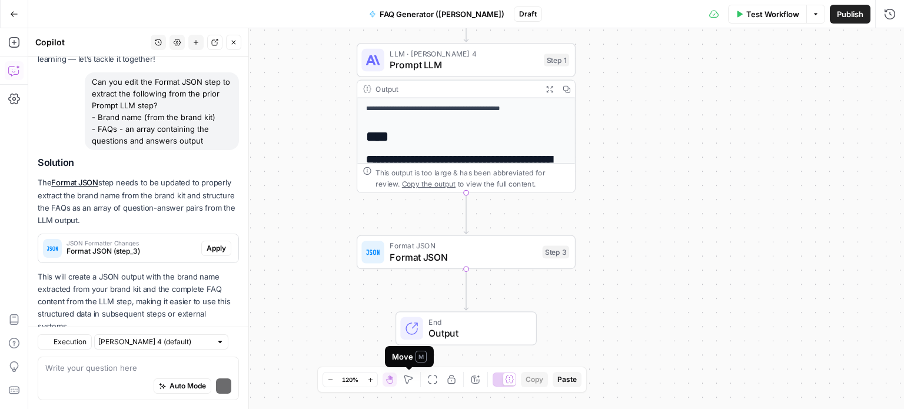
scroll to position [112, 0]
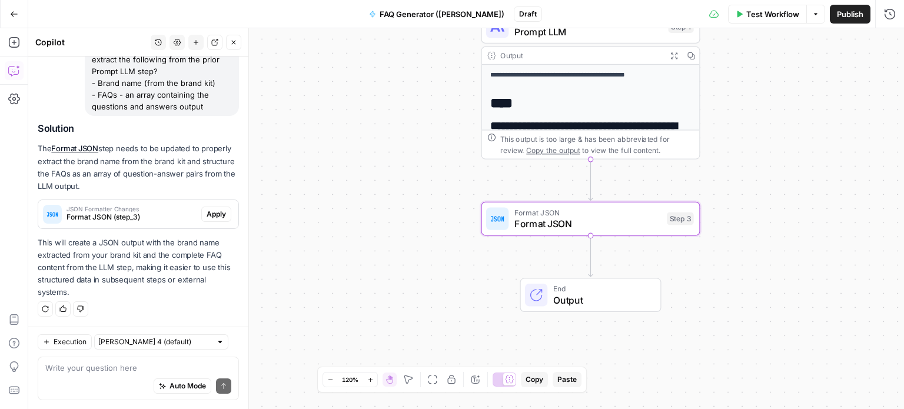
click at [174, 209] on span "JSON Formatter Changes" at bounding box center [131, 209] width 130 height 6
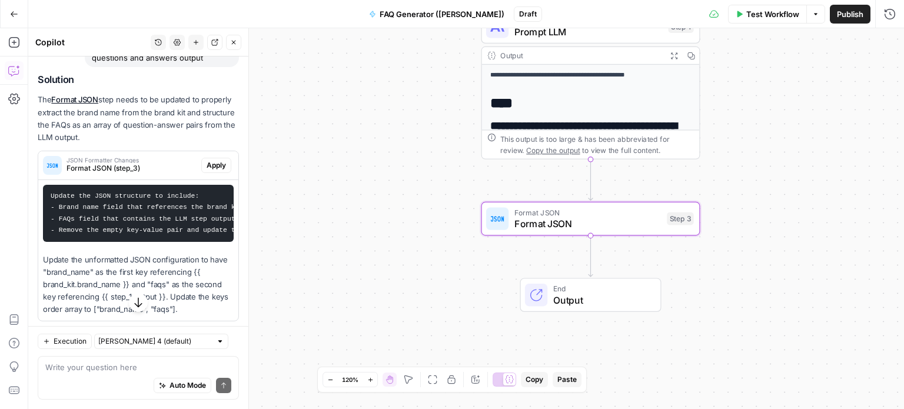
scroll to position [160, 0]
click at [209, 165] on span "Apply" at bounding box center [215, 166] width 19 height 11
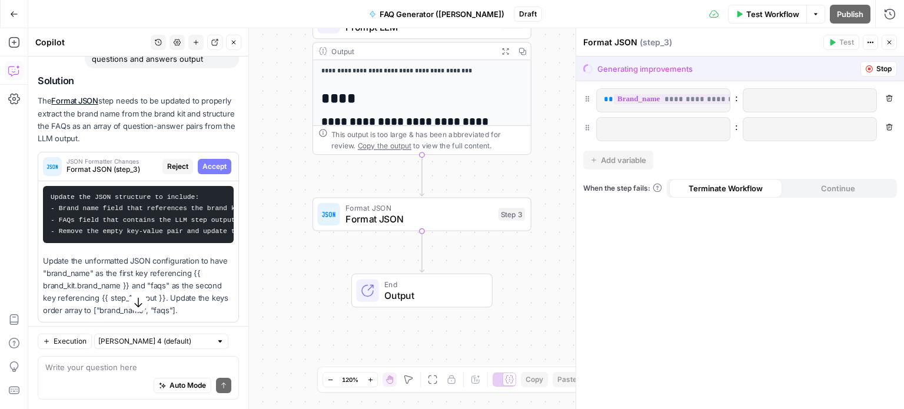
click at [882, 70] on span "Stop" at bounding box center [883, 69] width 15 height 11
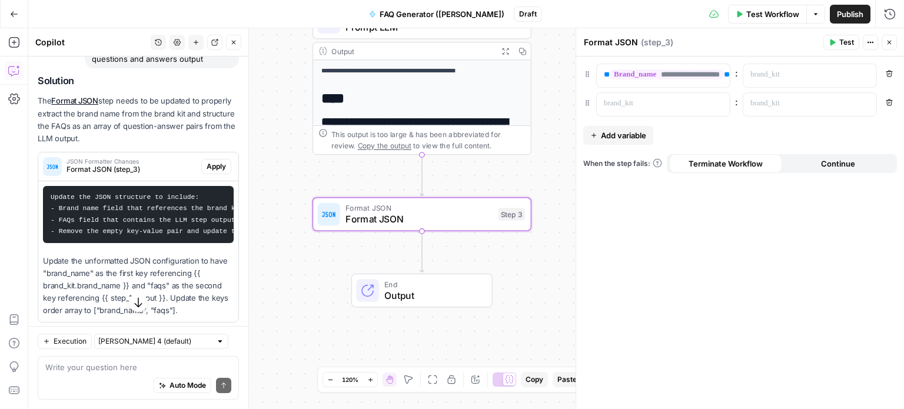
click at [211, 166] on span "Apply" at bounding box center [215, 166] width 19 height 11
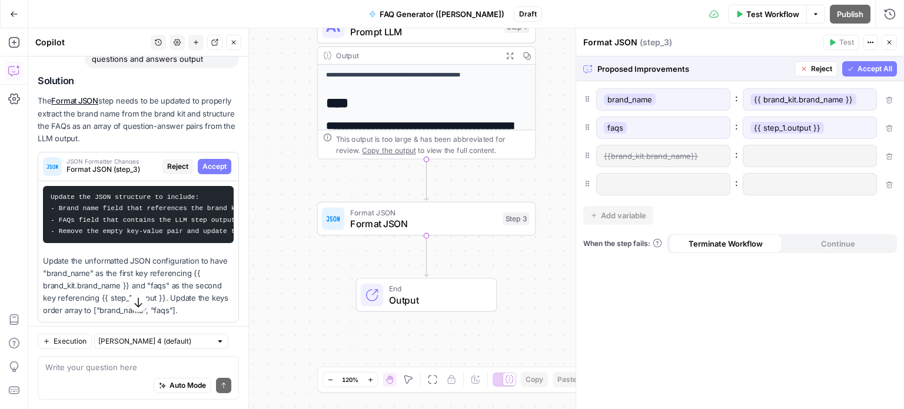
click at [852, 64] on button "Accept All" at bounding box center [869, 68] width 55 height 15
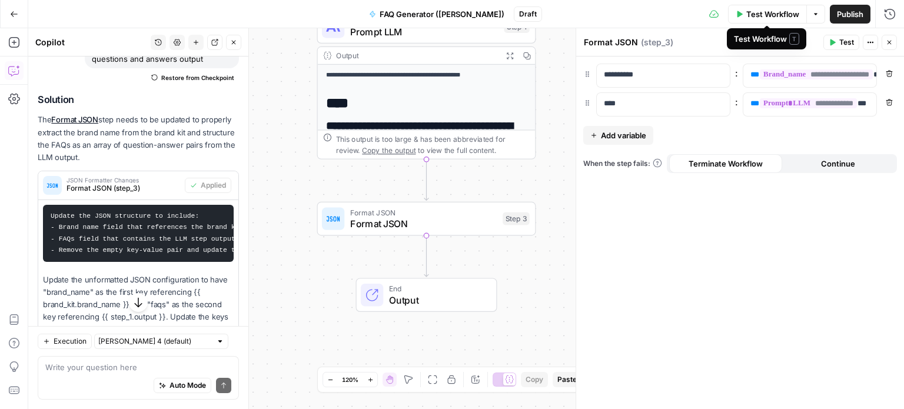
click at [778, 9] on span "Test Workflow" at bounding box center [772, 14] width 53 height 12
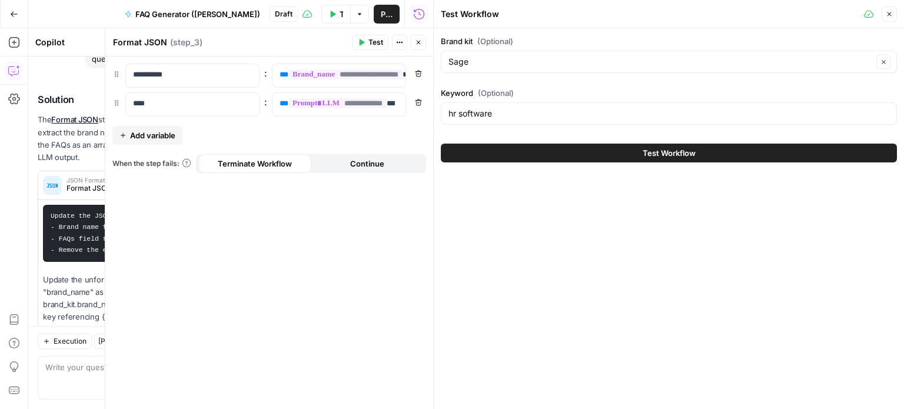
click at [668, 150] on span "Test Workflow" at bounding box center [668, 153] width 53 height 12
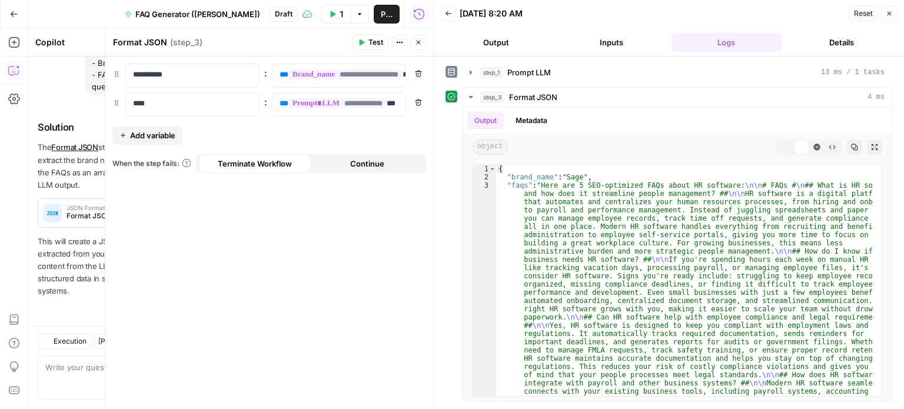
scroll to position [131, 0]
click at [416, 37] on button "Close" at bounding box center [418, 42] width 15 height 15
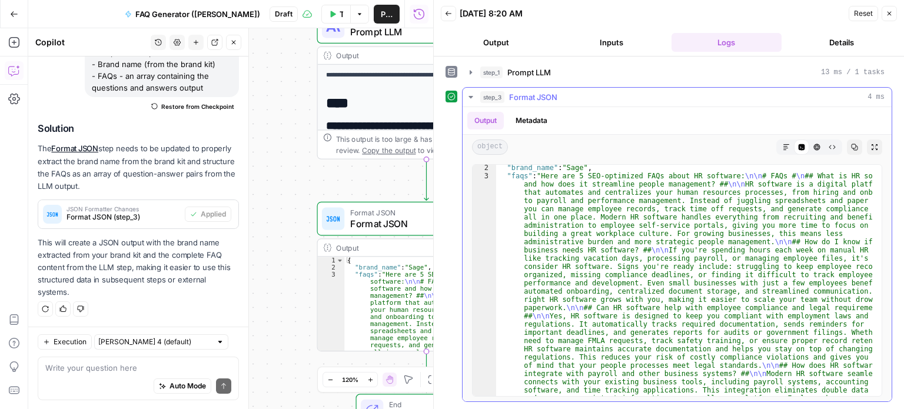
scroll to position [0, 0]
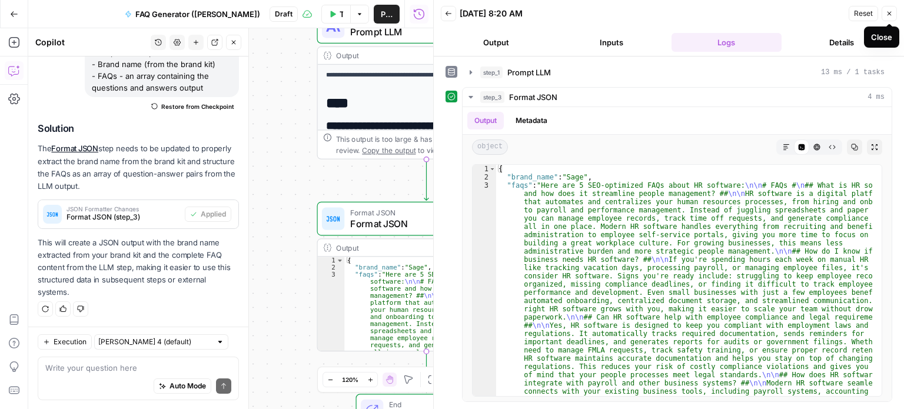
click at [888, 12] on icon "button" at bounding box center [889, 14] width 4 height 4
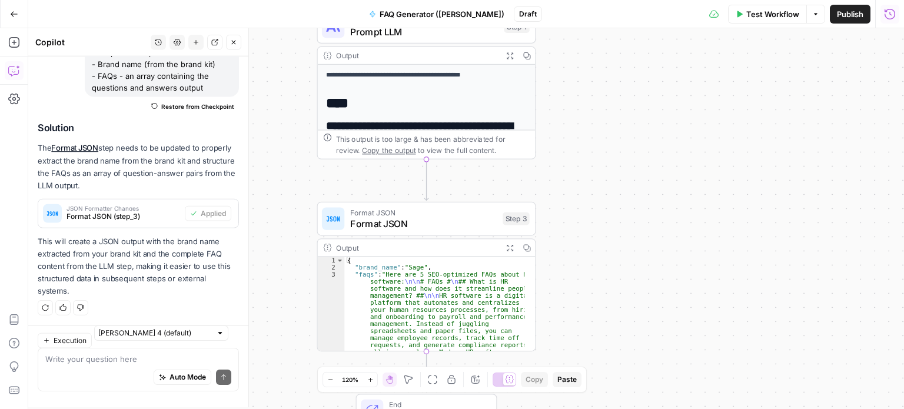
scroll to position [131, 0]
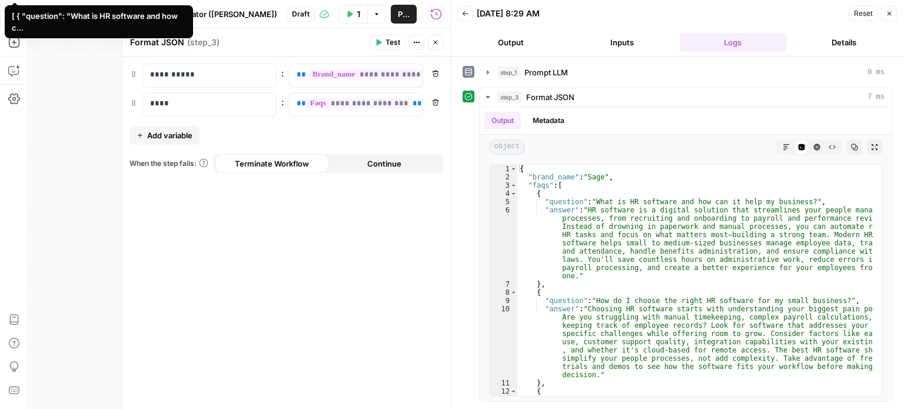
click at [435, 42] on icon "button" at bounding box center [436, 43] width 4 height 4
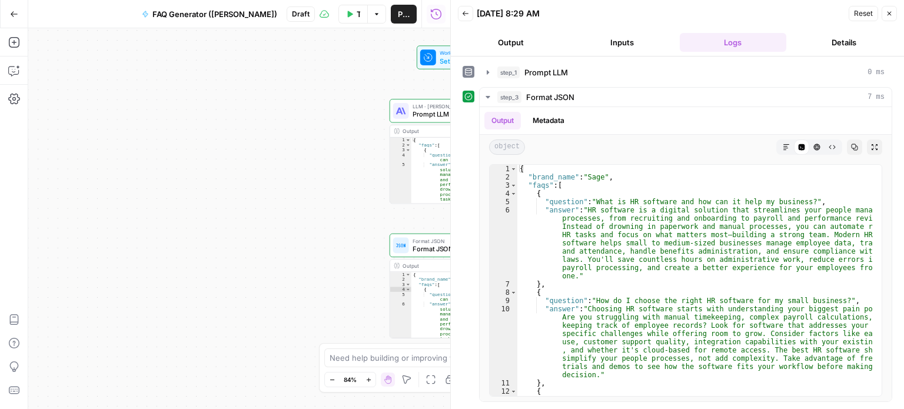
click at [889, 11] on icon "button" at bounding box center [888, 13] width 7 height 7
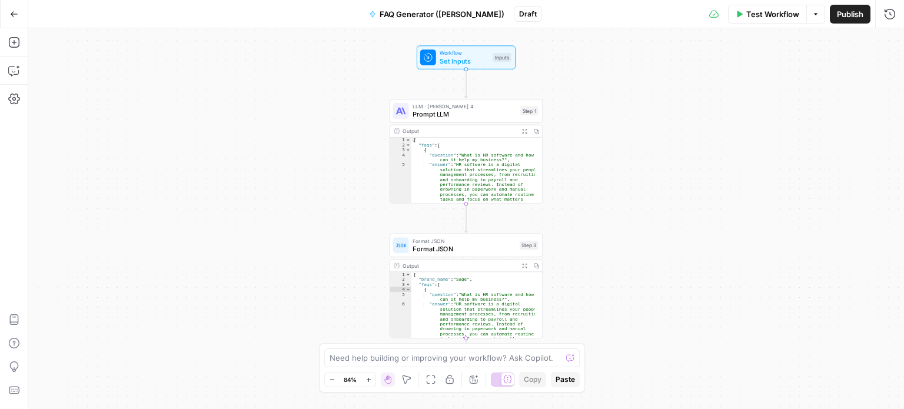
click at [852, 14] on span "Publish" at bounding box center [849, 14] width 26 height 12
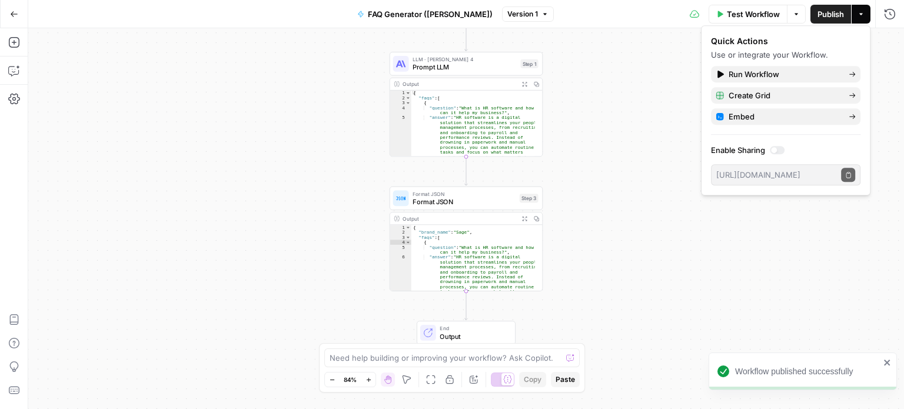
click at [826, 9] on span "Publish" at bounding box center [830, 14] width 26 height 12
